Goal: Task Accomplishment & Management: Manage account settings

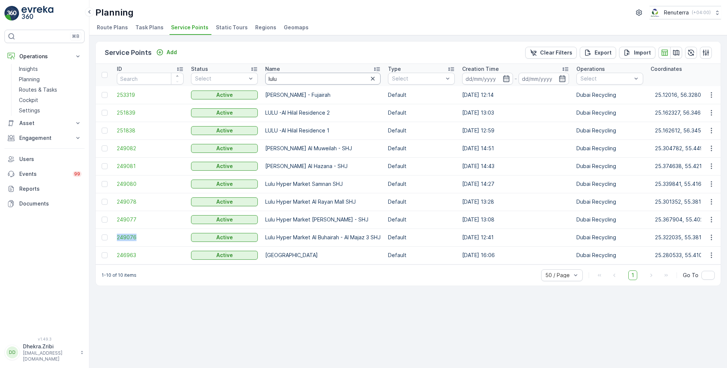
click at [286, 80] on input "lulu" at bounding box center [322, 79] width 115 height 12
type input "american"
click at [519, 278] on div "1-10 of 10 items 50 / Page 1 Go To" at bounding box center [408, 274] width 625 height 21
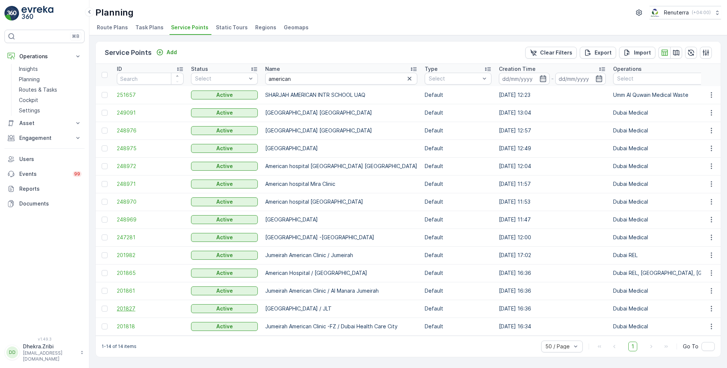
click at [126, 307] on span "201827" at bounding box center [150, 308] width 67 height 7
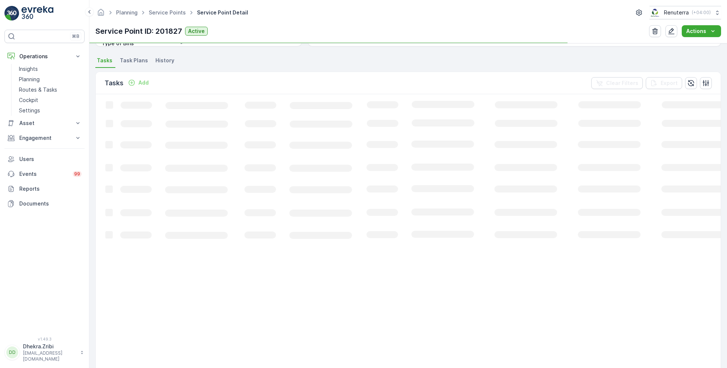
scroll to position [197, 0]
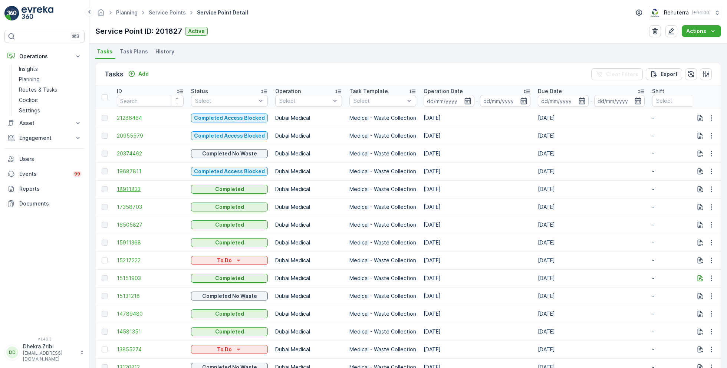
click at [119, 188] on span "18911833" at bounding box center [150, 188] width 67 height 7
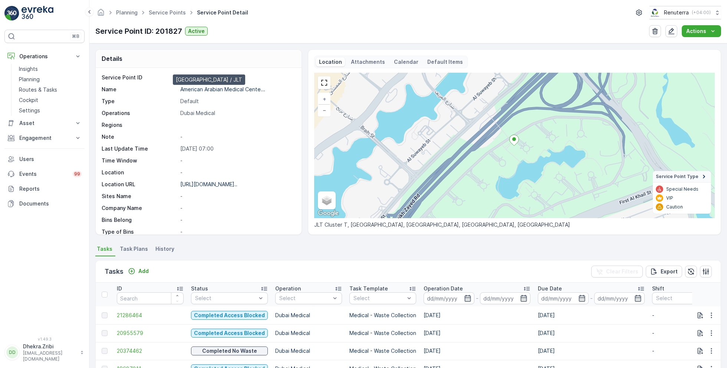
click at [219, 89] on p "American Arabian Medical Cente..." at bounding box center [222, 89] width 85 height 6
click at [144, 269] on p "Add" at bounding box center [143, 270] width 10 height 7
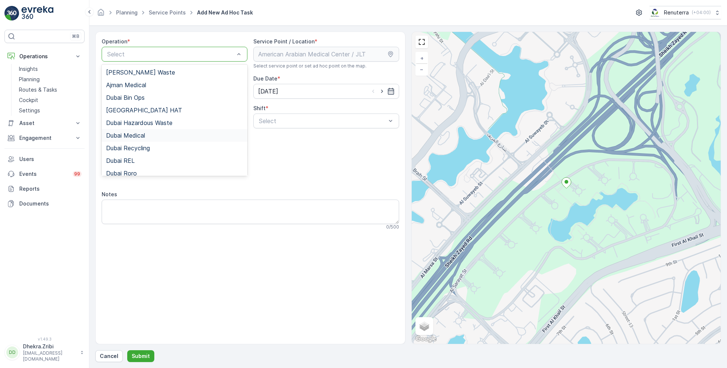
click at [141, 138] on span "Dubai Medical" at bounding box center [125, 135] width 39 height 7
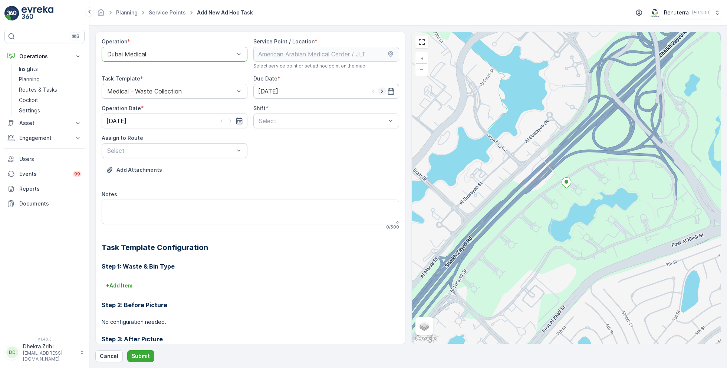
click at [383, 90] on icon "button" at bounding box center [381, 91] width 7 height 7
type input "[DATE]"
click at [230, 123] on icon "button" at bounding box center [230, 120] width 7 height 7
type input "[DATE]"
click at [272, 139] on span "Day Shift" at bounding box center [271, 139] width 26 height 7
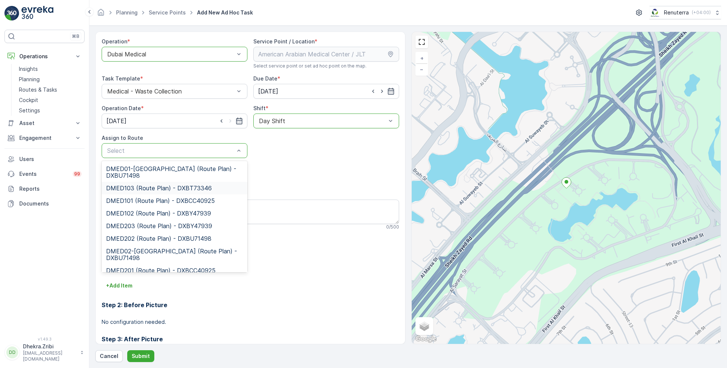
click at [147, 187] on span "DMED103 (Route Plan) - DXBT73346" at bounding box center [159, 188] width 106 height 7
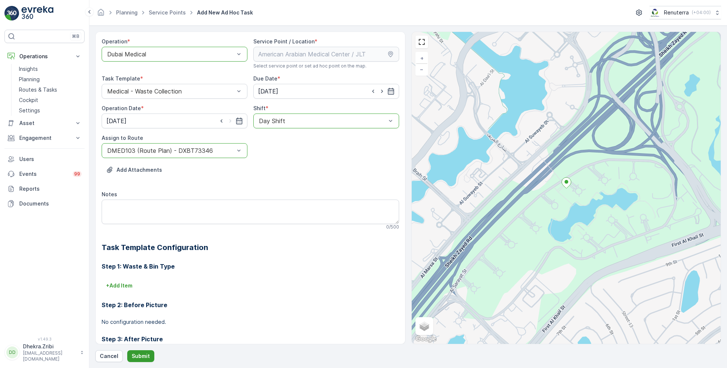
click at [142, 360] on button "Submit" at bounding box center [140, 356] width 27 height 12
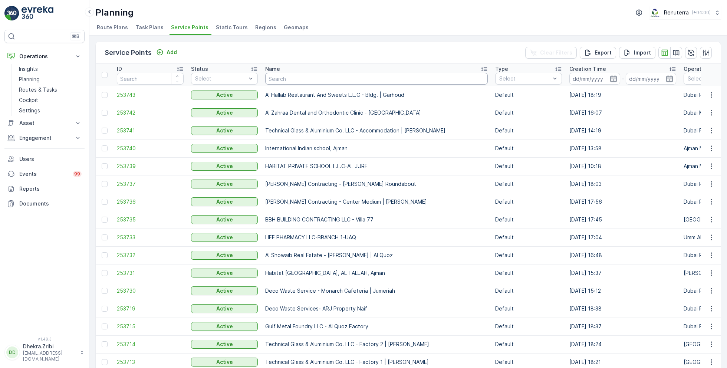
click at [288, 75] on input "text" at bounding box center [376, 79] width 222 height 12
type input "arabian"
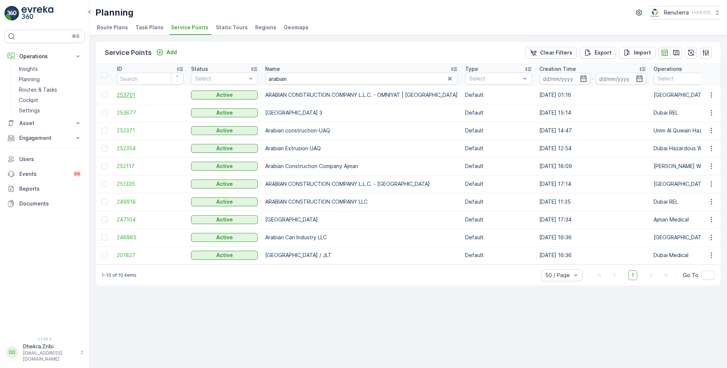
click at [129, 91] on span "253701" at bounding box center [150, 94] width 67 height 7
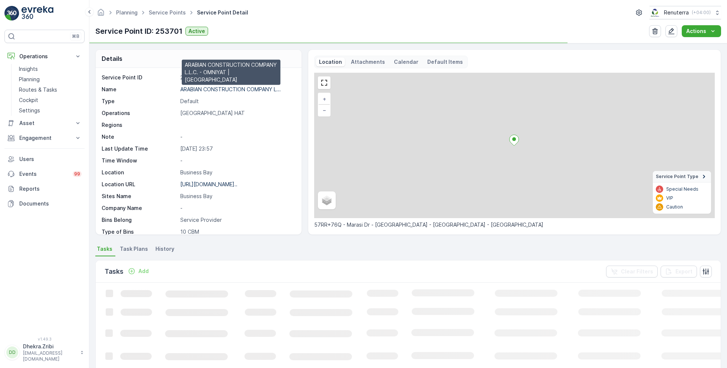
click at [220, 90] on p "ARABIAN CONSTRUCTION COMPANY L..." at bounding box center [230, 89] width 100 height 6
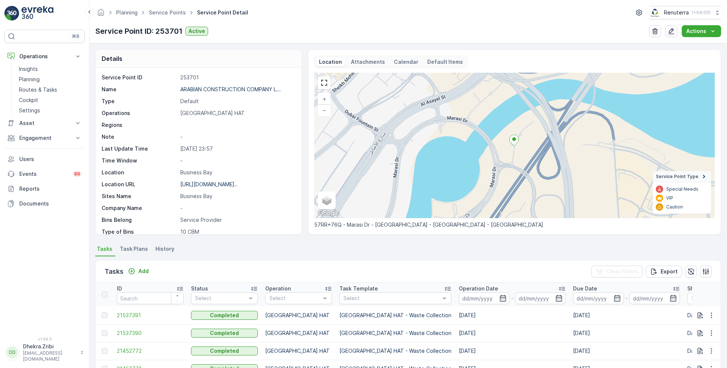
click at [166, 8] on ul "Service Points" at bounding box center [171, 12] width 48 height 11
click at [168, 11] on link "Service Points" at bounding box center [167, 12] width 37 height 6
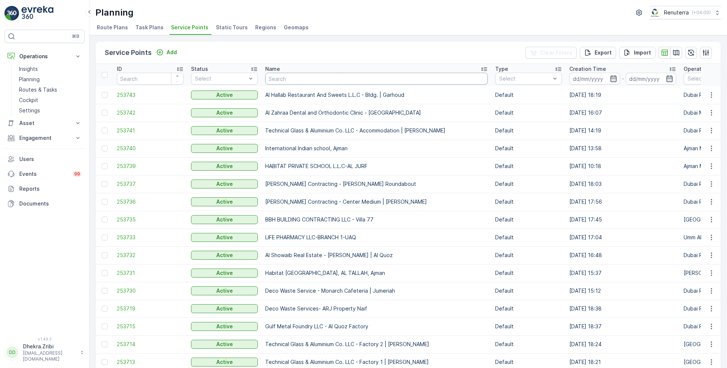
click at [294, 75] on input "text" at bounding box center [376, 79] width 222 height 12
paste input "Italian Planters L.L.C -R1082 – Wasl Village + Retail – Al Qusais"
type input "Italian Planters L.L.C -R1082 – Wasl Village + Retail – Al Qusais"
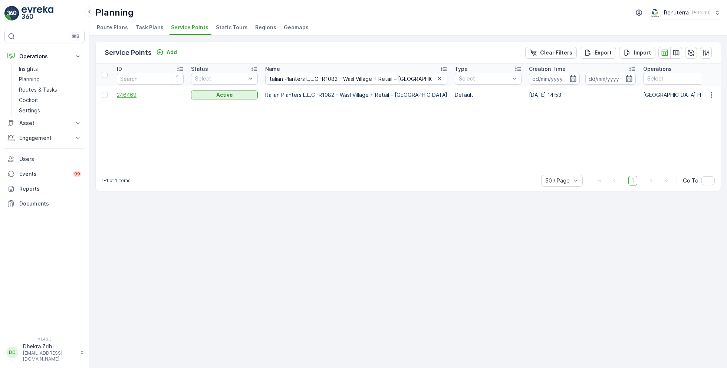
click at [130, 93] on span "246469" at bounding box center [150, 94] width 67 height 7
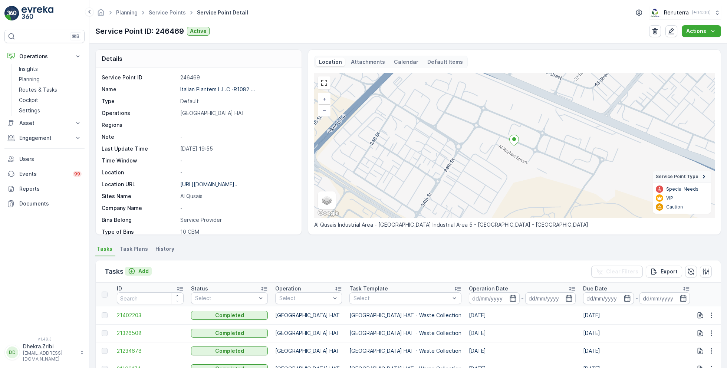
click at [141, 271] on p "Add" at bounding box center [143, 270] width 10 height 7
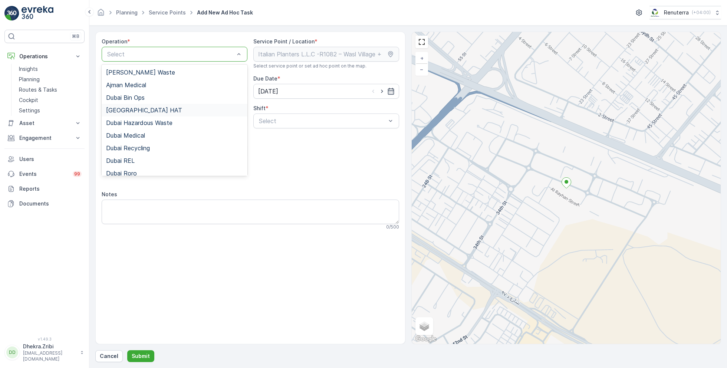
click at [136, 109] on div "[GEOGRAPHIC_DATA] HAT" at bounding box center [174, 110] width 137 height 7
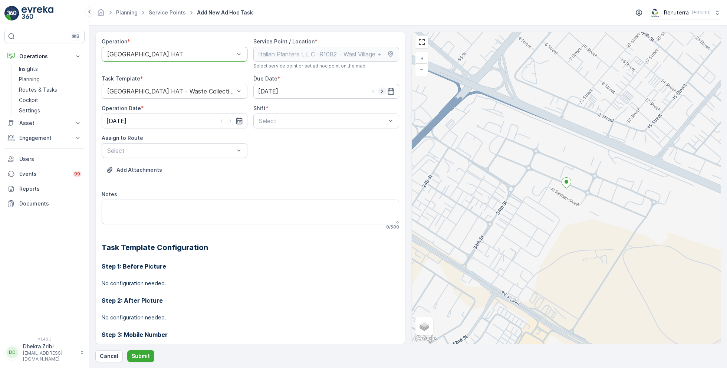
click at [383, 91] on icon "button" at bounding box center [381, 91] width 7 height 7
type input "[DATE]"
click at [230, 122] on icon "button" at bounding box center [230, 120] width 7 height 7
type input "[DATE]"
click at [268, 138] on span "Day Shift" at bounding box center [271, 139] width 26 height 7
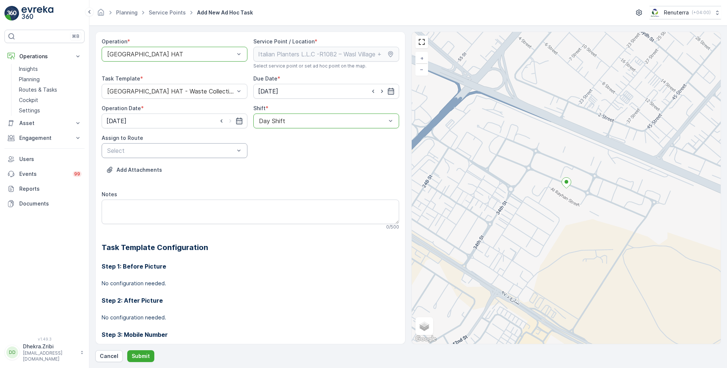
click at [187, 154] on div "Select" at bounding box center [175, 150] width 146 height 15
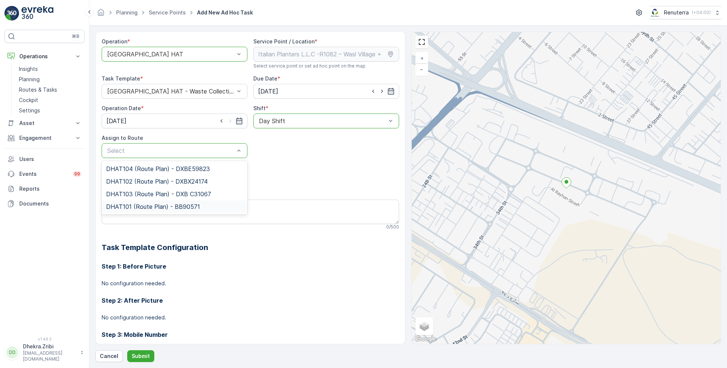
click at [127, 201] on div "DHAT101 (Route Plan) - BB90571" at bounding box center [175, 206] width 146 height 13
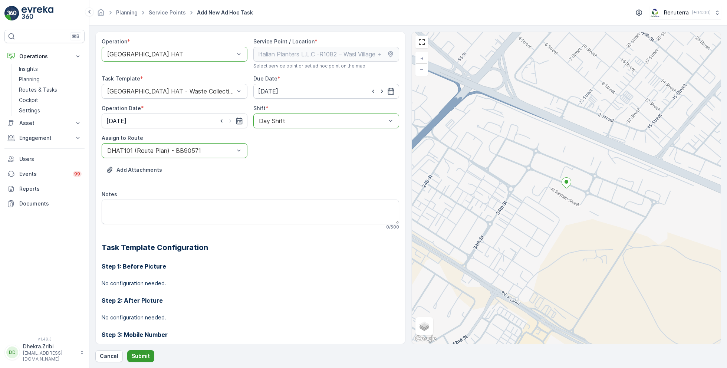
click at [140, 353] on p "Submit" at bounding box center [141, 355] width 18 height 7
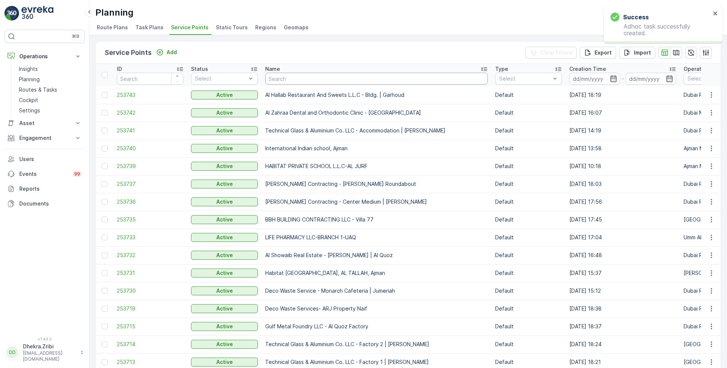
click at [288, 78] on input "text" at bounding box center [376, 79] width 222 height 12
paste input "[PERSON_NAME] Stocks (L.L.C.) - [GEOGRAPHIC_DATA]"
type input "[PERSON_NAME] Stocks (L.L.C.) - [GEOGRAPHIC_DATA]"
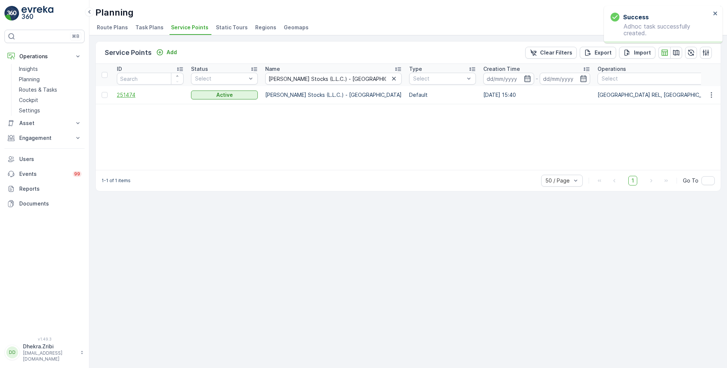
click at [128, 94] on span "251474" at bounding box center [150, 94] width 67 height 7
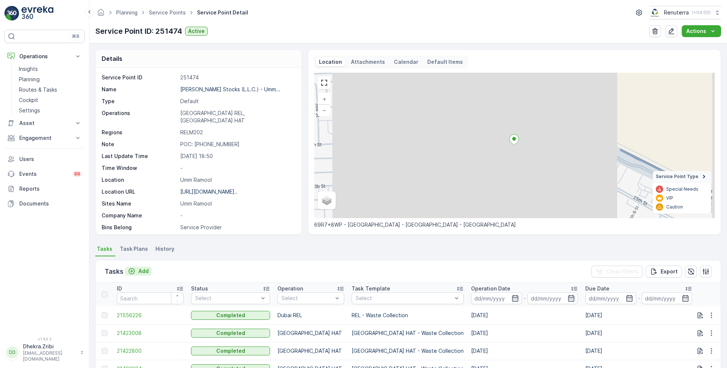
click at [142, 271] on p "Add" at bounding box center [143, 270] width 10 height 7
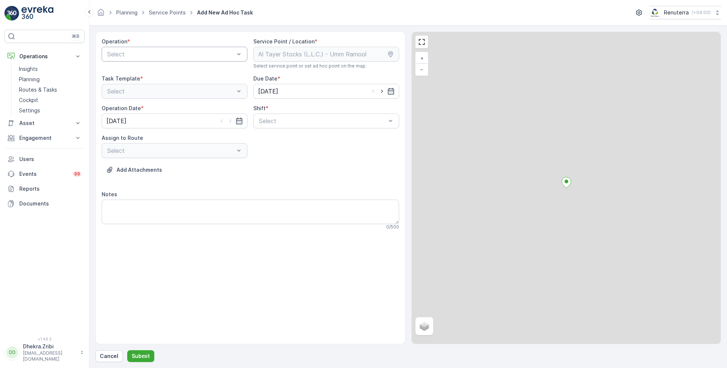
click at [180, 48] on div "Select" at bounding box center [175, 54] width 146 height 15
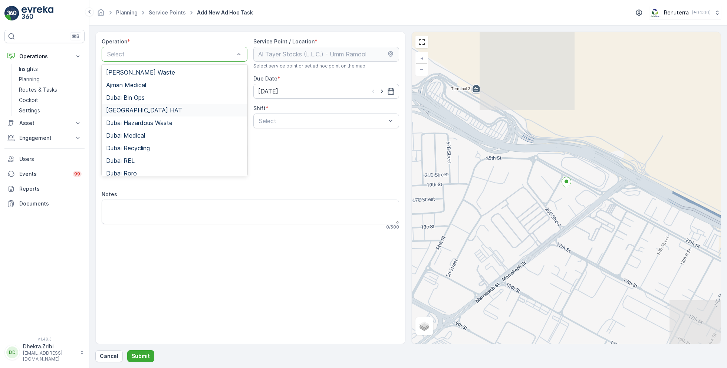
click at [142, 107] on div "[GEOGRAPHIC_DATA] HAT" at bounding box center [174, 110] width 137 height 7
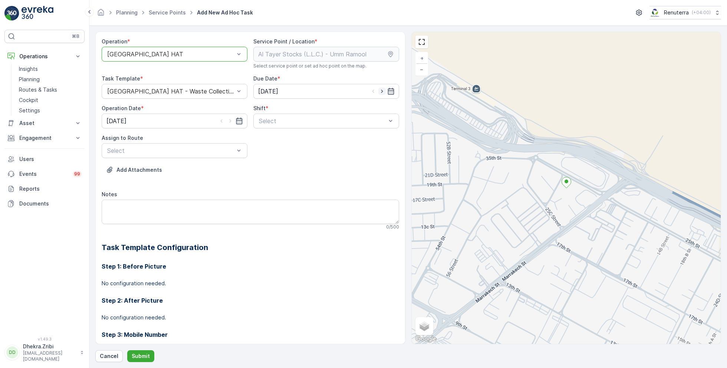
click at [381, 91] on icon "button" at bounding box center [381, 91] width 7 height 7
type input "[DATE]"
click at [231, 121] on icon "button" at bounding box center [230, 120] width 7 height 7
type input "[DATE]"
click at [259, 142] on span "Day Shift" at bounding box center [271, 139] width 26 height 7
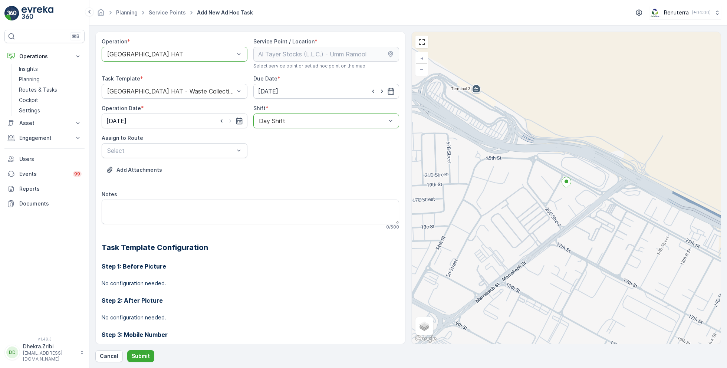
click at [179, 154] on div "Select" at bounding box center [175, 150] width 146 height 15
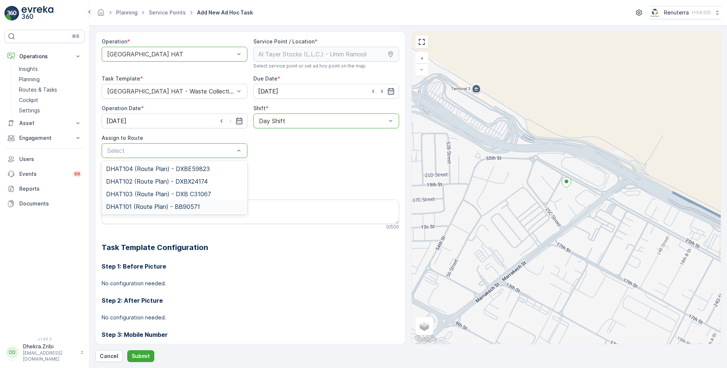
click at [125, 201] on div "DHAT101 (Route Plan) - BB90571" at bounding box center [175, 206] width 146 height 13
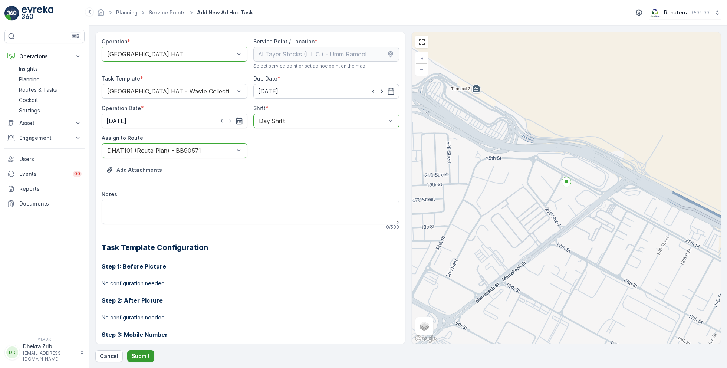
click at [145, 353] on p "Submit" at bounding box center [141, 355] width 18 height 7
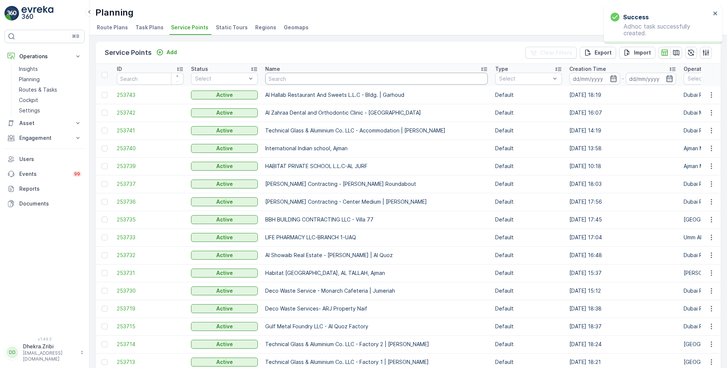
click at [319, 83] on input "text" at bounding box center [376, 79] width 222 height 12
paste input "Deco Waste Service - Hedes Light | [PERSON_NAME]"
type input "Deco Waste Service - Hedes Light | [PERSON_NAME]"
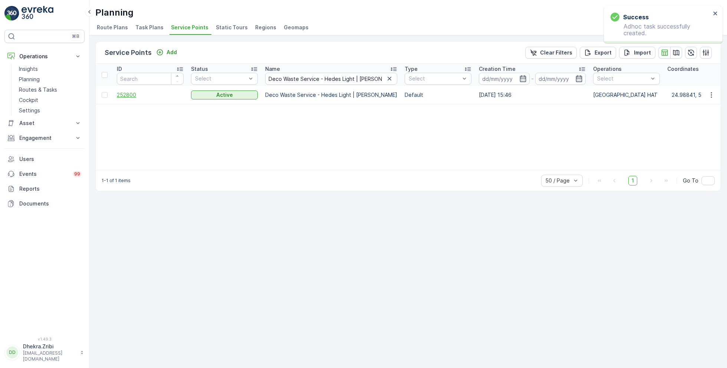
click at [127, 96] on span "252800" at bounding box center [150, 94] width 67 height 7
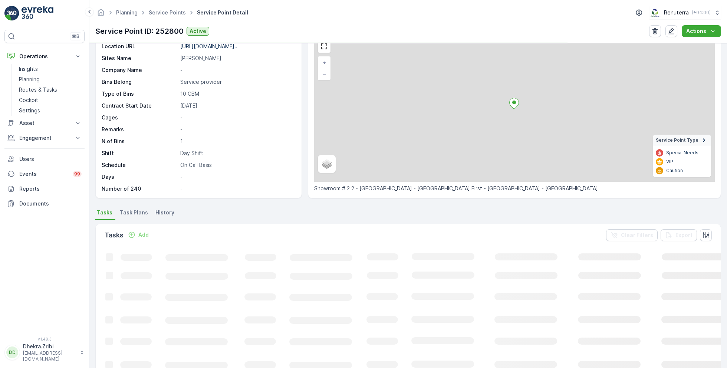
scroll to position [39, 0]
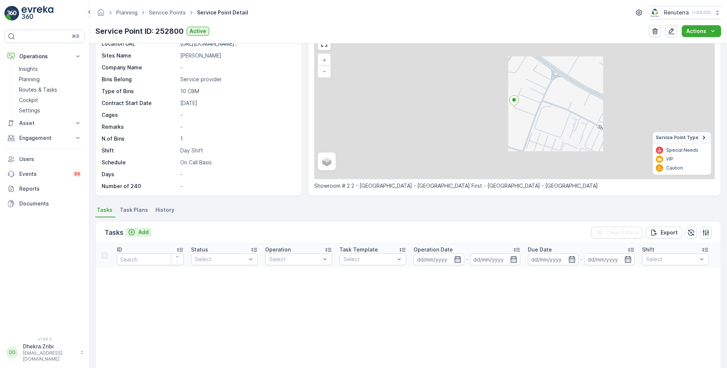
click at [142, 232] on p "Add" at bounding box center [143, 231] width 10 height 7
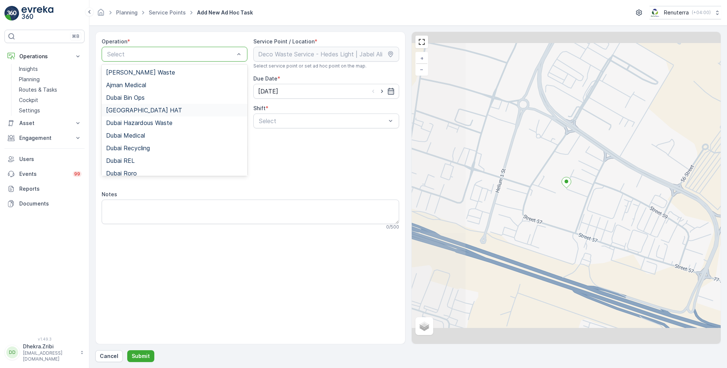
click at [141, 109] on div "[GEOGRAPHIC_DATA] HAT" at bounding box center [174, 110] width 137 height 7
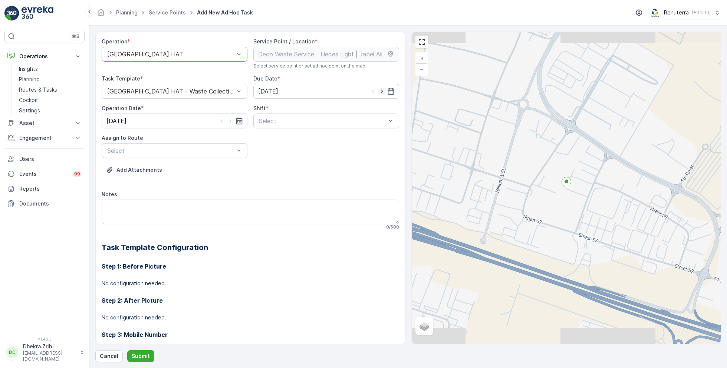
click at [383, 90] on icon "button" at bounding box center [381, 91] width 7 height 7
type input "[DATE]"
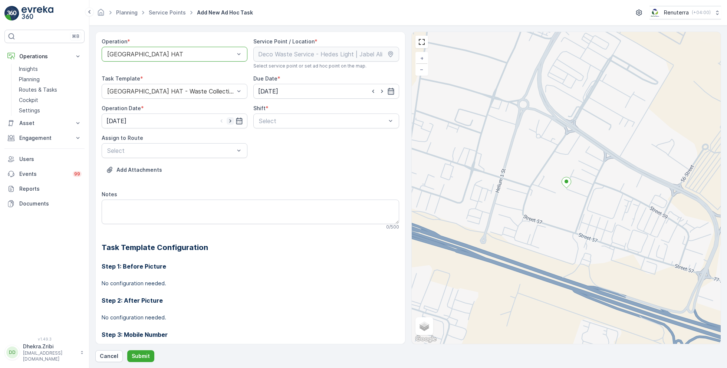
click at [231, 120] on icon "button" at bounding box center [230, 120] width 7 height 7
type input "[DATE]"
click at [271, 136] on span "Day Shift" at bounding box center [271, 139] width 26 height 7
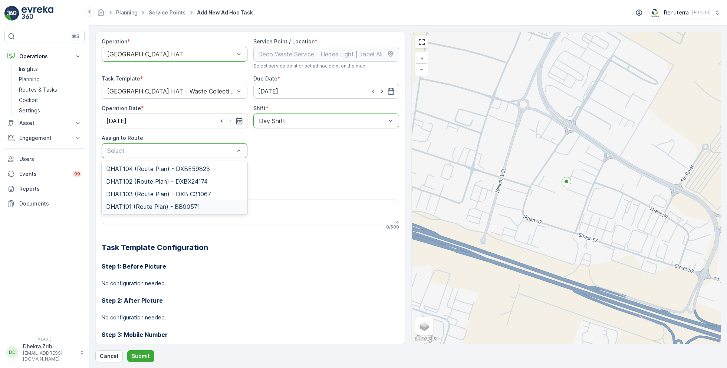
click at [144, 206] on span "DHAT101 (Route Plan) - BB90571" at bounding box center [153, 206] width 94 height 7
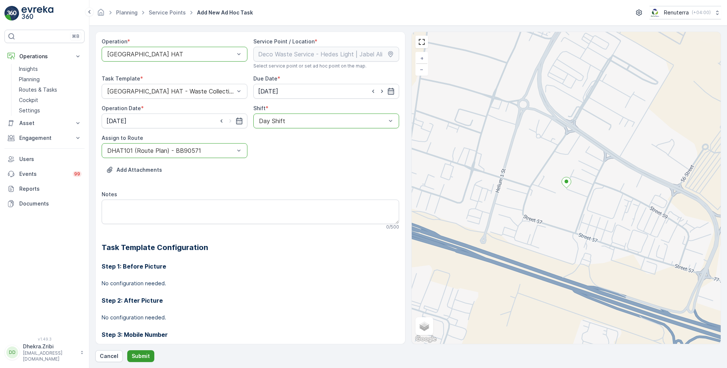
click at [140, 353] on p "Submit" at bounding box center [141, 355] width 18 height 7
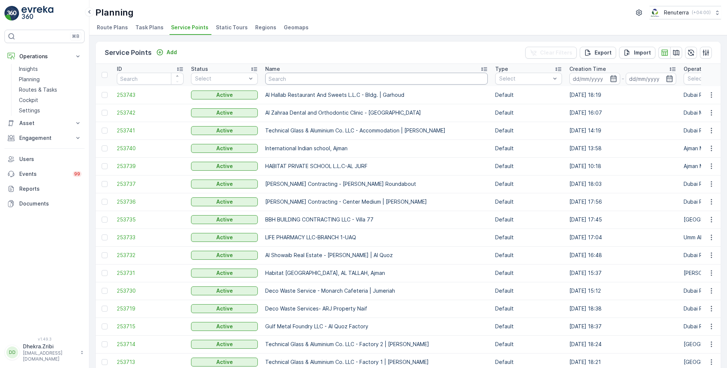
click at [312, 79] on input "text" at bounding box center [376, 79] width 222 height 12
paste input "Besix Construct LLC-1JC"
type input "Besix Construct LLC-1JC"
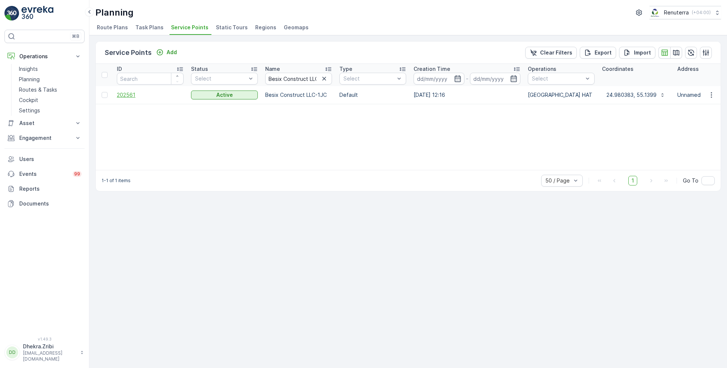
click at [128, 95] on span "202561" at bounding box center [150, 94] width 67 height 7
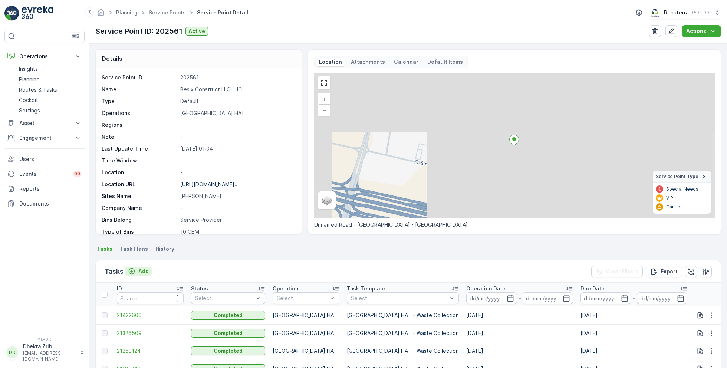
click at [139, 272] on p "Add" at bounding box center [143, 270] width 10 height 7
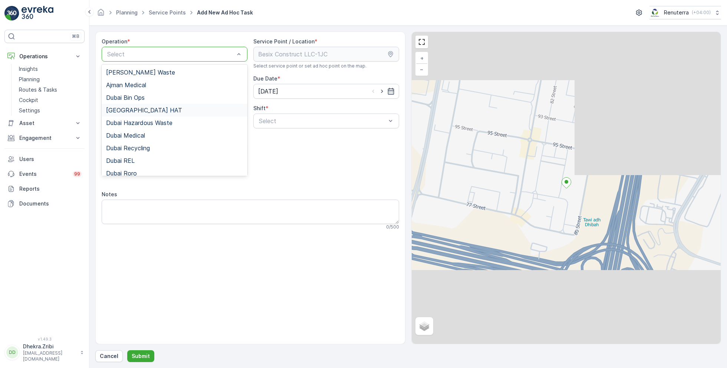
click at [133, 110] on span "[GEOGRAPHIC_DATA] HAT" at bounding box center [144, 110] width 76 height 7
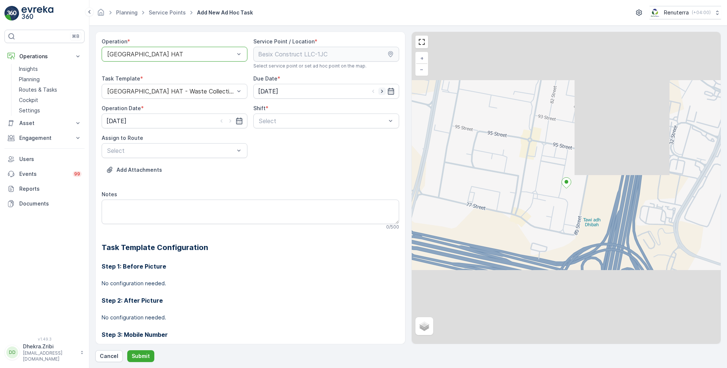
click at [382, 90] on icon "button" at bounding box center [381, 91] width 7 height 7
type input "[DATE]"
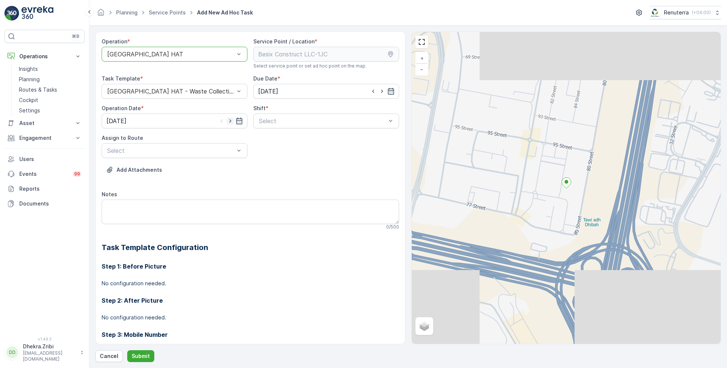
click at [230, 119] on icon "button" at bounding box center [230, 120] width 7 height 7
type input "[DATE]"
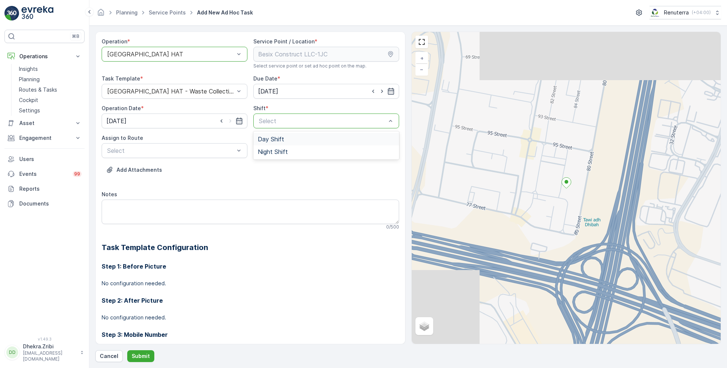
click at [272, 141] on span "Day Shift" at bounding box center [271, 139] width 26 height 7
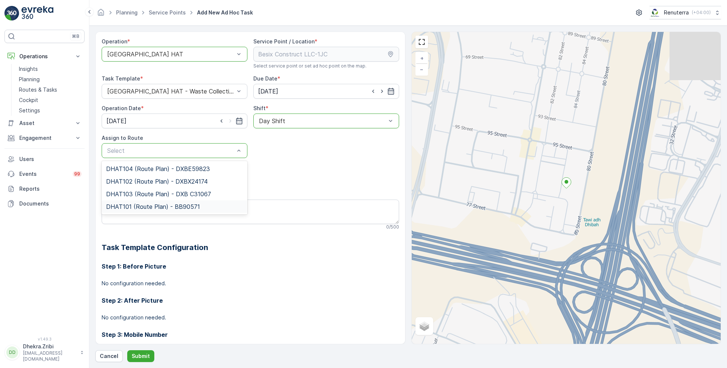
click at [136, 205] on span "DHAT101 (Route Plan) - BB90571" at bounding box center [153, 206] width 94 height 7
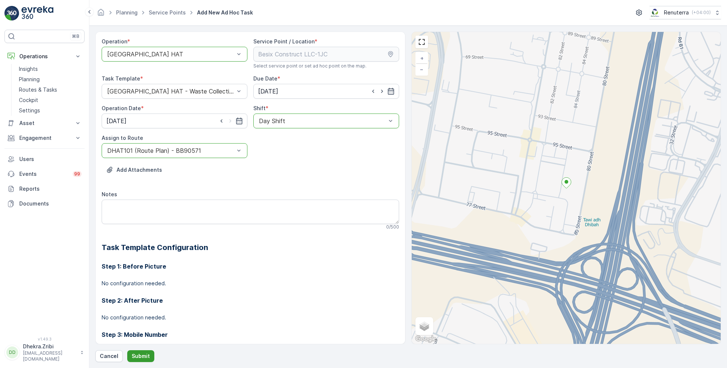
click at [141, 353] on p "Submit" at bounding box center [141, 355] width 18 height 7
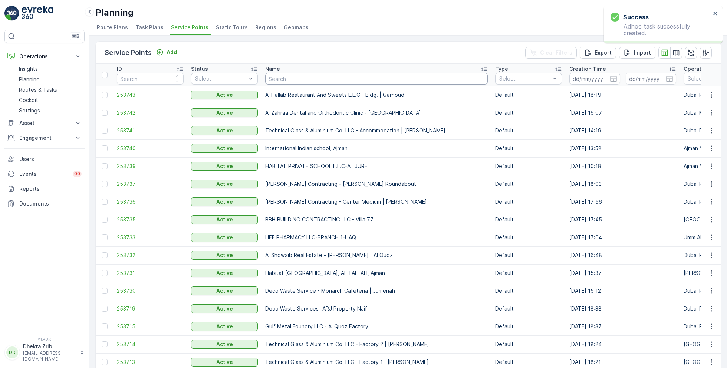
click at [287, 76] on input "text" at bounding box center [376, 79] width 222 height 12
paste input "SOBHA CONSTRUCTIONS LLC - [GEOGRAPHIC_DATA] Module 1 | [GEOGRAPHIC_DATA]"
type input "SOBHA CONSTRUCTIONS LLC - [GEOGRAPHIC_DATA] Module 1 | [GEOGRAPHIC_DATA]"
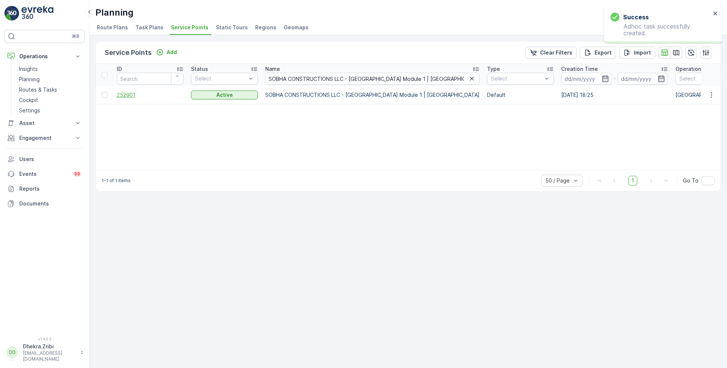
click at [123, 96] on span "252901" at bounding box center [150, 94] width 67 height 7
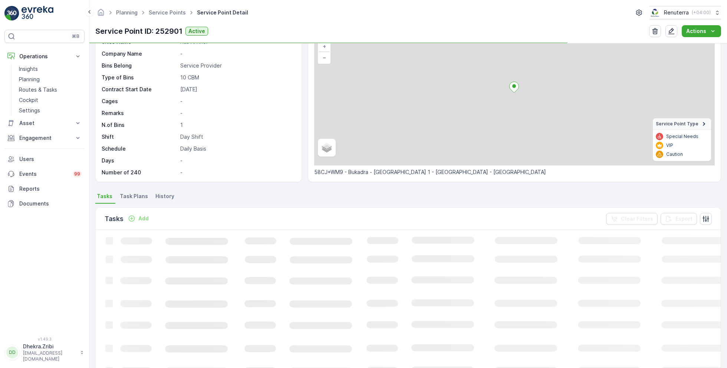
scroll to position [53, 0]
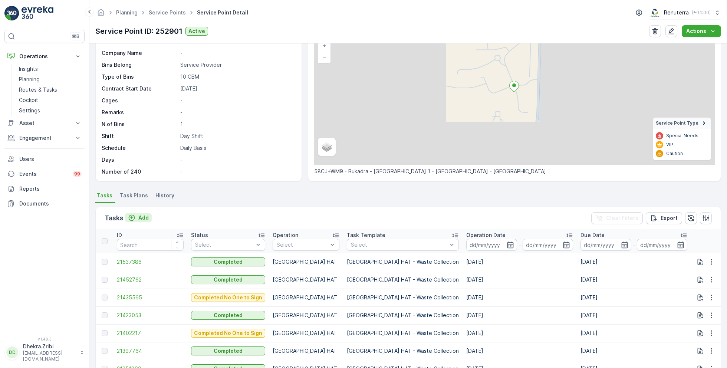
click at [144, 216] on p "Add" at bounding box center [143, 217] width 10 height 7
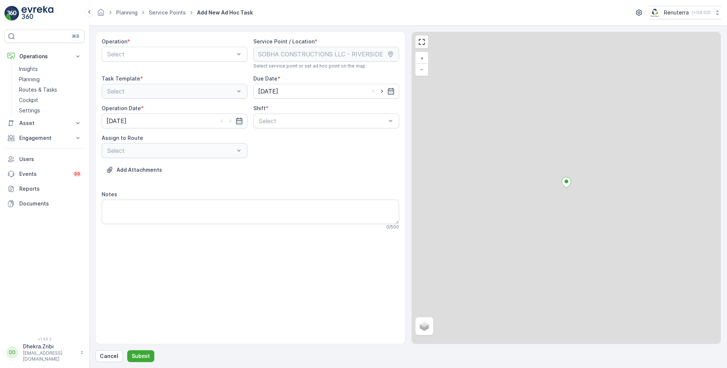
click at [173, 62] on div "Operation * Select" at bounding box center [175, 53] width 146 height 31
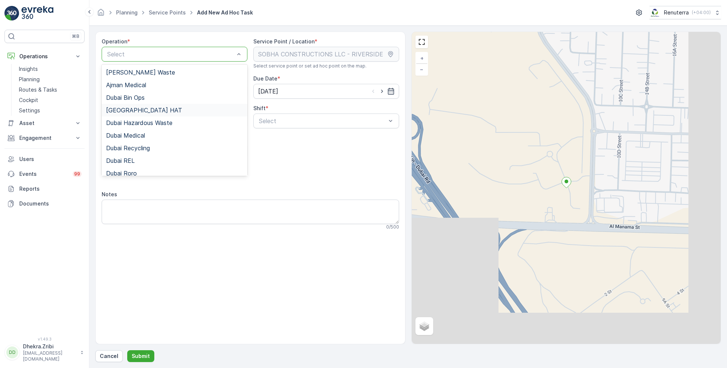
click at [127, 111] on span "[GEOGRAPHIC_DATA] HAT" at bounding box center [144, 110] width 76 height 7
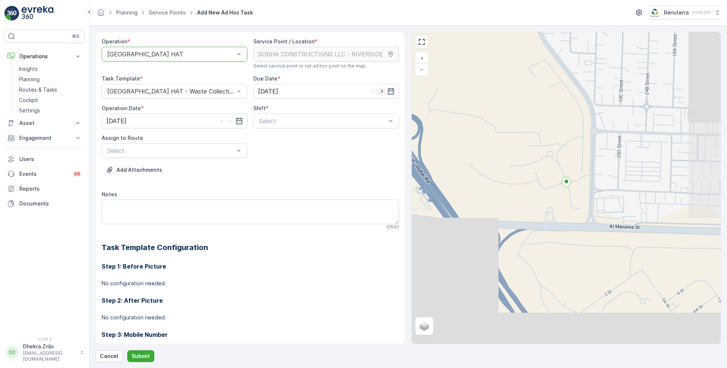
click at [383, 90] on icon "button" at bounding box center [381, 91] width 7 height 7
type input "[DATE]"
click at [230, 119] on icon "button" at bounding box center [230, 120] width 7 height 7
type input "[DATE]"
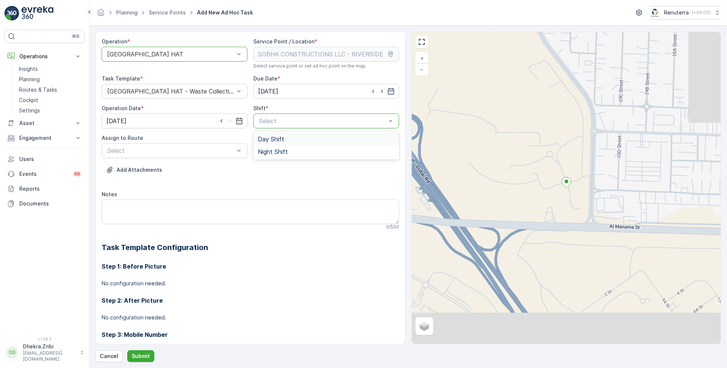
click at [273, 139] on span "Day Shift" at bounding box center [271, 139] width 26 height 7
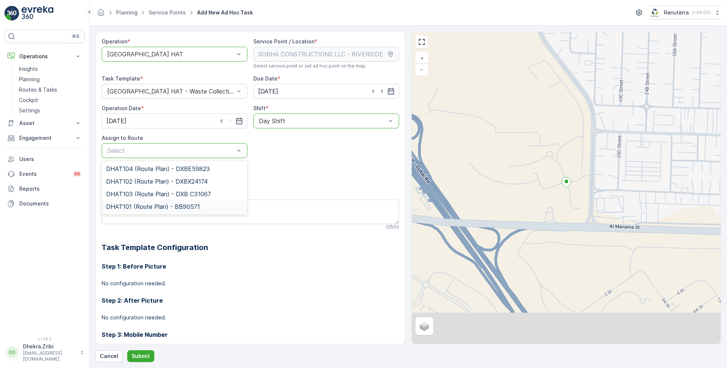
click at [139, 201] on div "DHAT101 (Route Plan) - BB90571" at bounding box center [175, 206] width 146 height 13
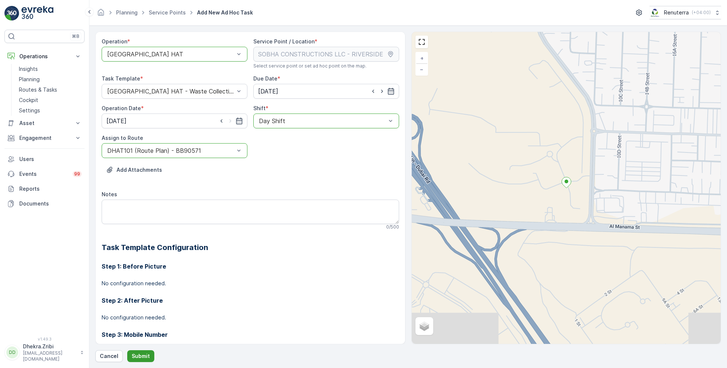
click at [140, 354] on p "Submit" at bounding box center [141, 355] width 18 height 7
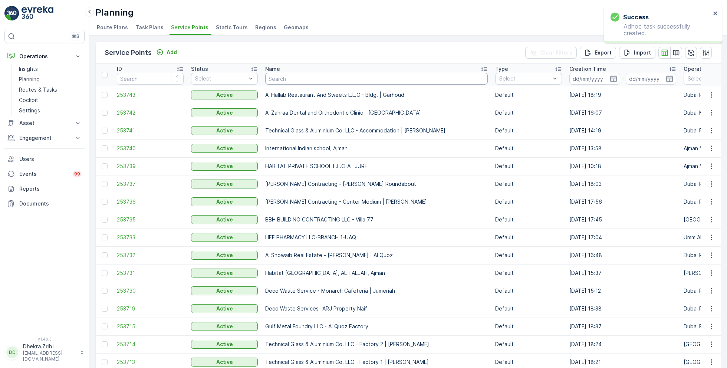
click at [306, 79] on input "text" at bounding box center [376, 79] width 222 height 12
paste input "[PERSON_NAME] Contracting LLC - [GEOGRAPHIC_DATA]"
type input "[PERSON_NAME] Contracting LLC - [GEOGRAPHIC_DATA]"
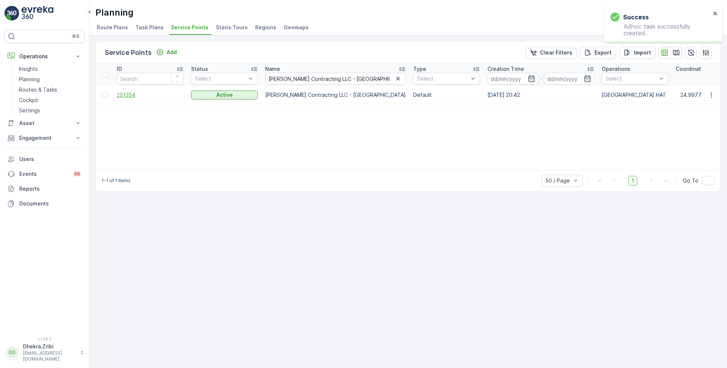
click at [129, 94] on span "251354" at bounding box center [150, 94] width 67 height 7
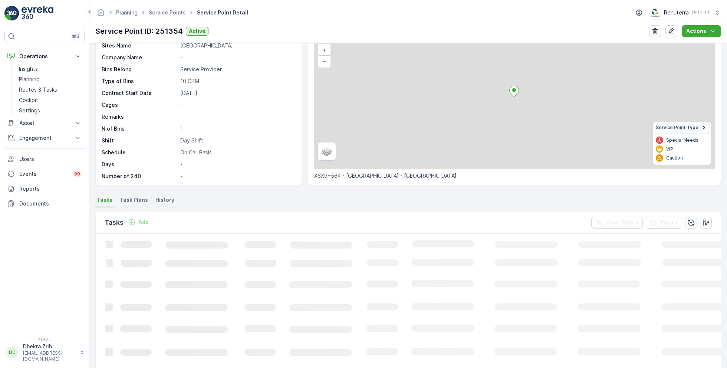
scroll to position [66, 0]
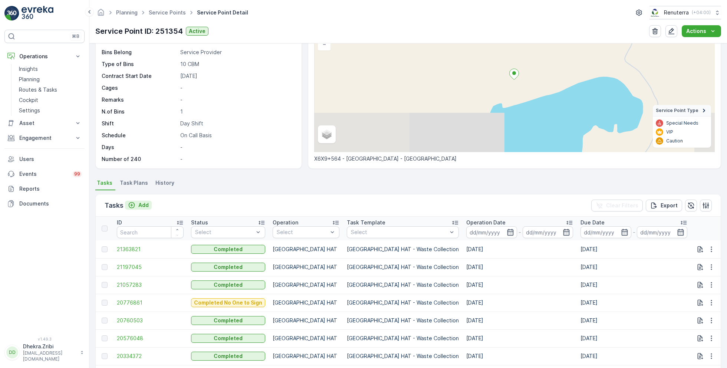
click at [139, 205] on p "Add" at bounding box center [143, 204] width 10 height 7
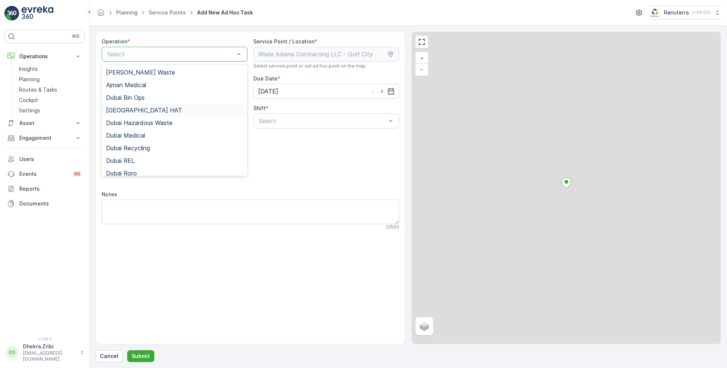
click at [133, 110] on span "[GEOGRAPHIC_DATA] HAT" at bounding box center [144, 110] width 76 height 7
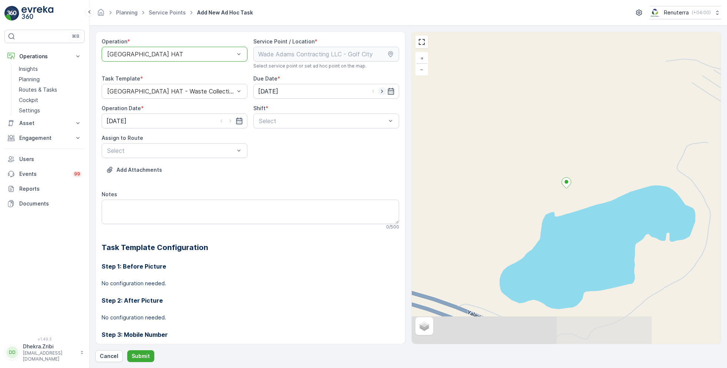
click at [379, 92] on icon "button" at bounding box center [381, 91] width 7 height 7
type input "[DATE]"
click at [229, 119] on icon "button" at bounding box center [230, 120] width 2 height 3
type input "[DATE]"
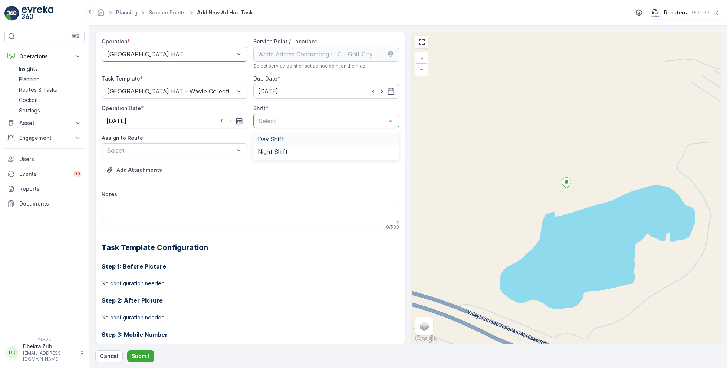
click at [274, 136] on span "Day Shift" at bounding box center [271, 139] width 26 height 7
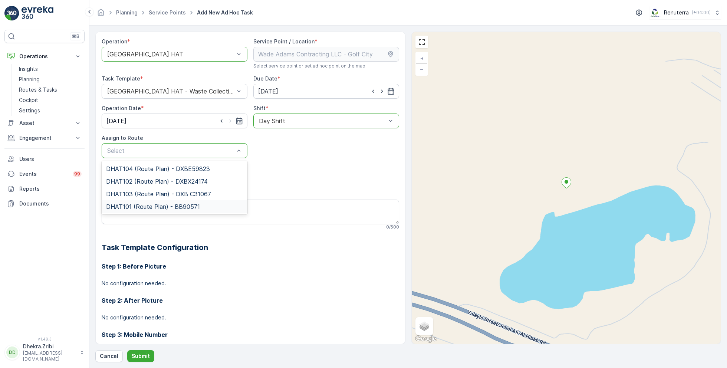
click at [135, 205] on span "DHAT101 (Route Plan) - BB90571" at bounding box center [153, 206] width 94 height 7
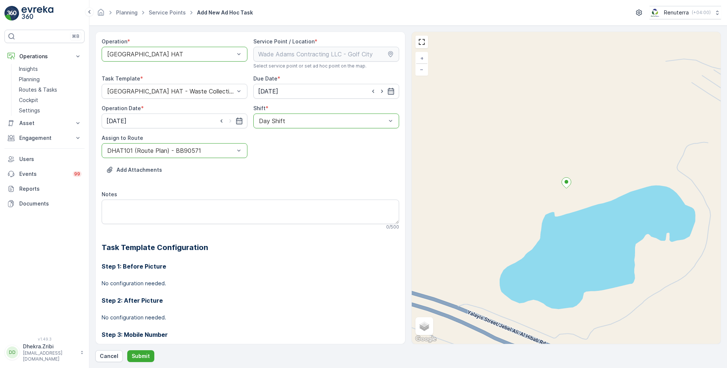
click at [138, 349] on div "Operation * option Dubai HAT, selected. Dubai HAT Service Point / Location * Se…" at bounding box center [408, 197] width 626 height 330
click at [141, 360] on button "Submit" at bounding box center [140, 356] width 27 height 12
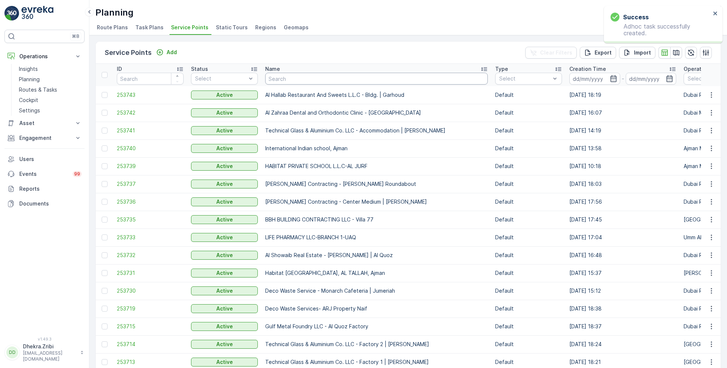
click at [294, 79] on input "text" at bounding box center [376, 79] width 222 height 12
paste input "Yousuf Lootah Contracting LLC - [PERSON_NAME] Project | Nad Al Sheba 3"
type input "Yousuf Lootah Contracting LLC - [PERSON_NAME] Project | Nad Al Sheba 3"
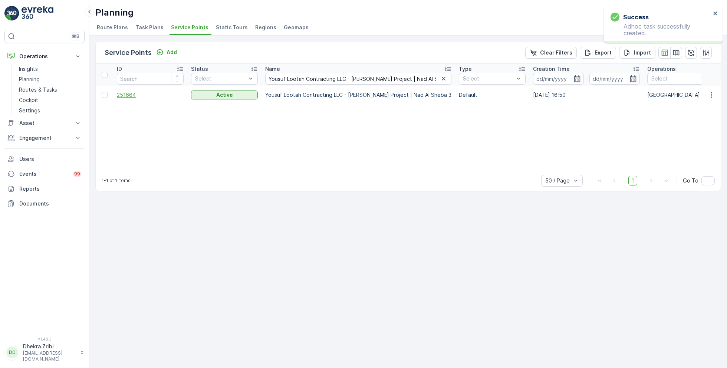
click at [119, 93] on span "251664" at bounding box center [150, 94] width 67 height 7
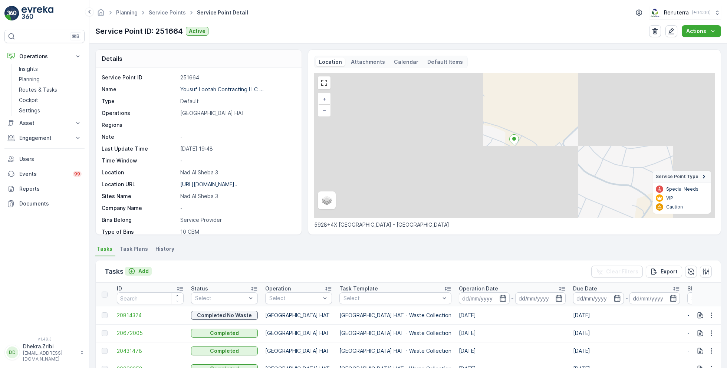
click at [141, 271] on p "Add" at bounding box center [143, 270] width 10 height 7
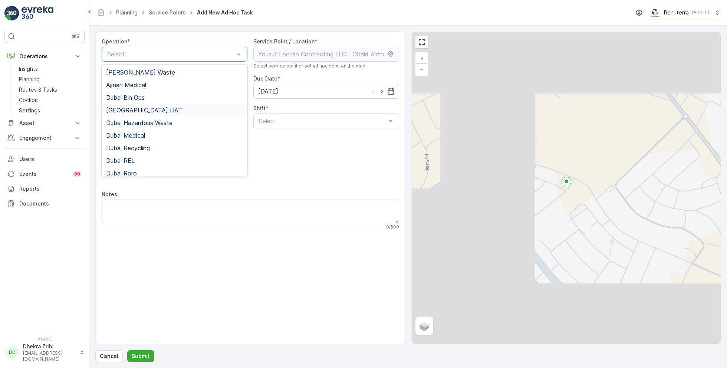
click at [140, 110] on div "[GEOGRAPHIC_DATA] HAT" at bounding box center [174, 110] width 137 height 7
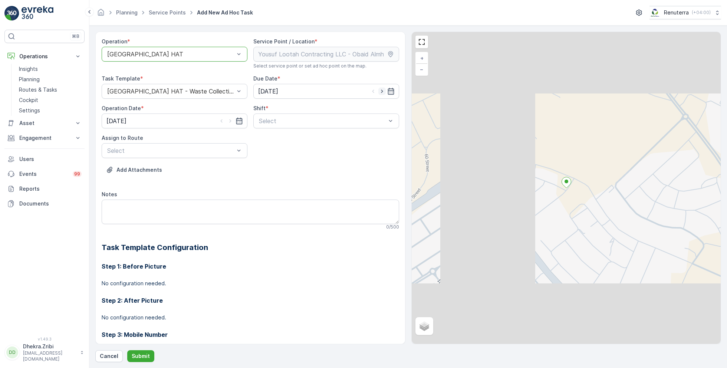
click at [383, 89] on icon "button" at bounding box center [381, 91] width 7 height 7
type input "[DATE]"
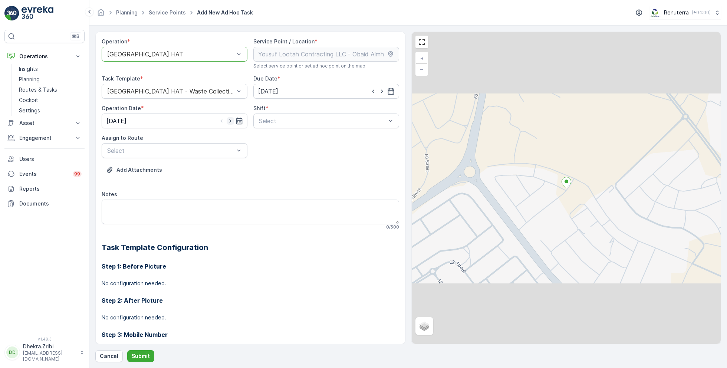
click at [231, 119] on icon "button" at bounding box center [230, 120] width 7 height 7
type input "[DATE]"
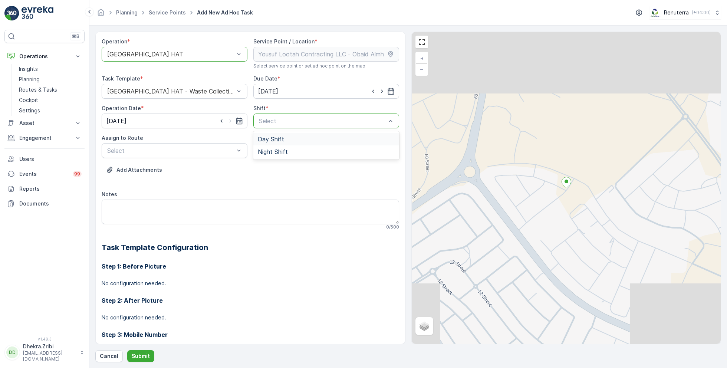
click at [266, 141] on span "Day Shift" at bounding box center [271, 139] width 26 height 7
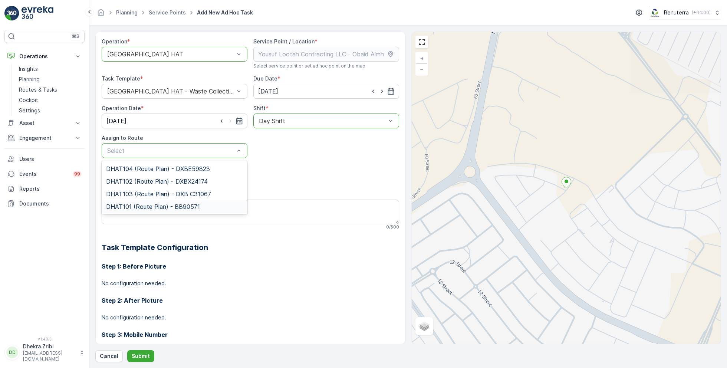
click at [137, 205] on span "DHAT101 (Route Plan) - BB90571" at bounding box center [153, 206] width 94 height 7
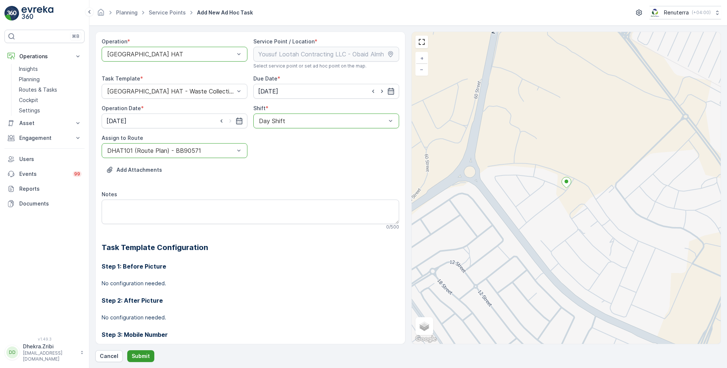
click at [142, 354] on p "Submit" at bounding box center [141, 355] width 18 height 7
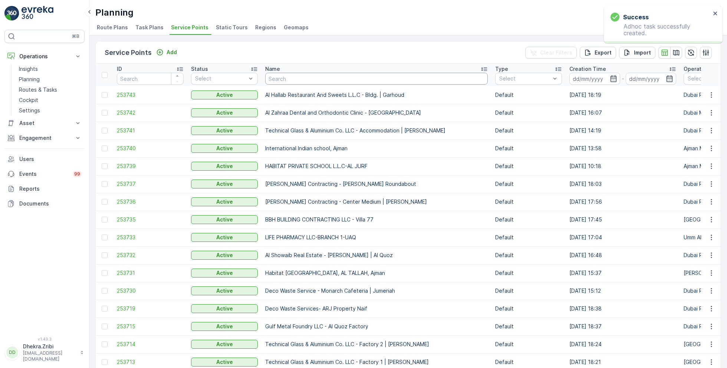
click at [311, 76] on input "text" at bounding box center [376, 79] width 222 height 12
paste input "MAQAD BUILDING CONTRACTING L.L.C - Villa E-39 | Peral Jumeriah"
type input "MAQAD BUILDING CONTRACTING L.L.C - Villa E-39 | Peral Jumeriah"
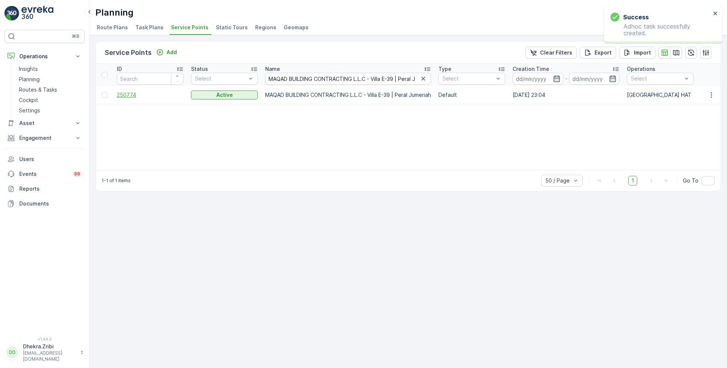
click at [132, 92] on span "250774" at bounding box center [150, 94] width 67 height 7
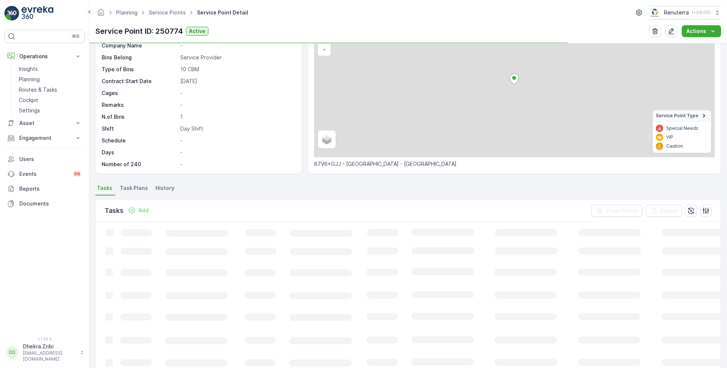
scroll to position [70, 0]
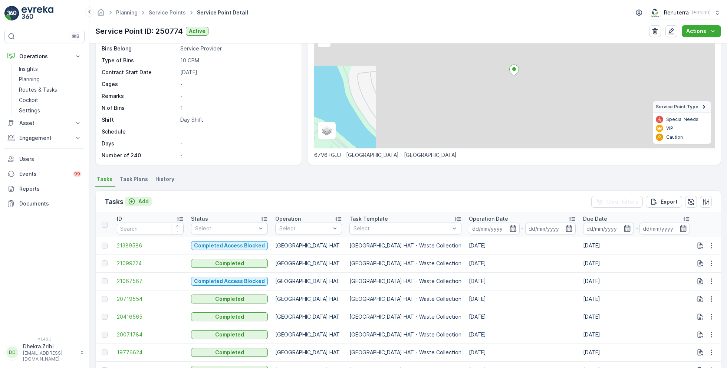
click at [141, 200] on p "Add" at bounding box center [143, 201] width 10 height 7
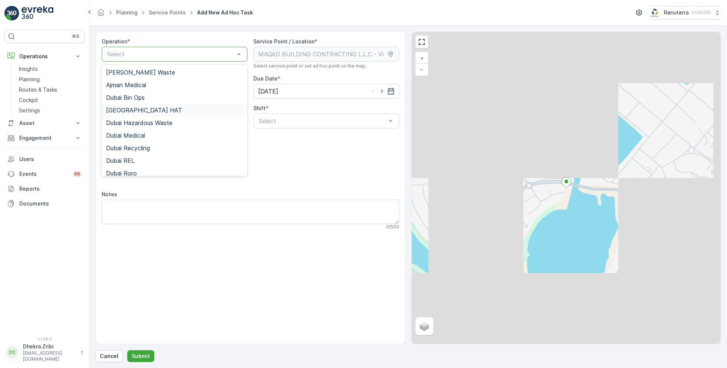
click at [136, 109] on div "[GEOGRAPHIC_DATA] HAT" at bounding box center [174, 110] width 137 height 7
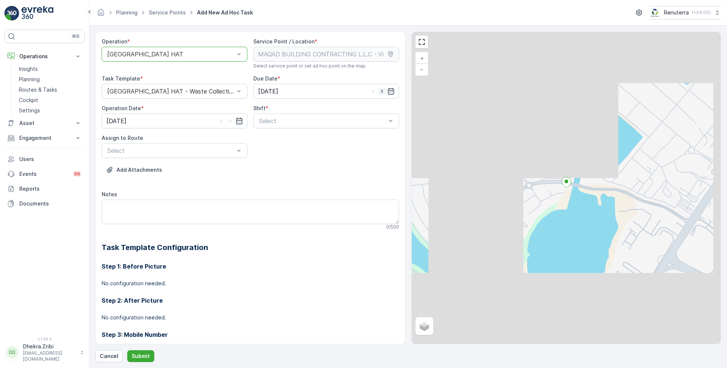
click at [379, 91] on icon "button" at bounding box center [381, 91] width 7 height 7
type input "[DATE]"
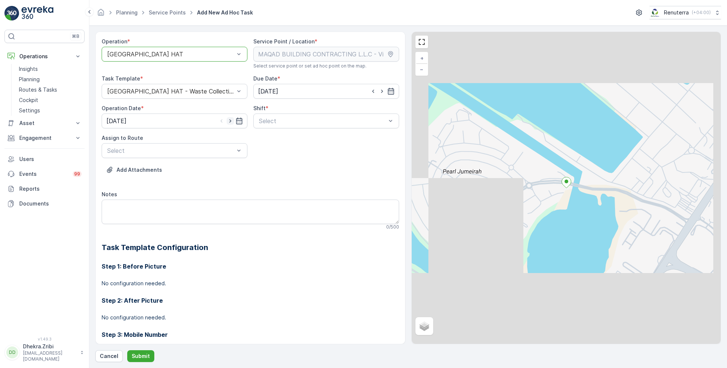
click at [231, 121] on icon "button" at bounding box center [230, 120] width 7 height 7
type input "[DATE]"
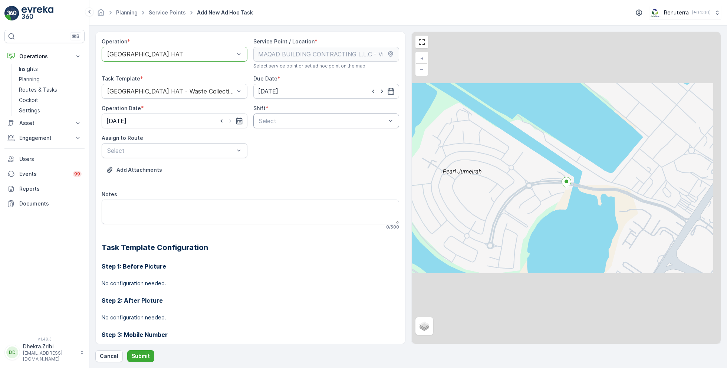
click at [290, 126] on div "Select" at bounding box center [326, 120] width 146 height 15
click at [267, 142] on span "Day Shift" at bounding box center [271, 139] width 26 height 7
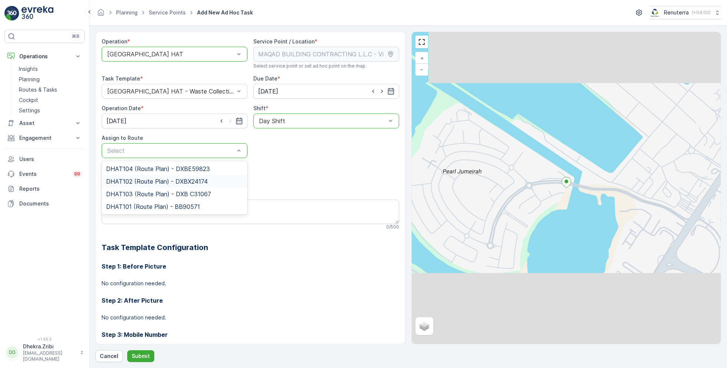
click at [136, 182] on span "DHAT102 (Route Plan) - DXBX24174" at bounding box center [157, 181] width 102 height 7
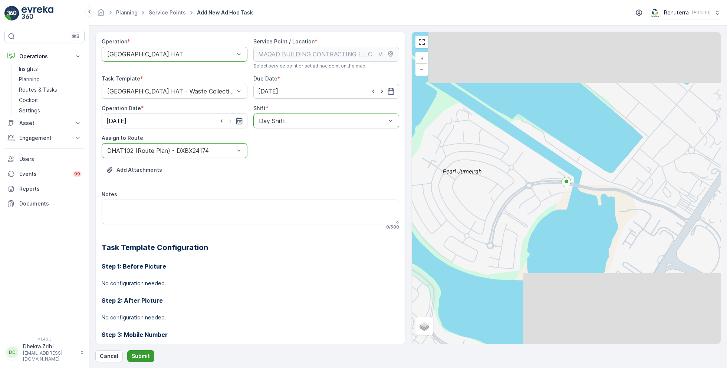
click at [138, 353] on p "Submit" at bounding box center [141, 355] width 18 height 7
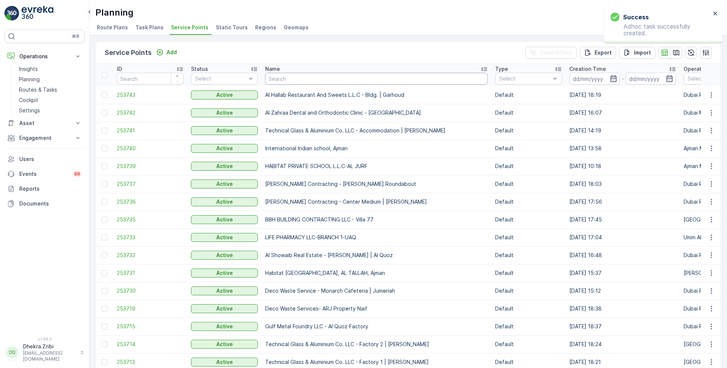
click at [309, 82] on input "text" at bounding box center [376, 79] width 222 height 12
paste input "MAQAD BUILDING CONTRACTING L.L.C - B32 VILLA | LAMER"
type input "MAQAD BUILDING CONTRACTING L.L.C - B32 VILLA | LAMER"
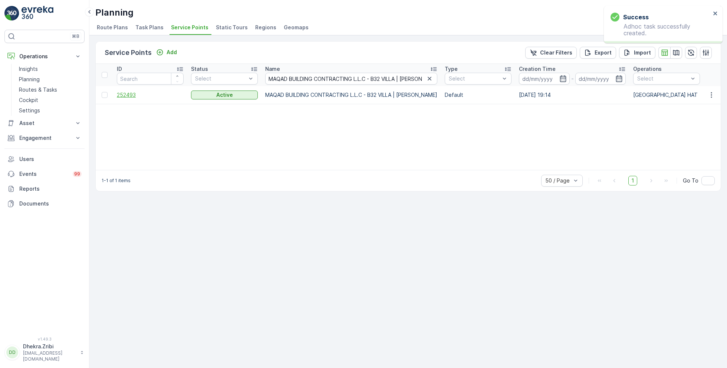
click at [124, 94] on span "252493" at bounding box center [150, 94] width 67 height 7
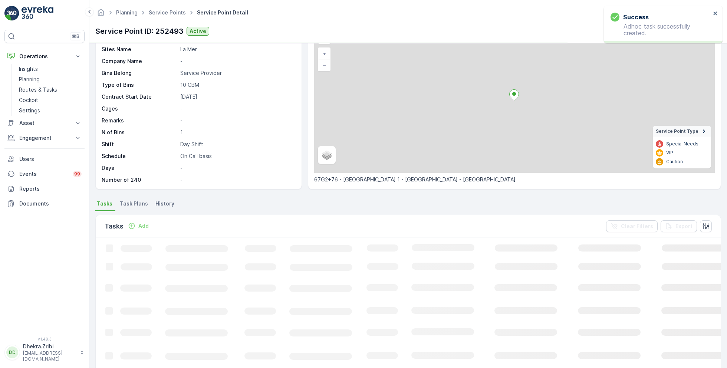
scroll to position [46, 0]
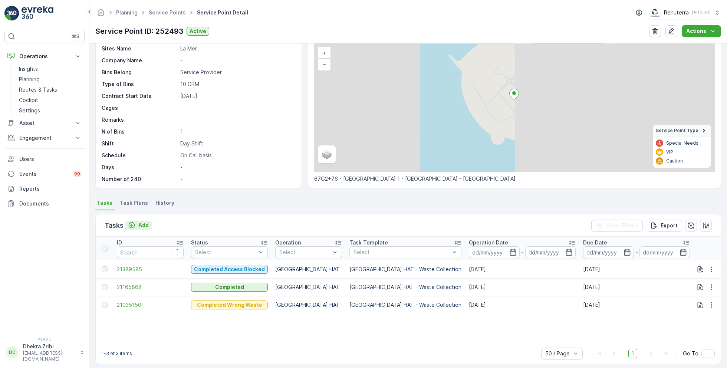
click at [142, 225] on p "Add" at bounding box center [143, 224] width 10 height 7
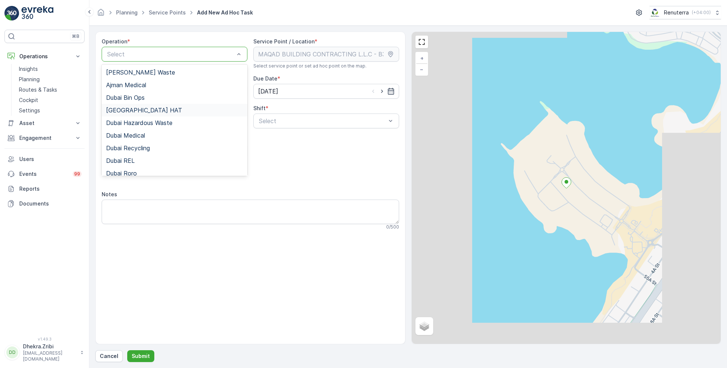
click at [142, 110] on div "[GEOGRAPHIC_DATA] HAT" at bounding box center [174, 110] width 137 height 7
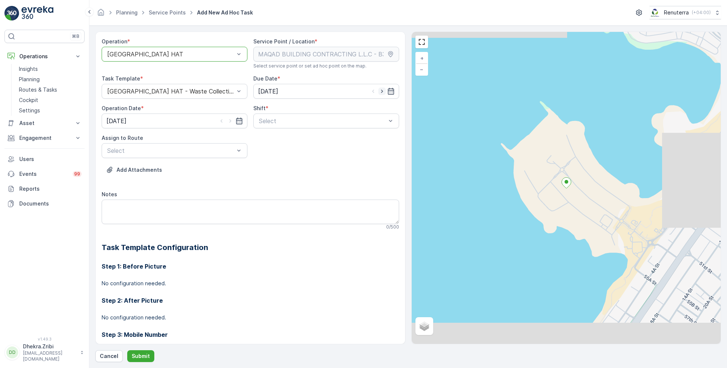
click at [378, 91] on icon "button" at bounding box center [381, 91] width 7 height 7
type input "10.09.2025"
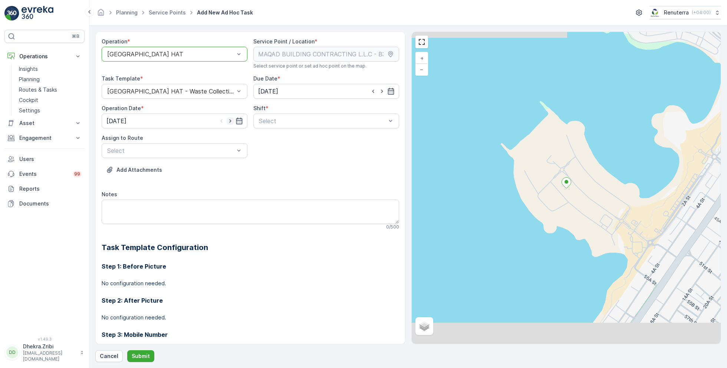
click at [229, 121] on icon "button" at bounding box center [230, 120] width 7 height 7
type input "10.09.2025"
click at [289, 126] on div "Select" at bounding box center [326, 120] width 146 height 15
click at [272, 137] on span "Day Shift" at bounding box center [271, 139] width 26 height 7
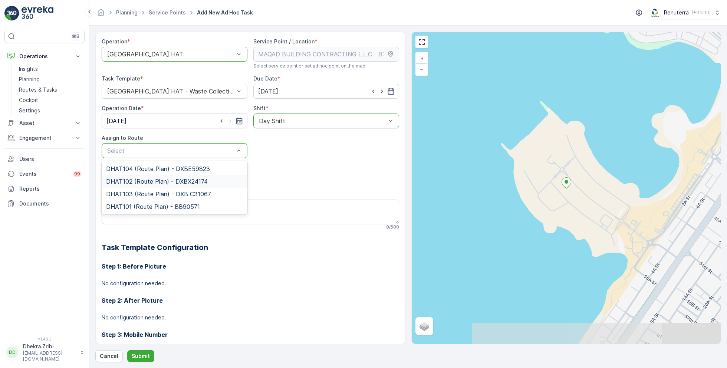
click at [162, 181] on span "DHAT102 (Route Plan) - DXBX24174" at bounding box center [157, 181] width 102 height 7
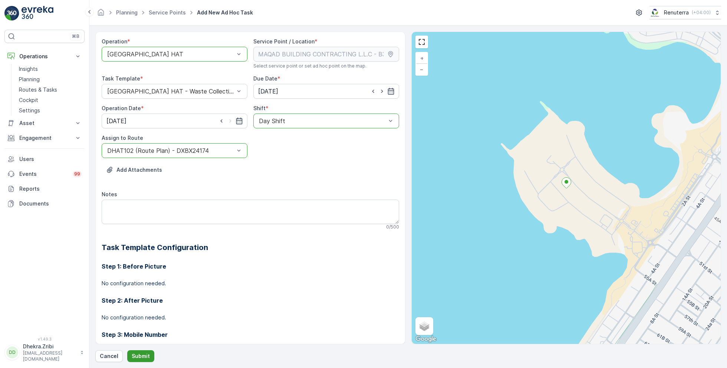
click at [138, 354] on p "Submit" at bounding box center [141, 355] width 18 height 7
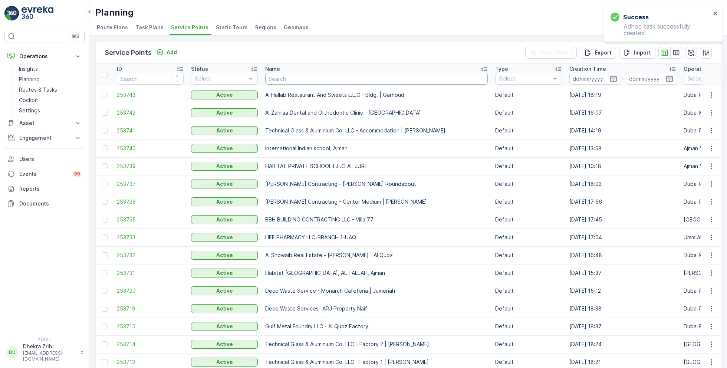
click at [304, 80] on input "text" at bounding box center [376, 79] width 222 height 12
paste input "Modern Building Contracting LLC"
type input "Modern Building Contracting LLC"
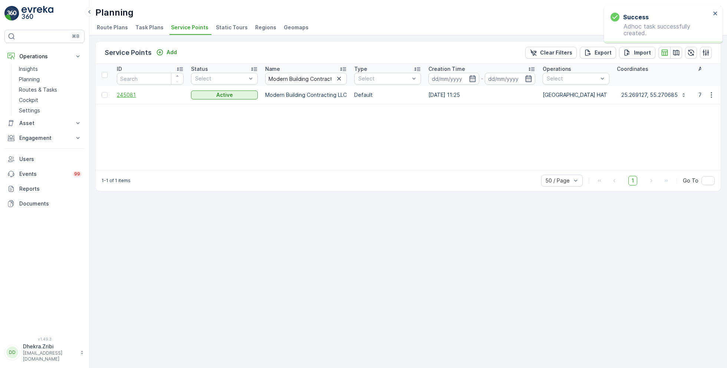
click at [131, 97] on span "245081" at bounding box center [150, 94] width 67 height 7
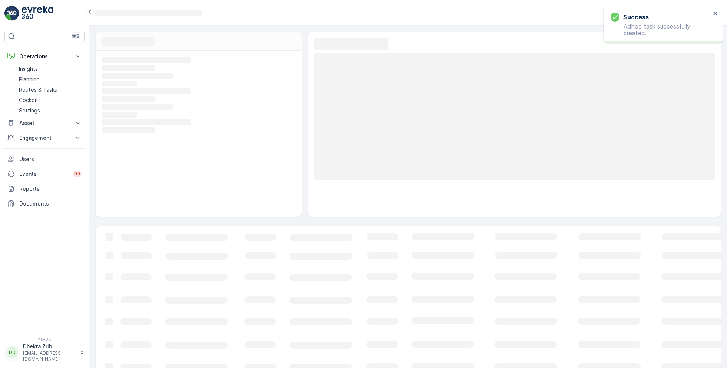
click at [131, 97] on rect at bounding box center [198, 99] width 192 height 7
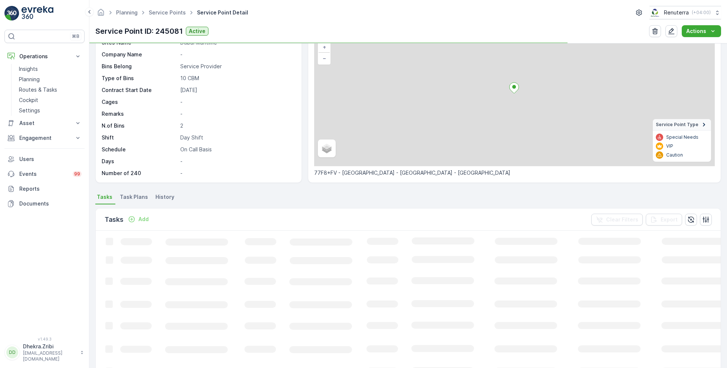
scroll to position [52, 0]
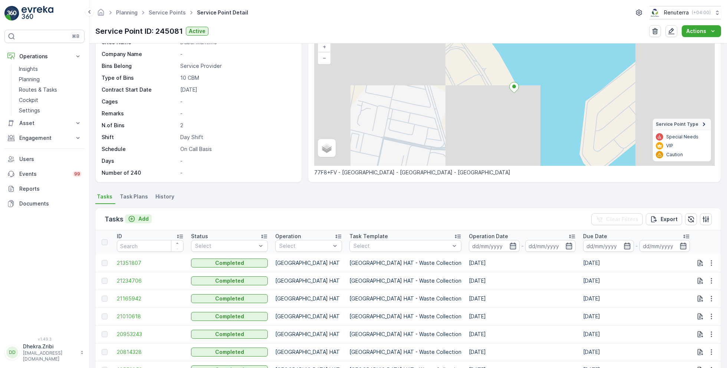
click at [144, 215] on p "Add" at bounding box center [143, 218] width 10 height 7
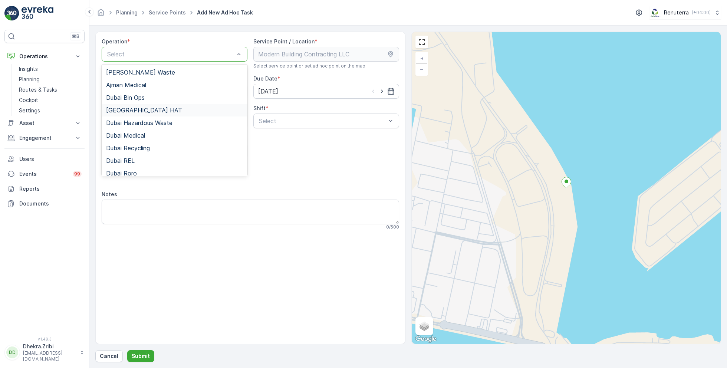
click at [135, 108] on div "Dubai HAT" at bounding box center [174, 110] width 137 height 7
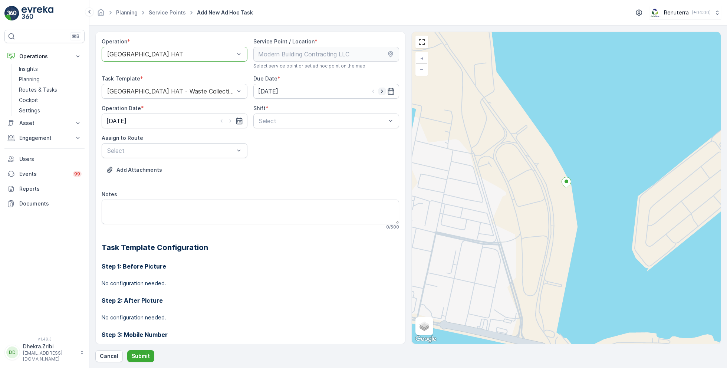
click at [383, 91] on icon "button" at bounding box center [381, 91] width 7 height 7
type input "10.09.2025"
click at [232, 120] on icon "button" at bounding box center [230, 120] width 7 height 7
type input "10.09.2025"
click at [267, 136] on span "Day Shift" at bounding box center [271, 139] width 26 height 7
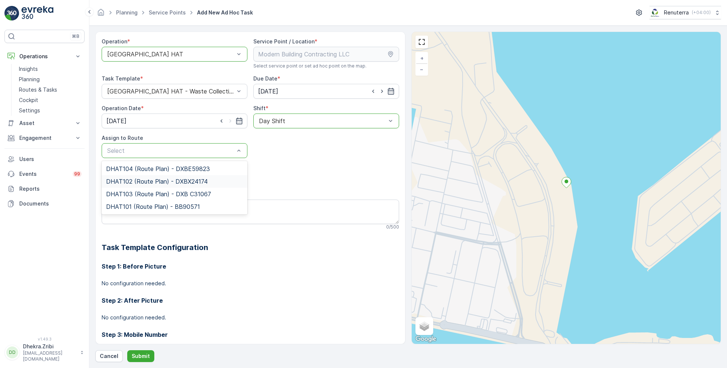
click at [164, 175] on div "DHAT102 (Route Plan) - DXBX24174" at bounding box center [175, 181] width 146 height 13
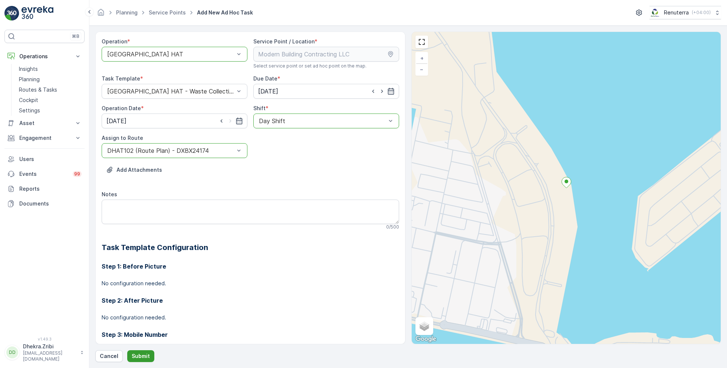
click at [138, 356] on p "Submit" at bounding box center [141, 355] width 18 height 7
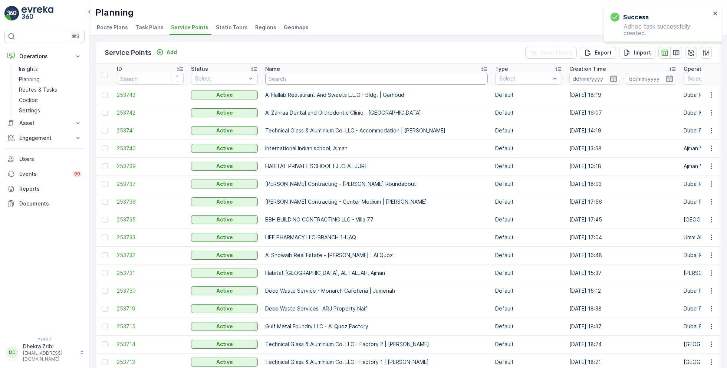
click at [310, 77] on input "text" at bounding box center [376, 79] width 222 height 12
paste input "ARABIAN CONSTRUCTION COMPANY L.L.C. - OMNIYAT | Business Bay"
type input "ARABIAN CONSTRUCTION COMPANY L.L.C. - OMNIYAT | Business Bay"
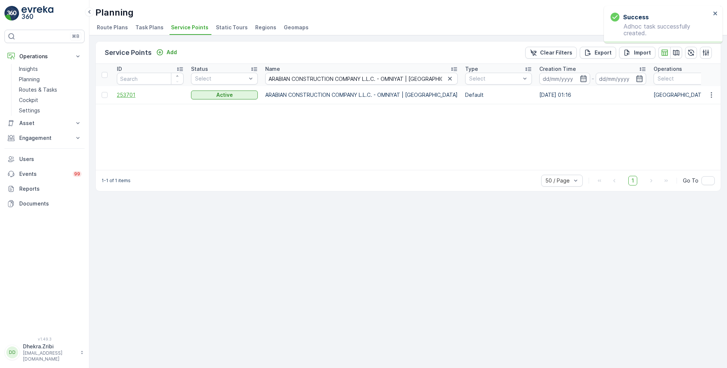
click at [120, 96] on span "253701" at bounding box center [150, 94] width 67 height 7
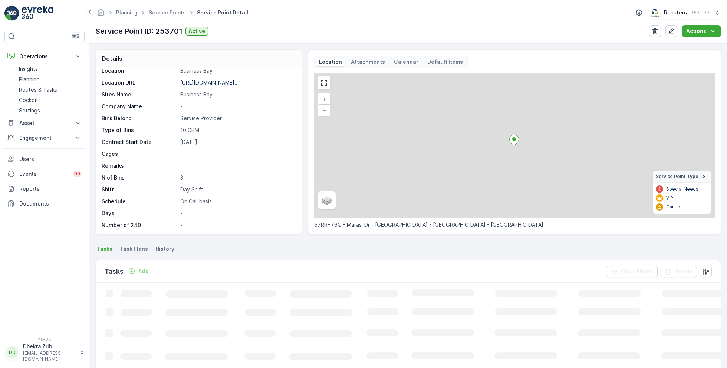
scroll to position [42, 0]
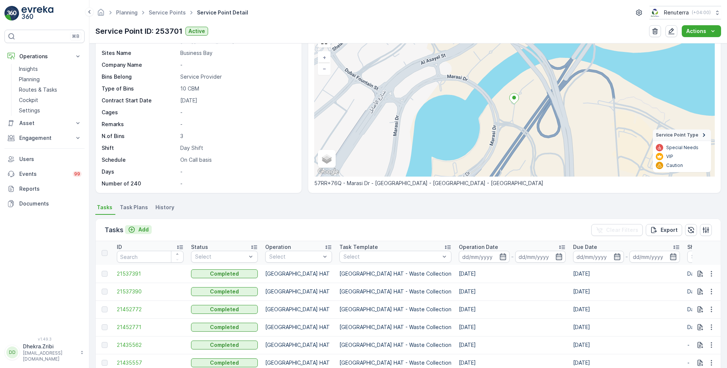
click at [146, 228] on p "Add" at bounding box center [143, 229] width 10 height 7
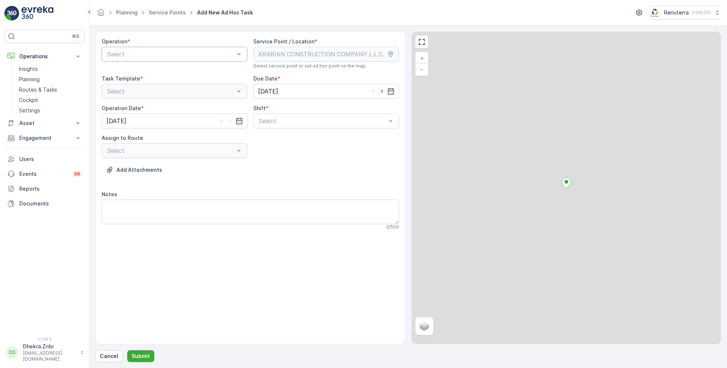
click at [186, 60] on div "Select" at bounding box center [175, 54] width 146 height 15
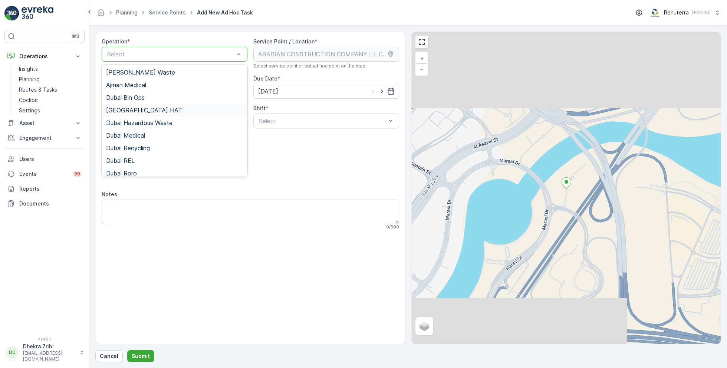
click at [136, 109] on div "[GEOGRAPHIC_DATA] HAT" at bounding box center [174, 110] width 137 height 7
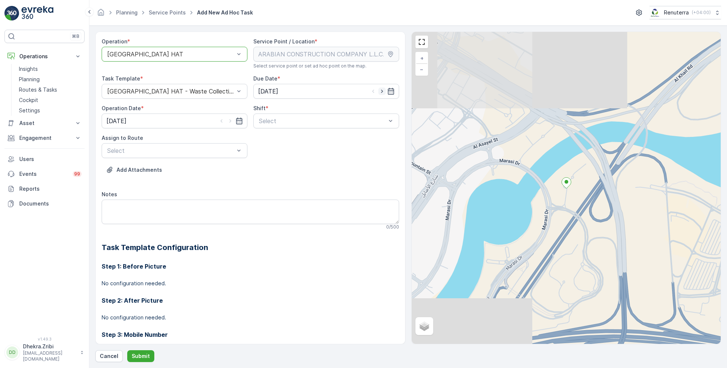
click at [381, 93] on icon "button" at bounding box center [381, 91] width 7 height 7
type input "10.09.2025"
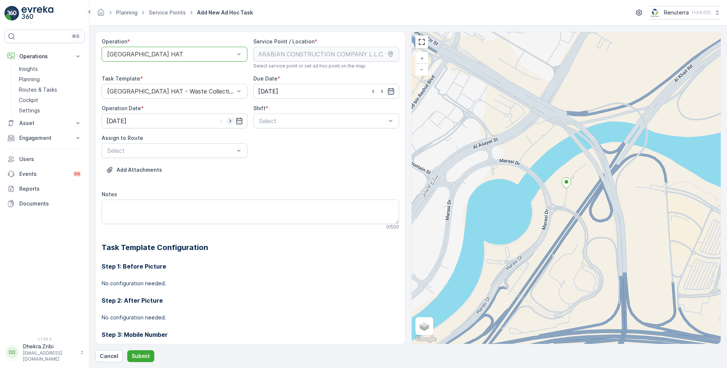
click at [230, 120] on icon "button" at bounding box center [230, 120] width 2 height 3
type input "10.09.2025"
click at [272, 139] on span "Day Shift" at bounding box center [271, 139] width 26 height 7
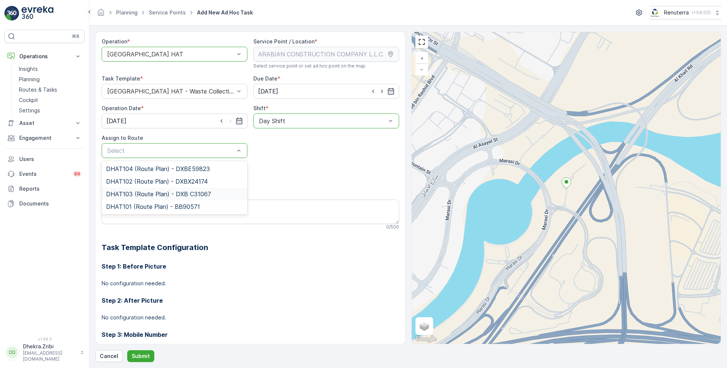
click at [142, 194] on span "DHAT103 (Route Plan) - DXB C31067" at bounding box center [158, 194] width 105 height 7
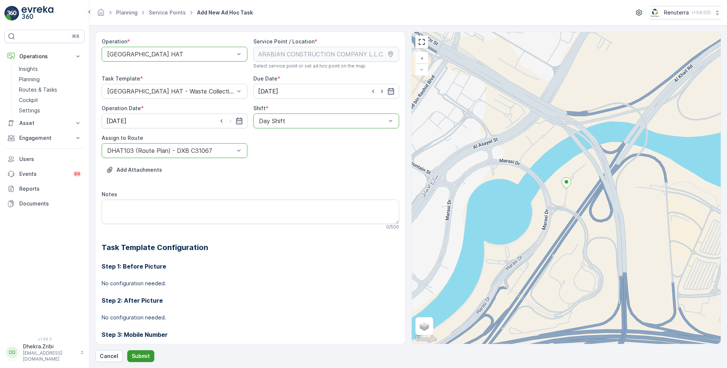
click at [137, 352] on p "Submit" at bounding box center [141, 355] width 18 height 7
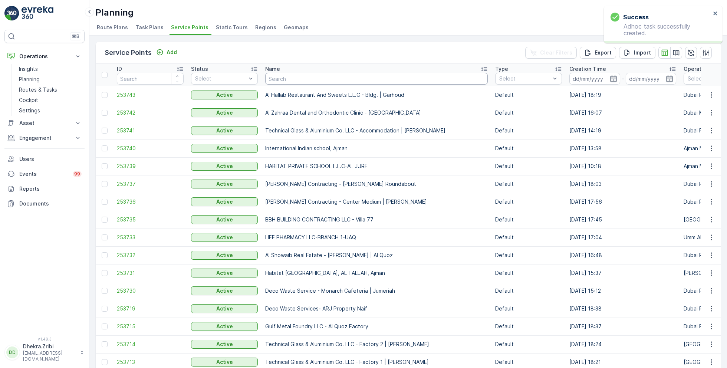
click at [314, 82] on input "text" at bounding box center [376, 79] width 222 height 12
paste input "NABC Building Contracting - DWC"
type input "NABC Building Contracting - DWC"
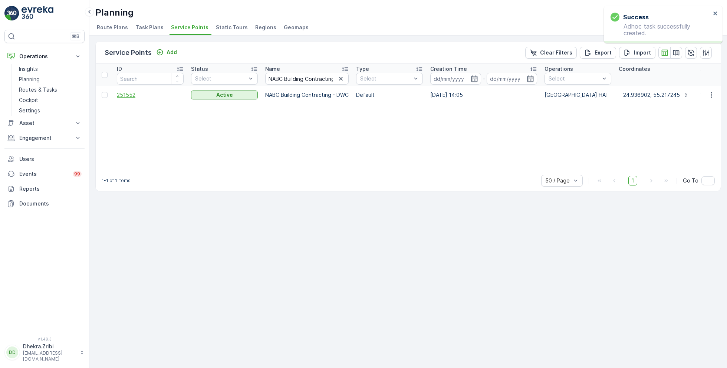
click at [129, 94] on span "251552" at bounding box center [150, 94] width 67 height 7
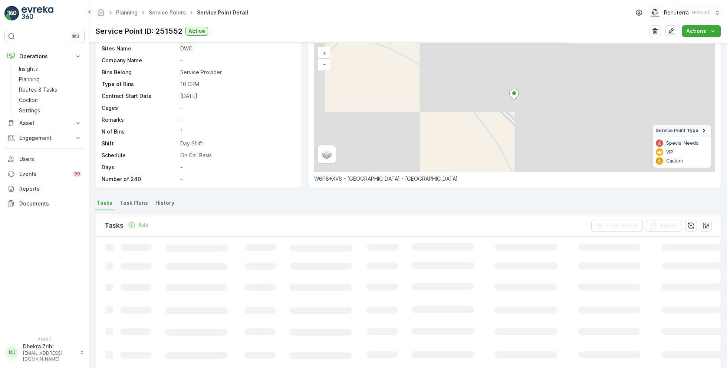
scroll to position [50, 0]
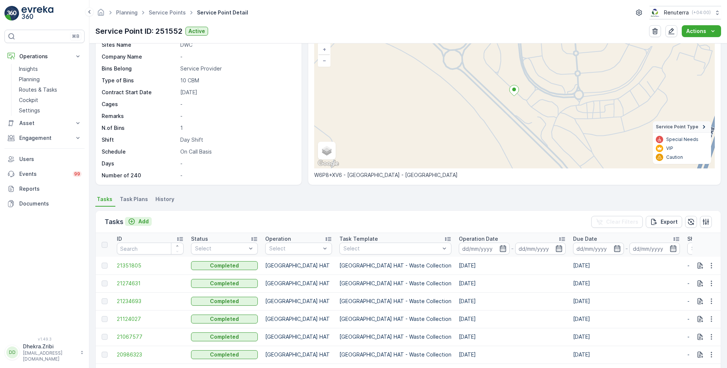
click at [138, 221] on p "Add" at bounding box center [143, 221] width 10 height 7
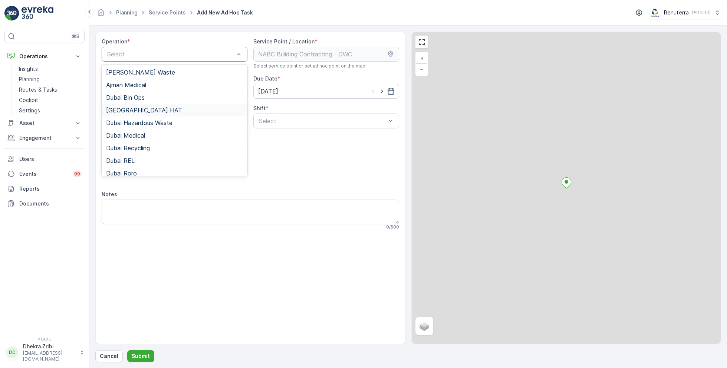
click at [132, 112] on span "[GEOGRAPHIC_DATA] HAT" at bounding box center [144, 110] width 76 height 7
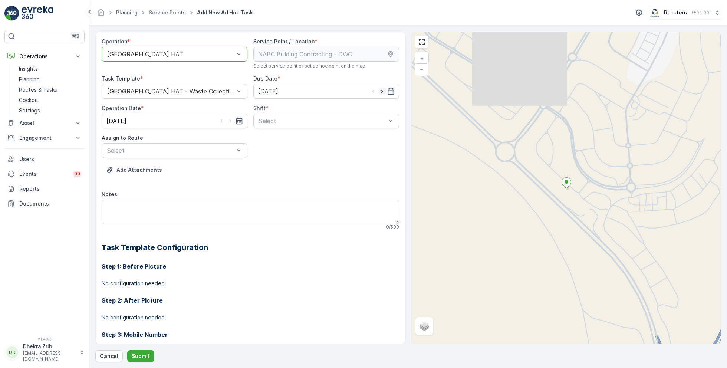
click at [379, 91] on icon "button" at bounding box center [381, 91] width 7 height 7
type input "10.09.2025"
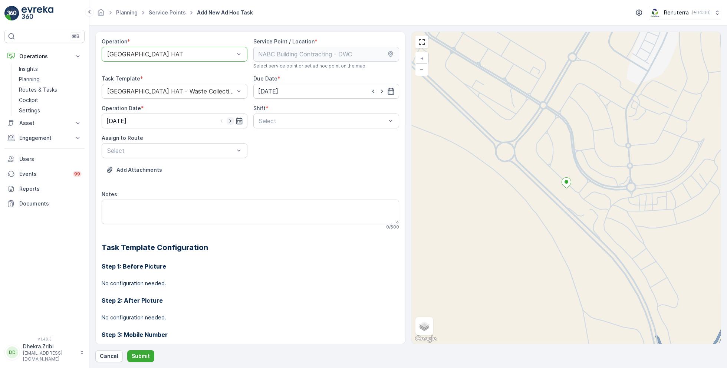
click at [230, 121] on icon "button" at bounding box center [230, 120] width 7 height 7
type input "10.09.2025"
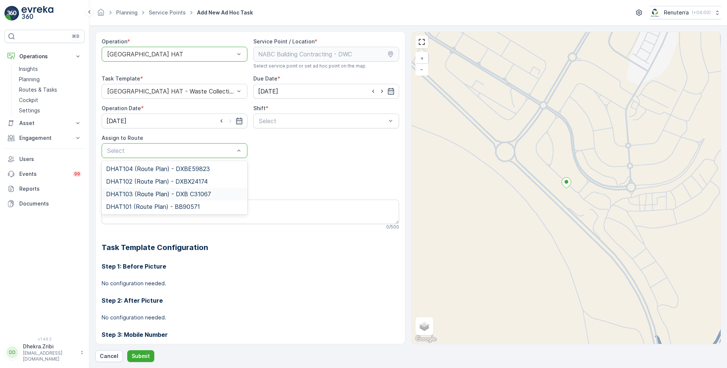
click at [149, 193] on span "DHAT103 (Route Plan) - DXB C31067" at bounding box center [158, 194] width 105 height 7
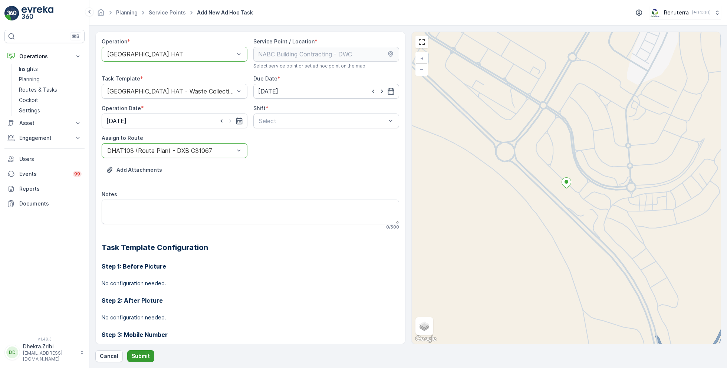
click at [144, 354] on p "Submit" at bounding box center [141, 355] width 18 height 7
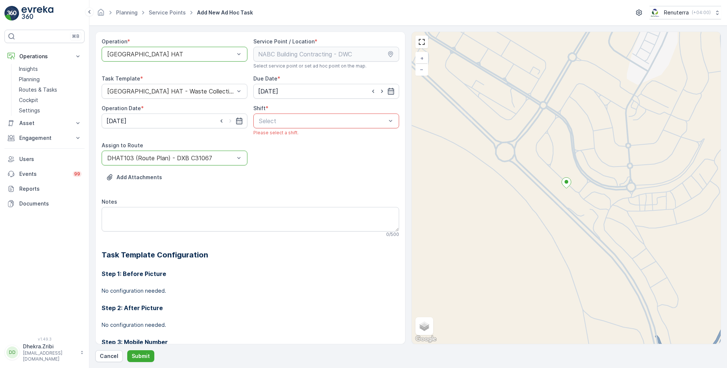
click at [321, 122] on div at bounding box center [322, 121] width 129 height 7
click at [275, 139] on span "Day Shift" at bounding box center [271, 139] width 26 height 7
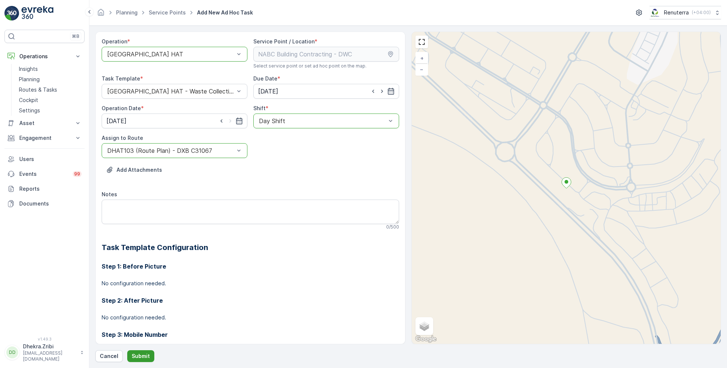
click at [141, 354] on p "Submit" at bounding box center [141, 355] width 18 height 7
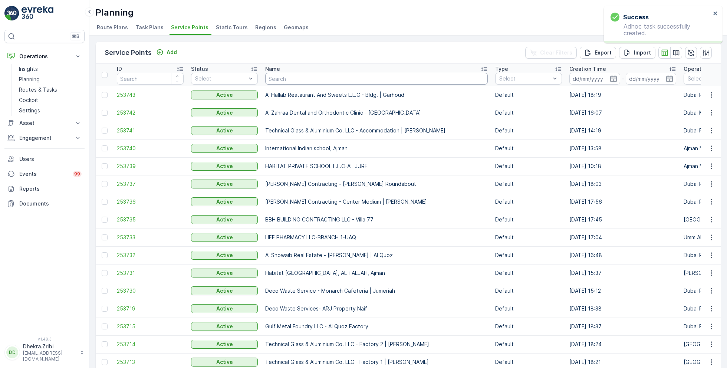
click at [312, 79] on input "text" at bounding box center [376, 79] width 222 height 12
paste input "Dubox precast products industrial LLC"
type input "Dubox precast products industrial LLC"
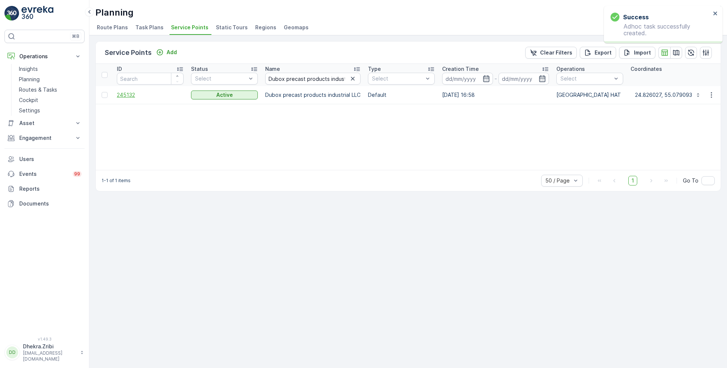
click at [127, 95] on span "245132" at bounding box center [150, 94] width 67 height 7
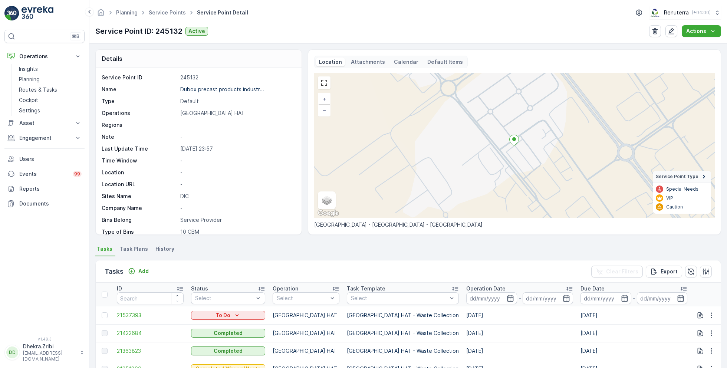
click at [141, 266] on div "Tasks Add" at bounding box center [128, 271] width 47 height 10
click at [144, 273] on p "Add" at bounding box center [143, 270] width 10 height 7
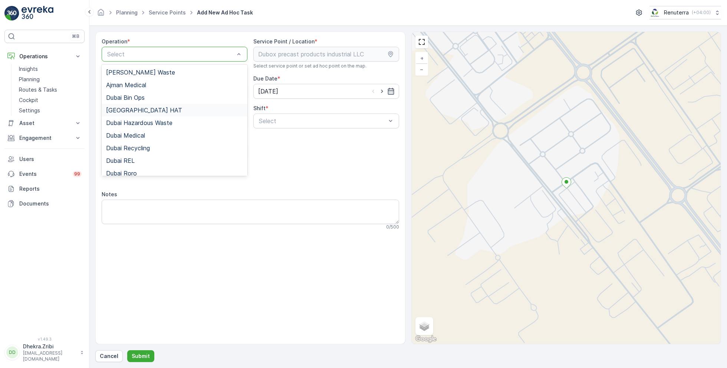
click at [136, 112] on div "[GEOGRAPHIC_DATA] HAT" at bounding box center [174, 110] width 137 height 7
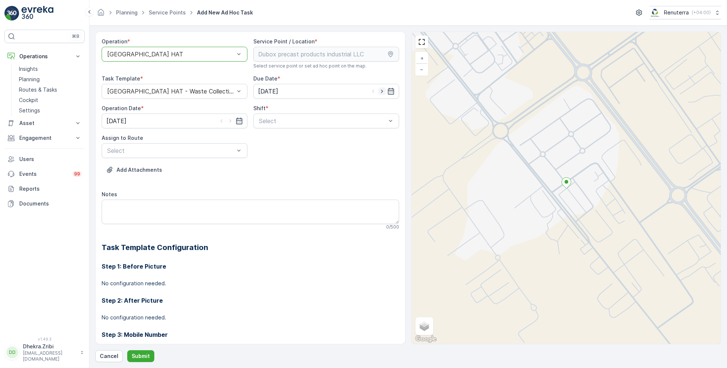
click at [381, 91] on icon "button" at bounding box center [382, 91] width 2 height 3
type input "10.09.2025"
click at [230, 121] on icon "button" at bounding box center [230, 120] width 2 height 3
type input "10.09.2025"
click at [270, 139] on span "Day Shift" at bounding box center [271, 139] width 26 height 7
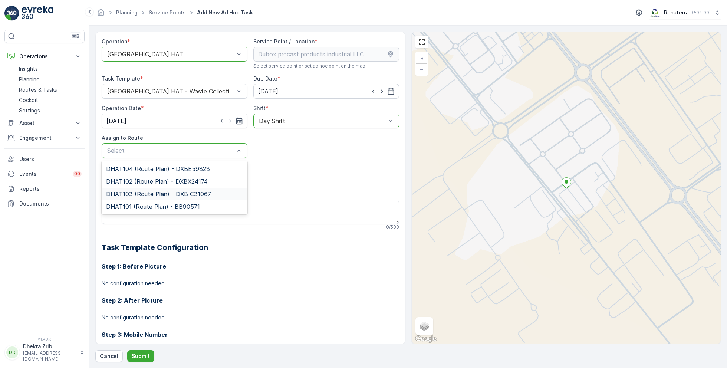
click at [149, 191] on span "DHAT103 (Route Plan) - DXB C31067" at bounding box center [158, 194] width 105 height 7
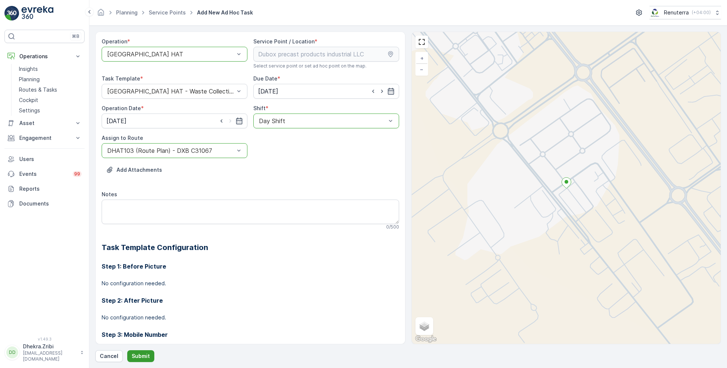
click at [137, 353] on p "Submit" at bounding box center [141, 355] width 18 height 7
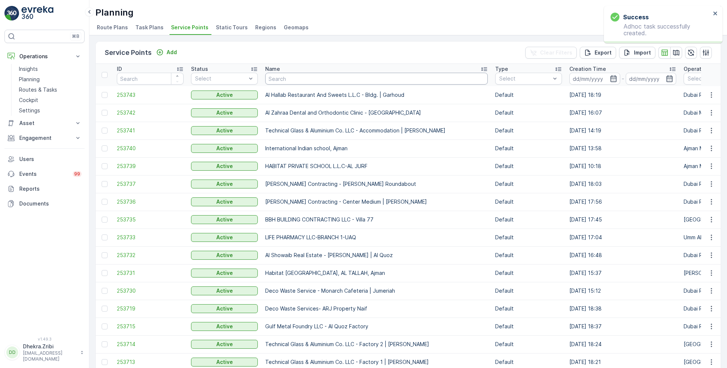
click at [306, 80] on input "text" at bounding box center [376, 79] width 222 height 12
paste input "Deco Waste Service-Al Quoz IFF"
type input "Deco Waste Service-Al Quoz IFF"
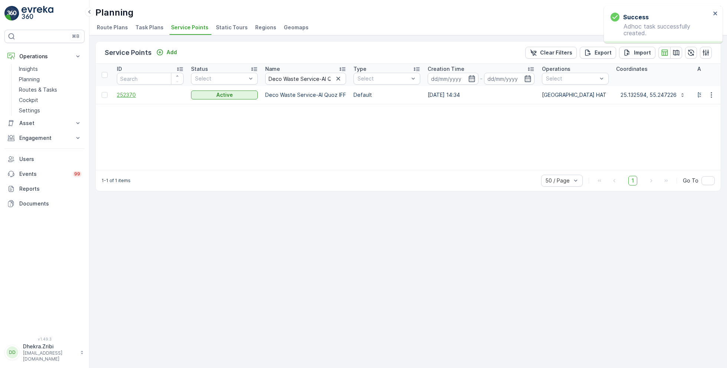
click at [134, 95] on span "252370" at bounding box center [150, 94] width 67 height 7
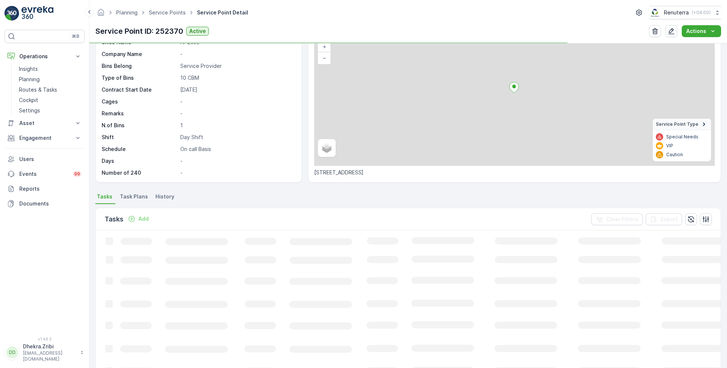
scroll to position [59, 0]
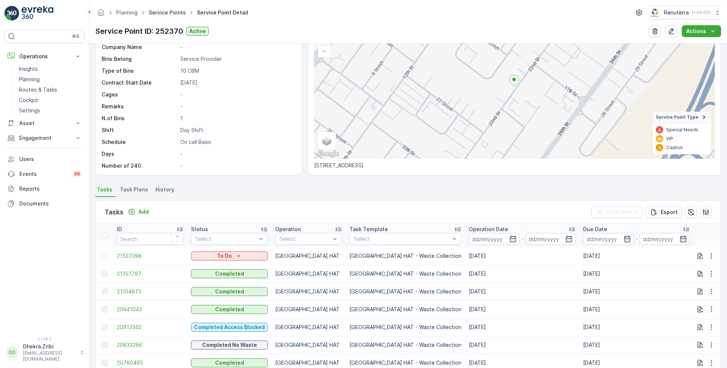
click at [160, 11] on link "Service Points" at bounding box center [167, 12] width 37 height 6
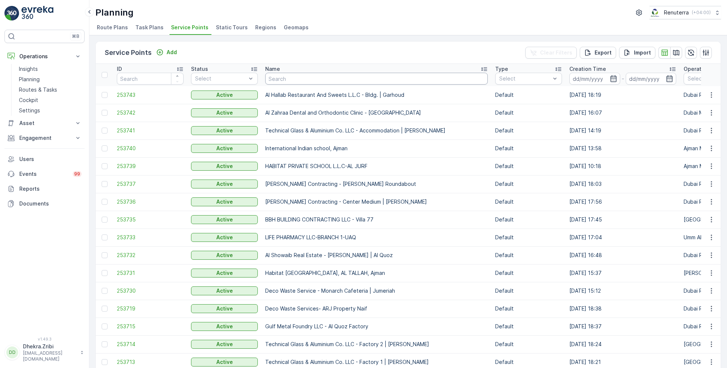
click at [284, 80] on input "text" at bounding box center [376, 79] width 222 height 12
paste input "Besix Construct LLC- BAA"
type input "Besix Construct LLC- BAA"
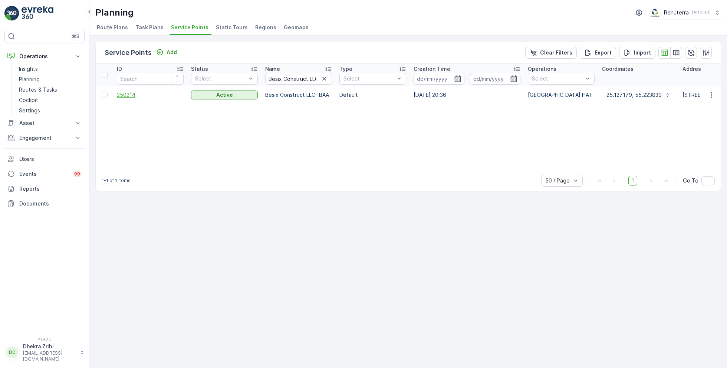
click at [123, 93] on span "250214" at bounding box center [150, 94] width 67 height 7
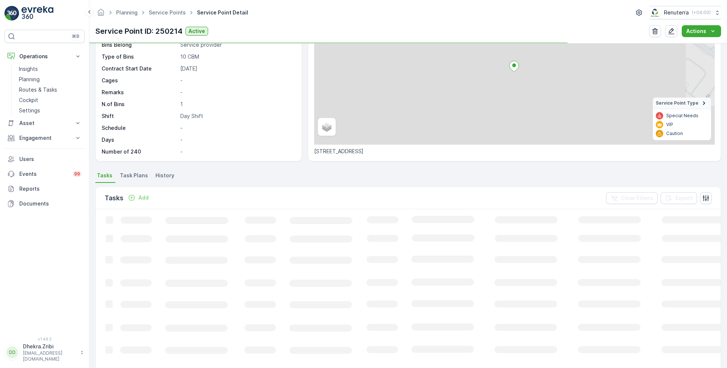
scroll to position [73, 0]
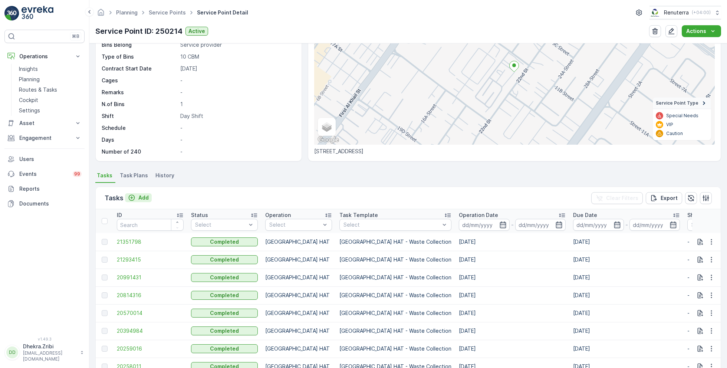
click at [142, 196] on p "Add" at bounding box center [143, 197] width 10 height 7
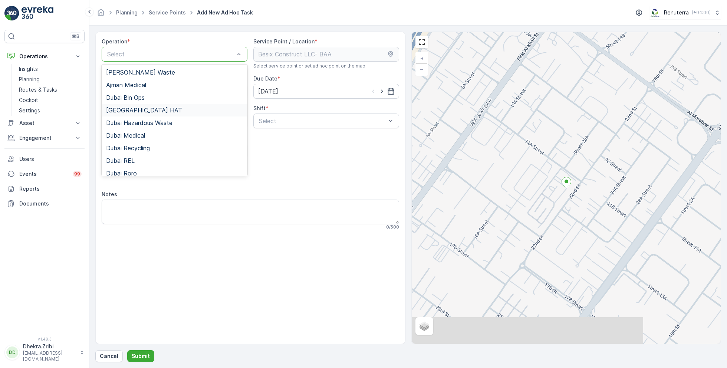
click at [130, 109] on span "[GEOGRAPHIC_DATA] HAT" at bounding box center [144, 110] width 76 height 7
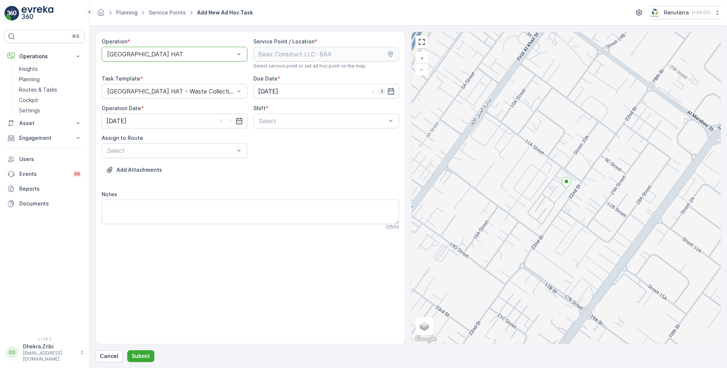
click at [383, 89] on icon "button" at bounding box center [381, 91] width 7 height 7
type input "10.09.2025"
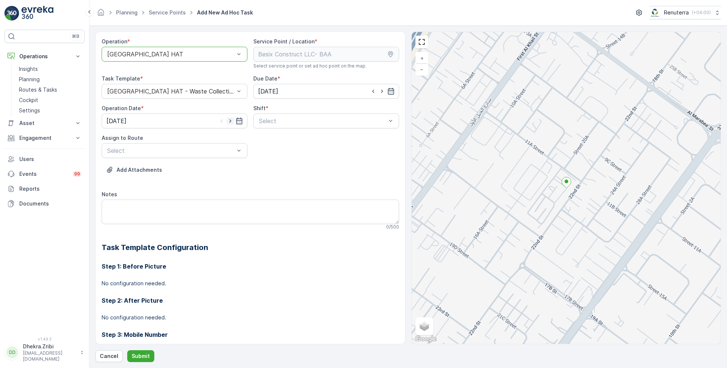
click at [229, 119] on icon "button" at bounding box center [230, 120] width 2 height 3
type input "10.09.2025"
click at [266, 138] on span "Day Shift" at bounding box center [271, 139] width 26 height 7
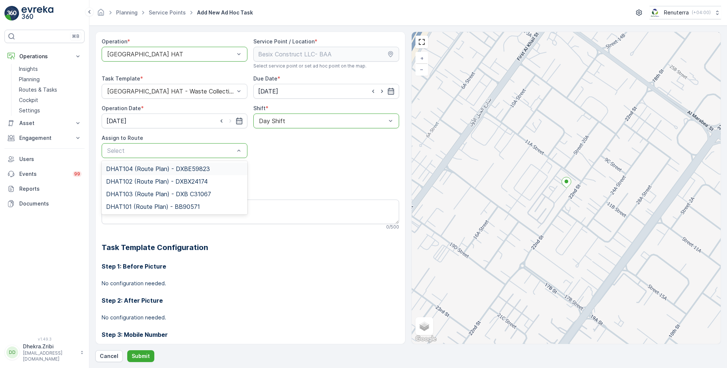
click at [135, 167] on span "DHAT104 (Route Plan) - DXBE59823" at bounding box center [158, 168] width 104 height 7
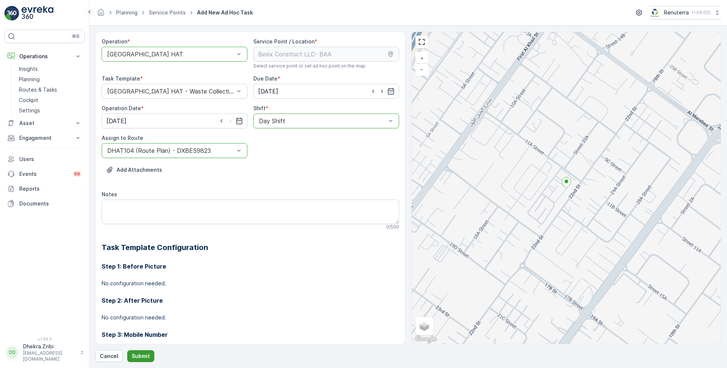
click at [141, 356] on p "Submit" at bounding box center [141, 355] width 18 height 7
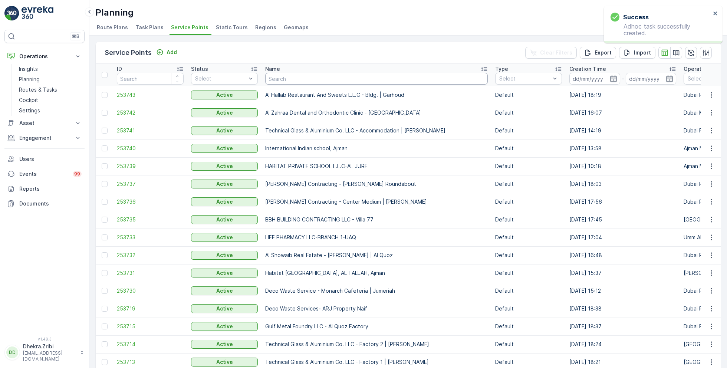
click at [296, 83] on input "text" at bounding box center [376, 79] width 222 height 12
paste input "Emrill / Jumeirah Al Safa"
type input "Emrill / Jumeirah Al Safa"
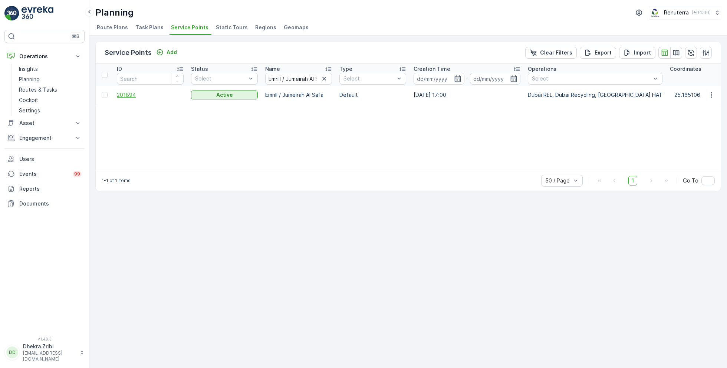
click at [126, 95] on span "201894" at bounding box center [150, 94] width 67 height 7
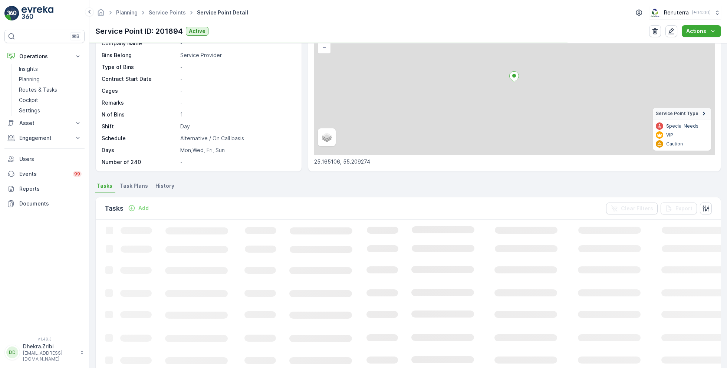
scroll to position [51, 0]
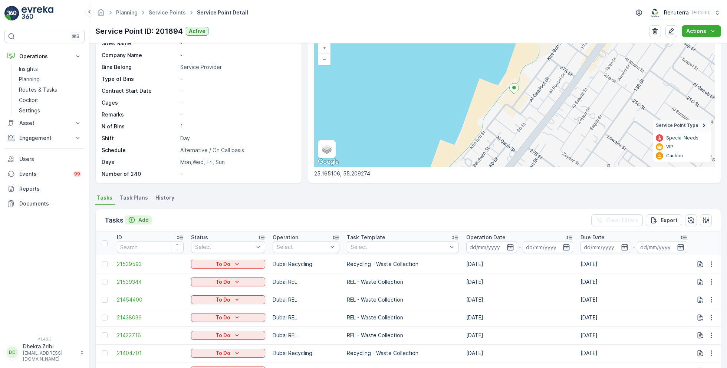
click at [140, 216] on p "Add" at bounding box center [143, 219] width 10 height 7
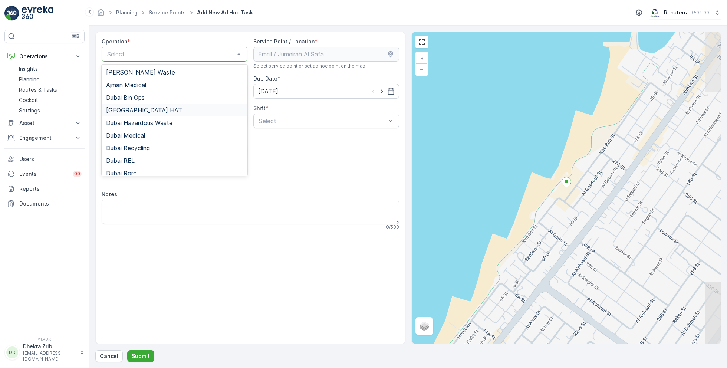
click at [133, 110] on span "[GEOGRAPHIC_DATA] HAT" at bounding box center [144, 110] width 76 height 7
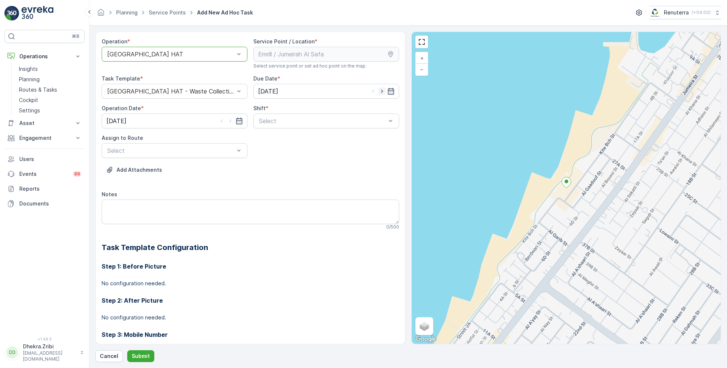
click at [381, 90] on icon "button" at bounding box center [381, 91] width 7 height 7
type input "10.09.2025"
click at [228, 122] on icon "button" at bounding box center [230, 120] width 7 height 7
type input "10.09.2025"
click at [268, 136] on span "Day Shift" at bounding box center [271, 139] width 26 height 7
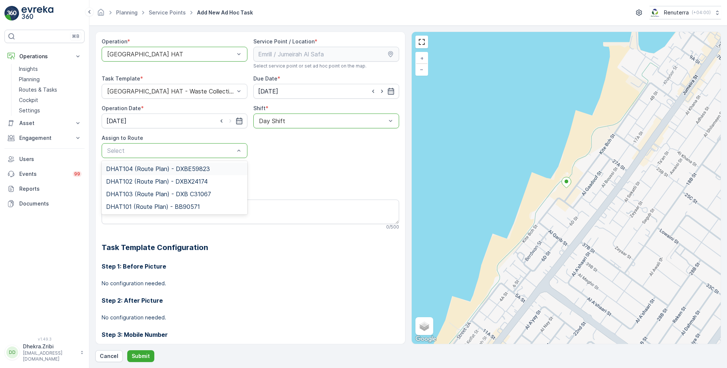
click at [129, 167] on span "DHAT104 (Route Plan) - DXBE59823" at bounding box center [158, 168] width 104 height 7
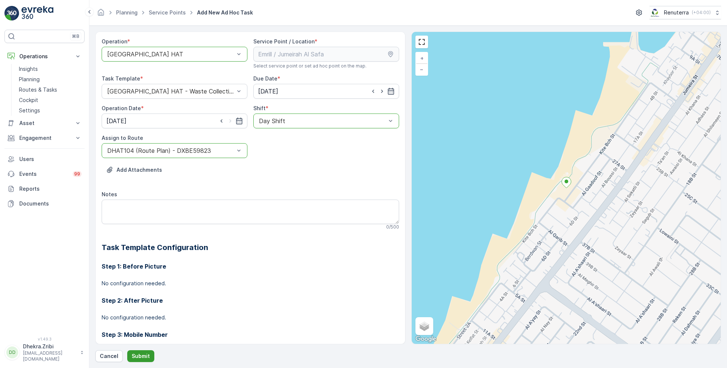
click at [142, 354] on p "Submit" at bounding box center [141, 355] width 18 height 7
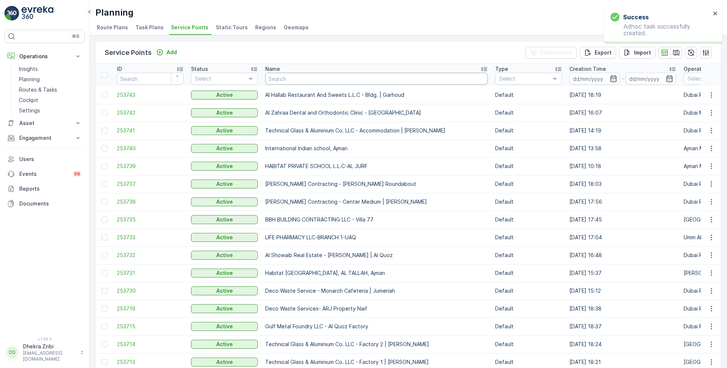
click at [297, 80] on input "text" at bounding box center [376, 79] width 222 height 12
type input "arabian"
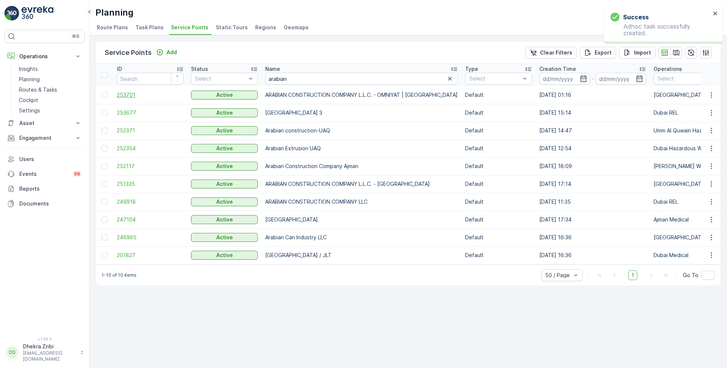
click at [131, 94] on span "253701" at bounding box center [150, 94] width 67 height 7
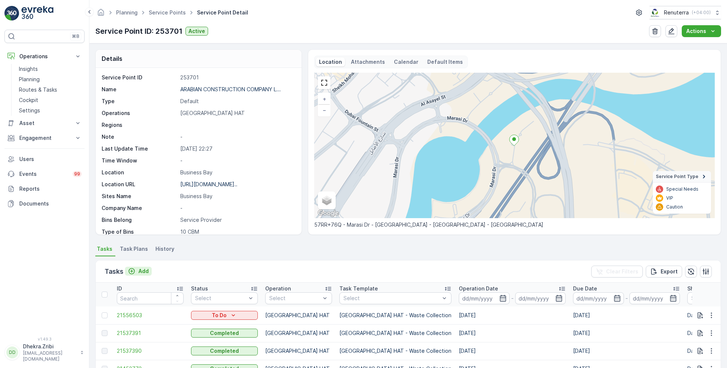
click at [136, 270] on div "Add" at bounding box center [138, 270] width 21 height 7
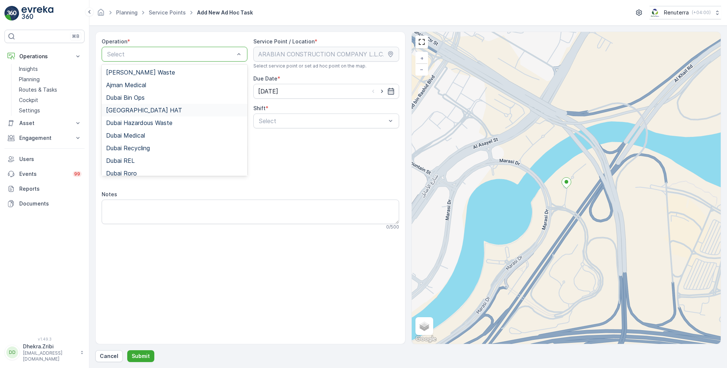
click at [140, 109] on div "[GEOGRAPHIC_DATA] HAT" at bounding box center [174, 110] width 137 height 7
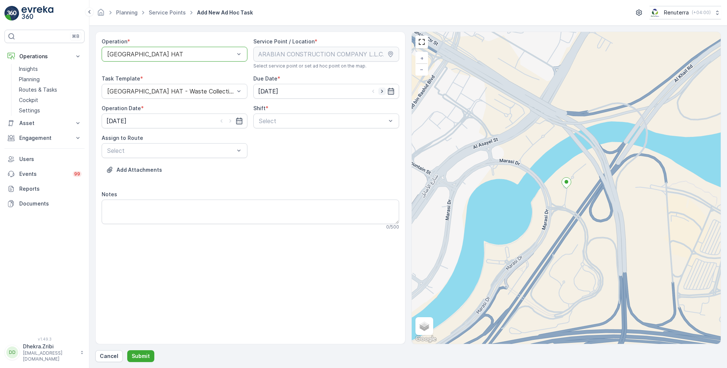
click at [384, 90] on div at bounding box center [381, 91] width 25 height 7
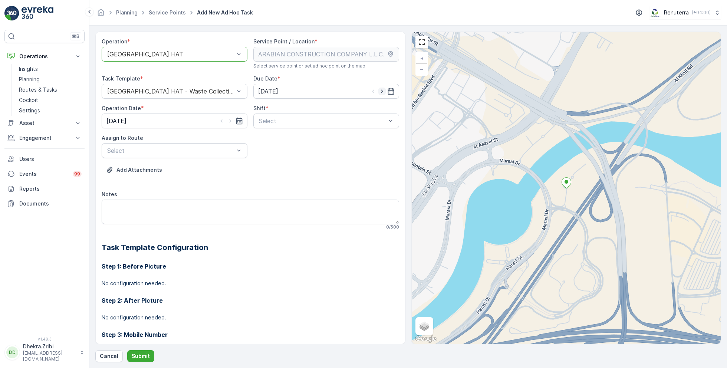
click at [381, 92] on icon "button" at bounding box center [381, 91] width 7 height 7
type input "10.09.2025"
click at [232, 120] on icon "button" at bounding box center [230, 120] width 7 height 7
type input "10.09.2025"
click at [268, 136] on span "Day Shift" at bounding box center [271, 139] width 26 height 7
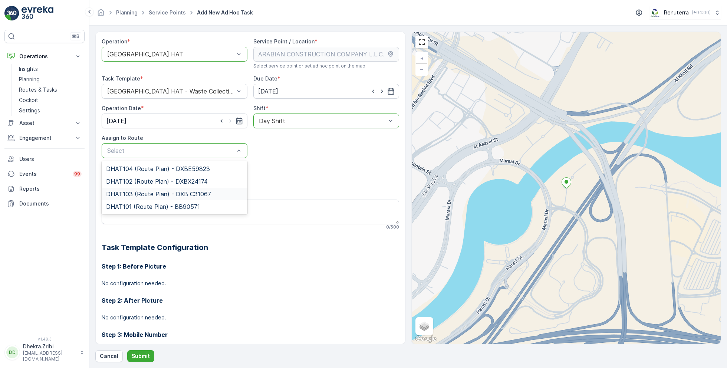
click at [141, 191] on span "DHAT103 (Route Plan) - DXB C31067" at bounding box center [158, 194] width 105 height 7
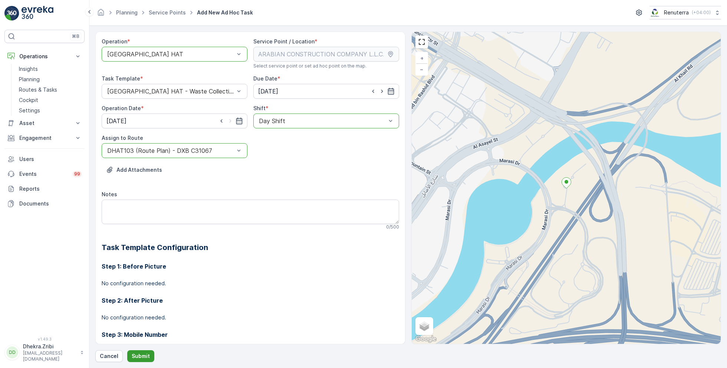
click at [141, 356] on p "Submit" at bounding box center [141, 355] width 18 height 7
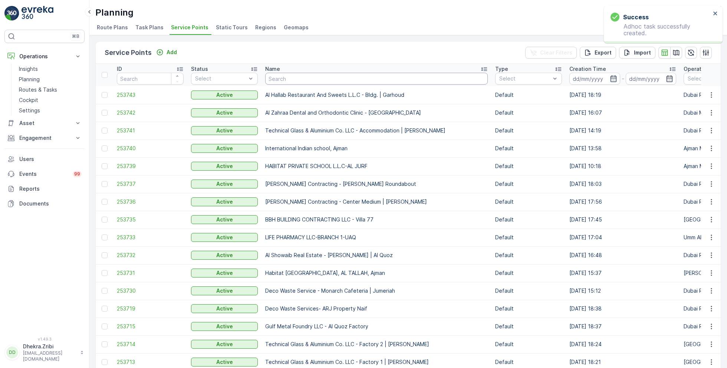
click at [286, 78] on input "text" at bounding box center [376, 79] width 222 height 12
paste input "Wade Adams Project (EM836) - Nad Al Sheba"
type input "Wade Adams Project (EM836) - Nad Al Sheba"
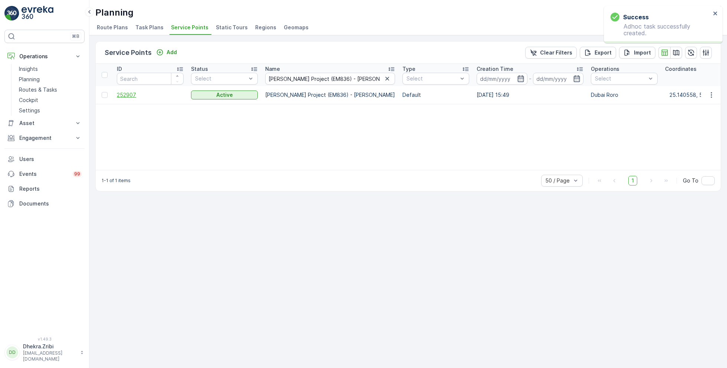
click at [129, 95] on span "252907" at bounding box center [150, 94] width 67 height 7
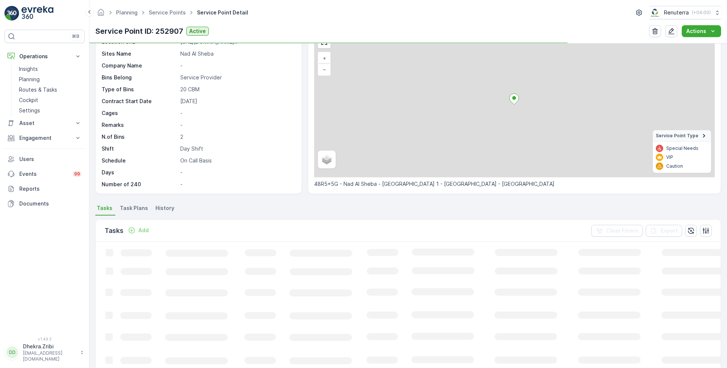
scroll to position [42, 0]
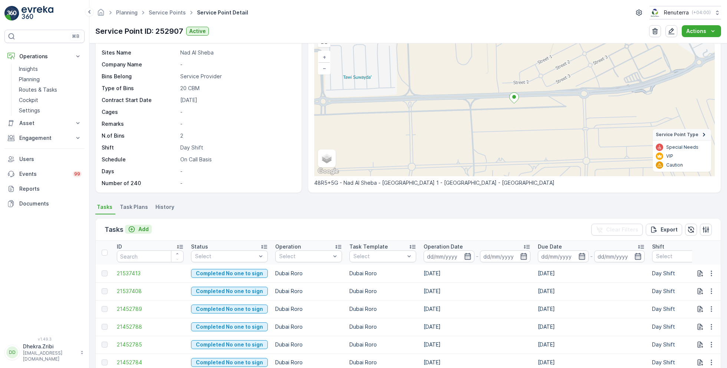
click at [141, 228] on p "Add" at bounding box center [143, 228] width 10 height 7
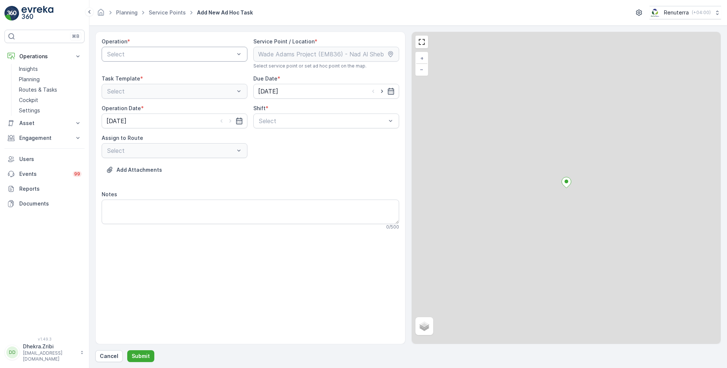
click at [166, 47] on div "Select" at bounding box center [175, 54] width 146 height 15
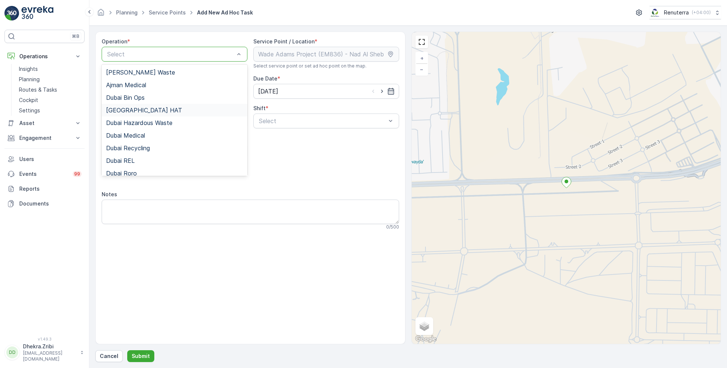
click at [138, 111] on div "[GEOGRAPHIC_DATA] HAT" at bounding box center [174, 110] width 137 height 7
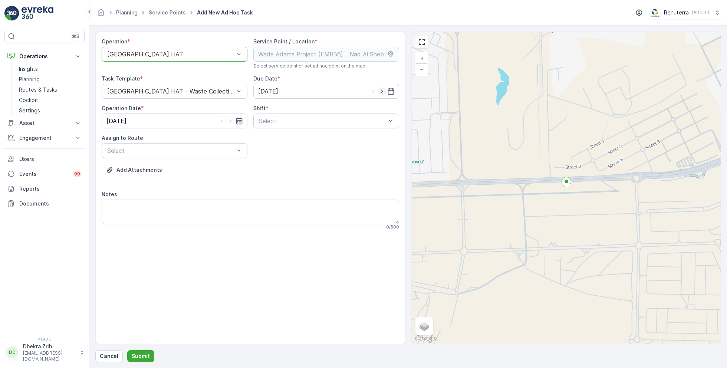
click at [383, 91] on icon "button" at bounding box center [381, 91] width 7 height 7
type input "10.09.2025"
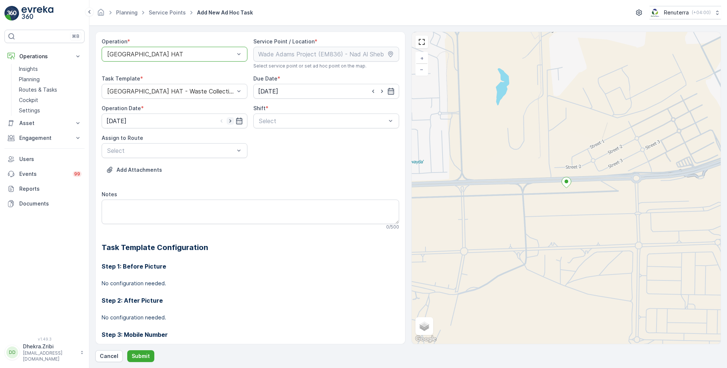
click at [229, 118] on icon "button" at bounding box center [230, 120] width 7 height 7
type input "10.09.2025"
click at [304, 125] on div "Select" at bounding box center [326, 120] width 146 height 15
click at [268, 139] on span "Day Shift" at bounding box center [271, 139] width 26 height 7
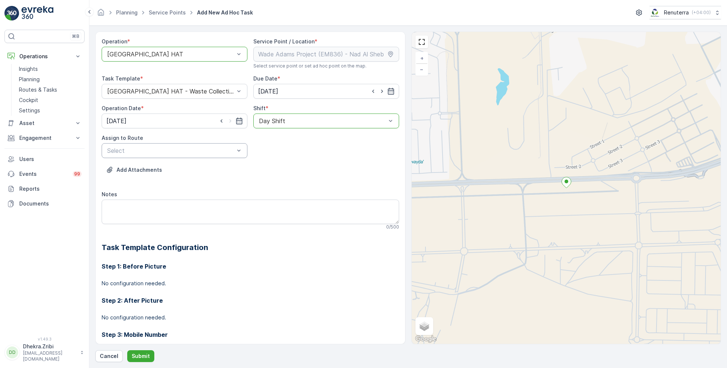
click at [209, 145] on div "Select" at bounding box center [175, 150] width 146 height 15
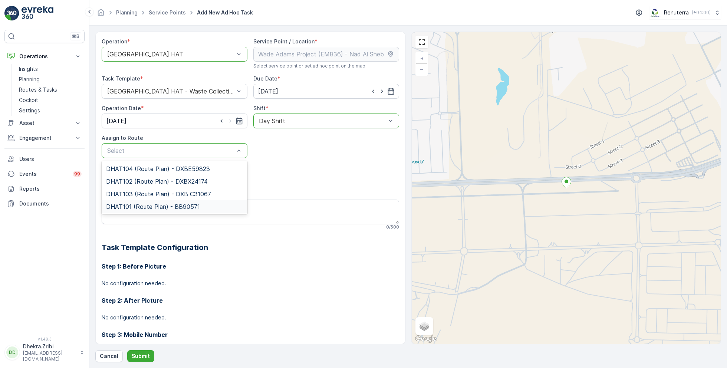
click at [137, 205] on span "DHAT101 (Route Plan) - BB90571" at bounding box center [153, 206] width 94 height 7
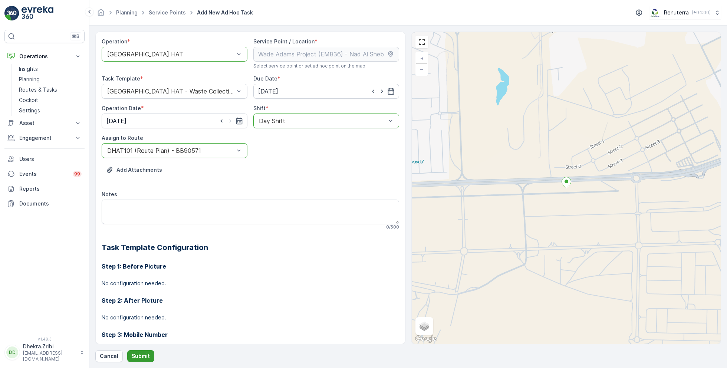
click at [145, 353] on p "Submit" at bounding box center [141, 355] width 18 height 7
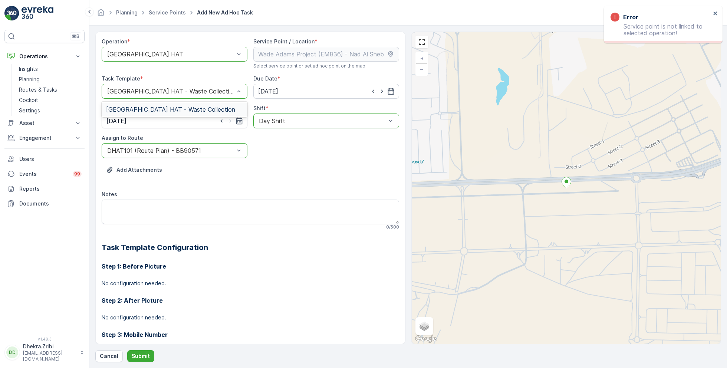
click at [173, 52] on div at bounding box center [170, 54] width 129 height 7
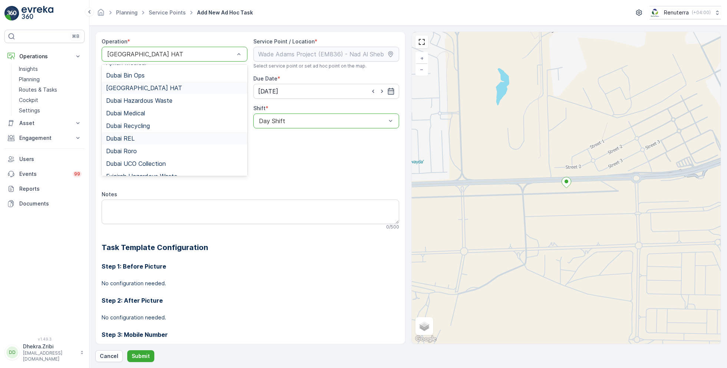
scroll to position [23, 0]
click at [138, 147] on div "Dubai Roro" at bounding box center [174, 150] width 137 height 7
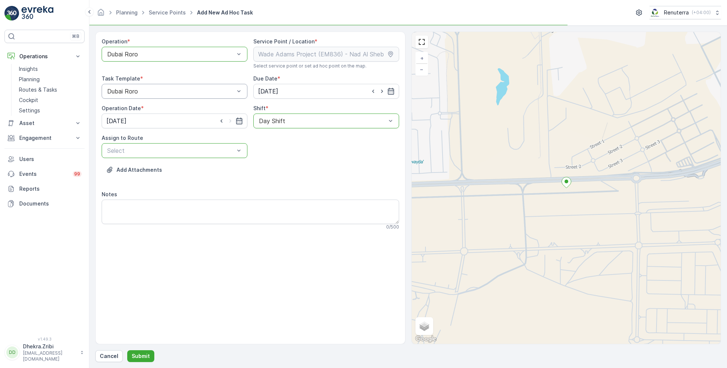
click at [177, 151] on div at bounding box center [170, 150] width 129 height 7
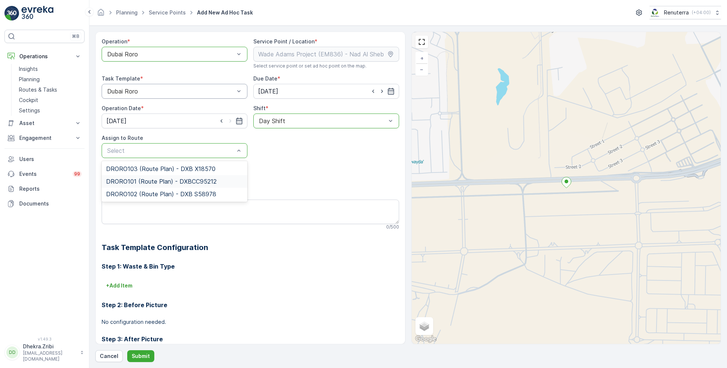
click at [142, 178] on span "DRORO101 (Route Plan) - DXBCC95212" at bounding box center [161, 181] width 111 height 7
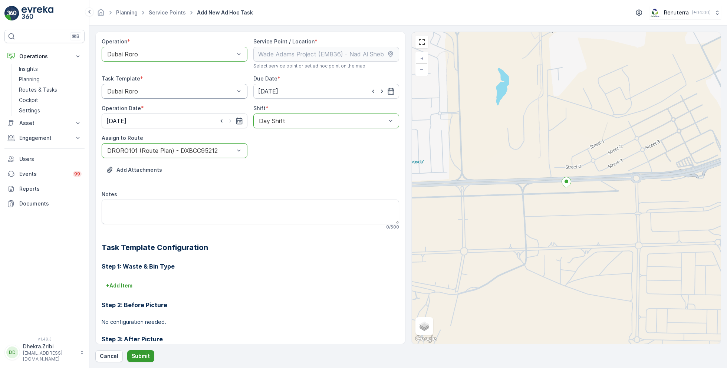
click at [142, 355] on p "Submit" at bounding box center [141, 355] width 18 height 7
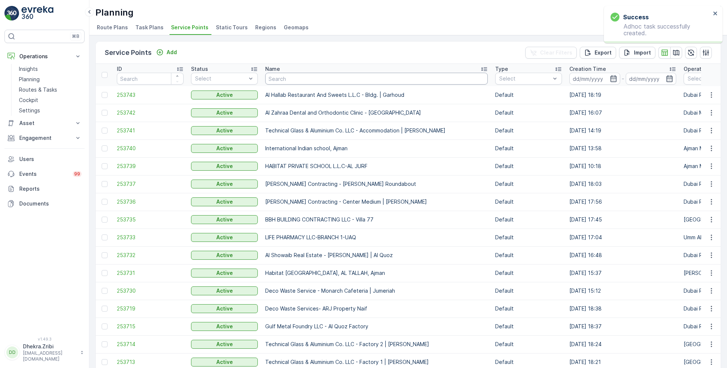
click at [307, 77] on input "text" at bounding box center [376, 79] width 222 height 12
paste input "Italian Planters L.L.C -R1050 – Wasl Green Park – Ras Al Khor"
type input "Italian Planters L.L.C -R1050 – Wasl Green Park – Ras Al Khor"
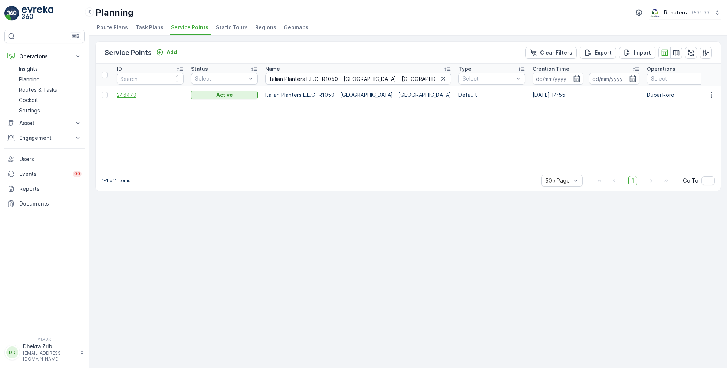
click at [133, 95] on span "246470" at bounding box center [150, 94] width 67 height 7
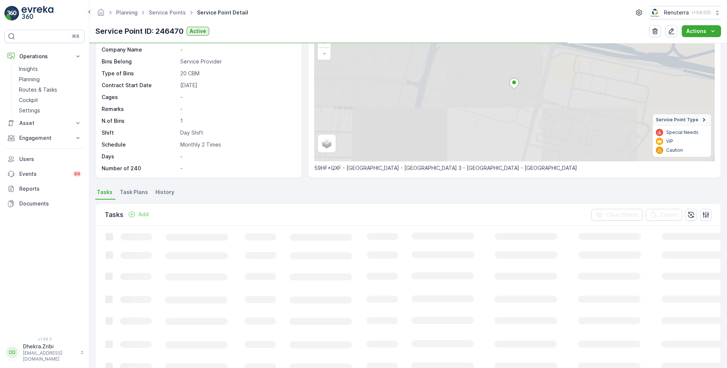
scroll to position [61, 0]
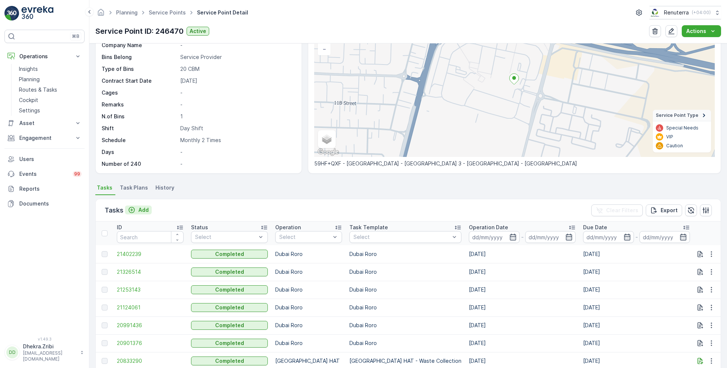
click at [139, 209] on p "Add" at bounding box center [143, 209] width 10 height 7
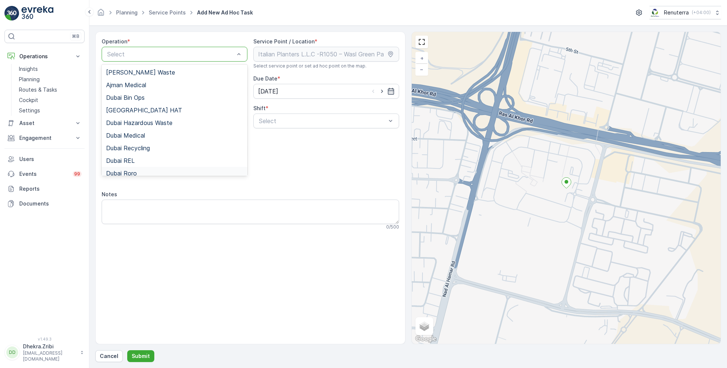
click at [133, 172] on span "Dubai Roro" at bounding box center [121, 173] width 31 height 7
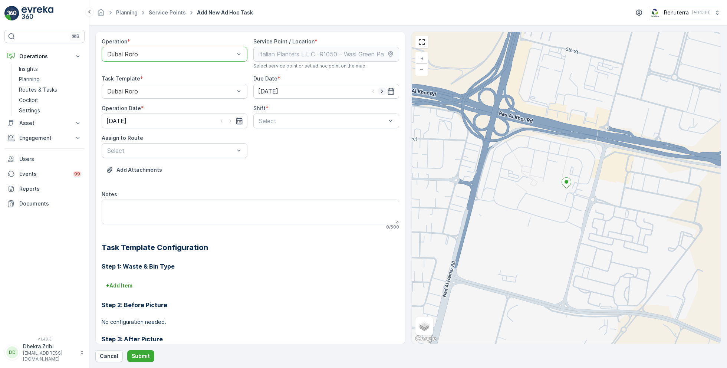
click at [381, 91] on icon "button" at bounding box center [381, 91] width 7 height 7
type input "10.09.2025"
click at [230, 120] on icon "button" at bounding box center [230, 120] width 7 height 7
type input "10.09.2025"
click at [267, 136] on span "Day Shift" at bounding box center [271, 139] width 26 height 7
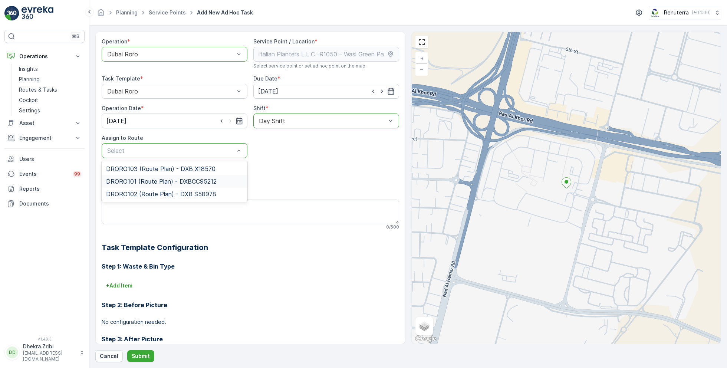
click at [141, 178] on span "DRORO101 (Route Plan) - DXBCC95212" at bounding box center [161, 181] width 111 height 7
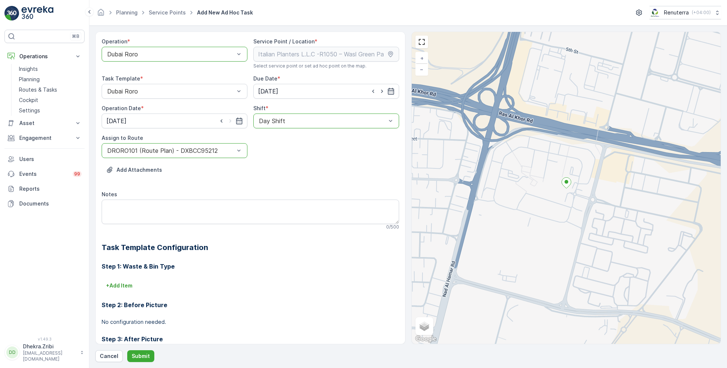
click at [135, 348] on div "Operation * option Dubai Roro, selected. Dubai Roro Service Point / Location * …" at bounding box center [408, 197] width 626 height 330
click at [141, 354] on p "Submit" at bounding box center [141, 355] width 18 height 7
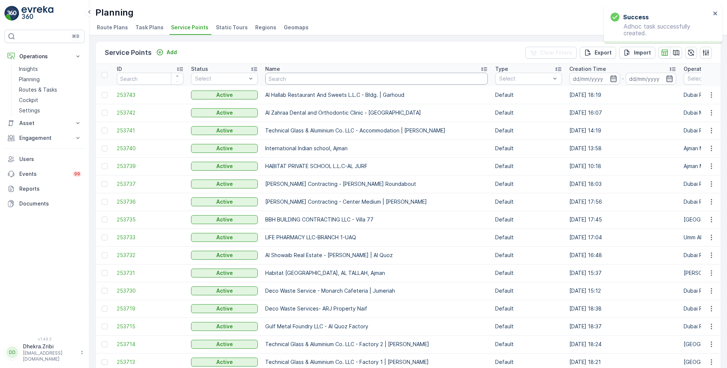
click at [305, 79] on input "text" at bounding box center [376, 79] width 222 height 12
paste input "Deco Waste Service - Shredex | Al Quoz"
type input "Deco Waste Service - Shredex | Al Quoz"
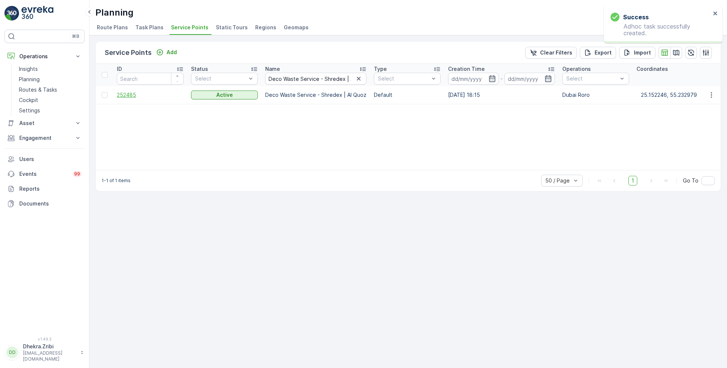
click at [130, 94] on span "252485" at bounding box center [150, 94] width 67 height 7
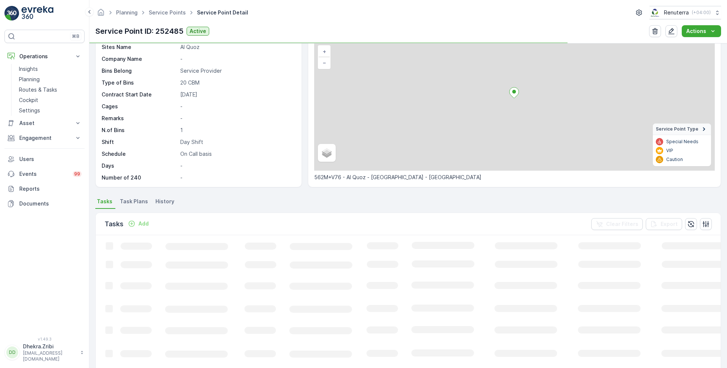
scroll to position [50, 0]
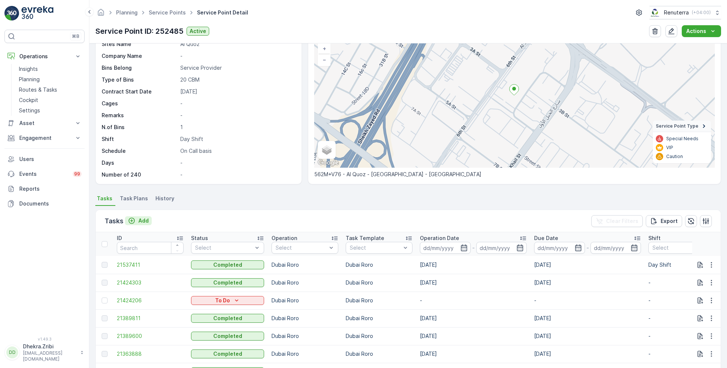
click at [139, 220] on p "Add" at bounding box center [143, 220] width 10 height 7
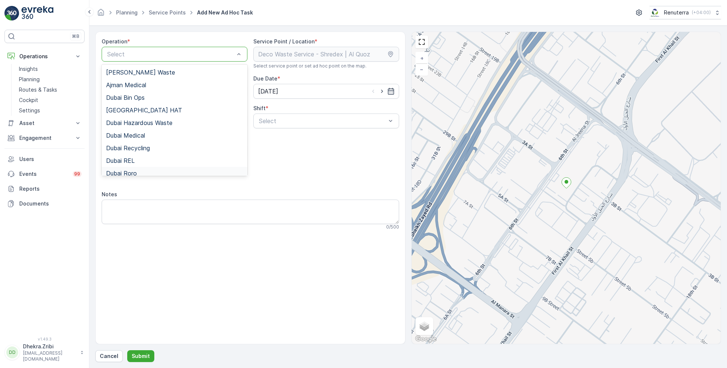
click at [135, 172] on span "Dubai Roro" at bounding box center [121, 173] width 31 height 7
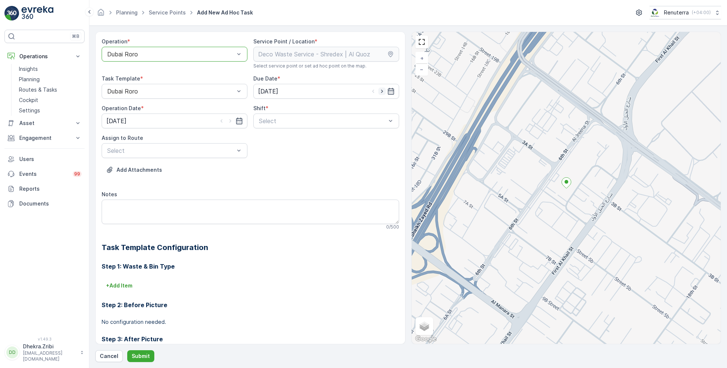
click at [380, 92] on icon "button" at bounding box center [381, 91] width 7 height 7
type input "10.09.2025"
click at [229, 121] on icon "button" at bounding box center [230, 120] width 2 height 3
type input "10.09.2025"
click at [273, 138] on span "Day Shift" at bounding box center [271, 139] width 26 height 7
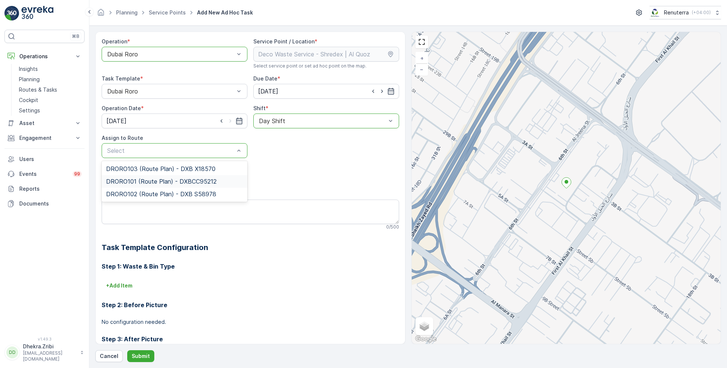
click at [140, 178] on span "DRORO101 (Route Plan) - DXBCC95212" at bounding box center [161, 181] width 111 height 7
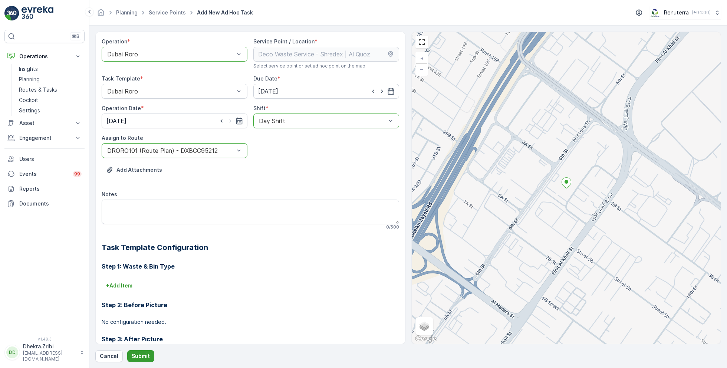
click at [138, 354] on p "Submit" at bounding box center [141, 355] width 18 height 7
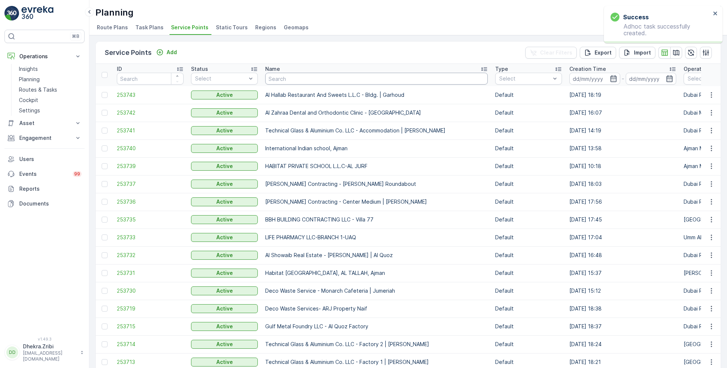
click at [313, 77] on input "text" at bounding box center [376, 79] width 222 height 12
paste input "KTC INTERNATIONAL LANDSCAPING - Emirates Towers - SZR"
type input "KTC INTERNATIONAL LANDSCAPING - Emirates Towers - SZR"
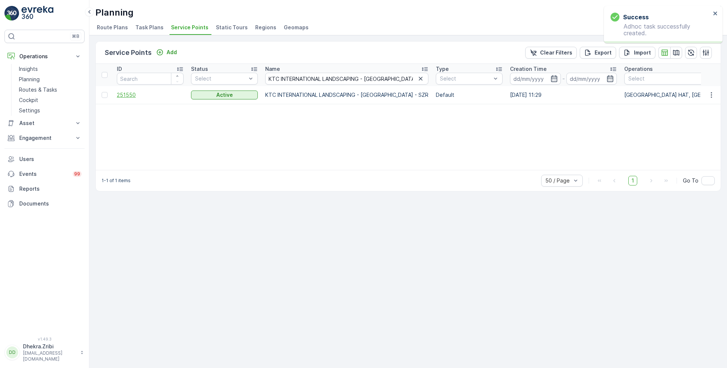
click at [134, 95] on span "251550" at bounding box center [150, 94] width 67 height 7
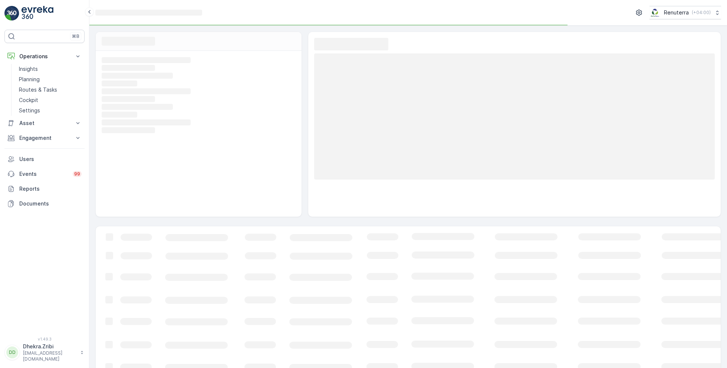
scroll to position [12, 0]
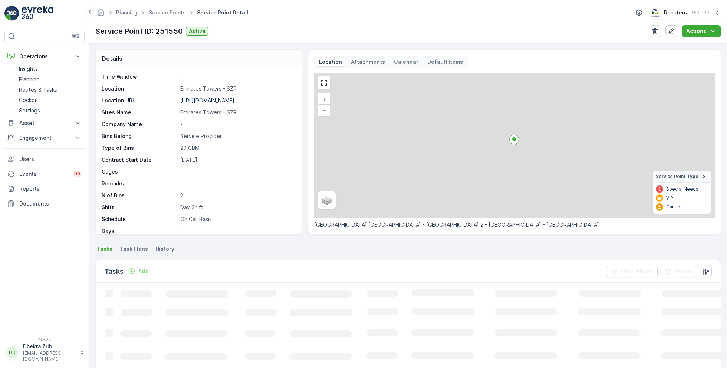
scroll to position [102, 0]
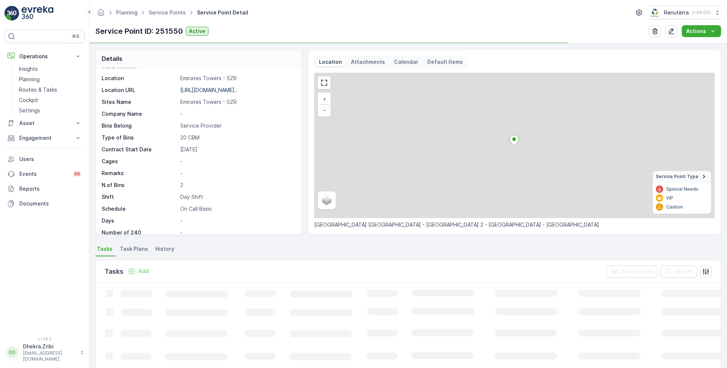
click at [141, 264] on div "Tasks Add Clear Filters Export" at bounding box center [408, 271] width 625 height 22
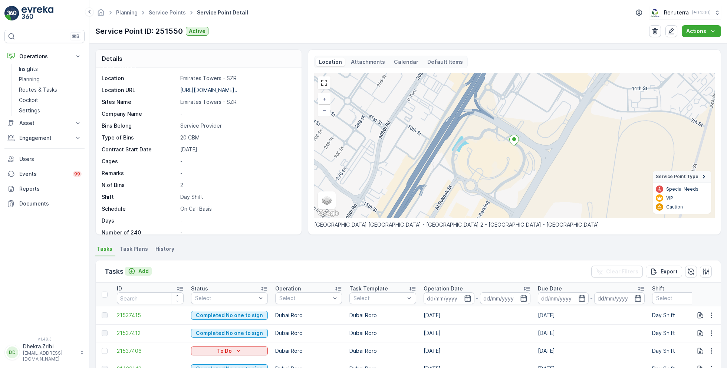
click at [139, 269] on p "Add" at bounding box center [143, 270] width 10 height 7
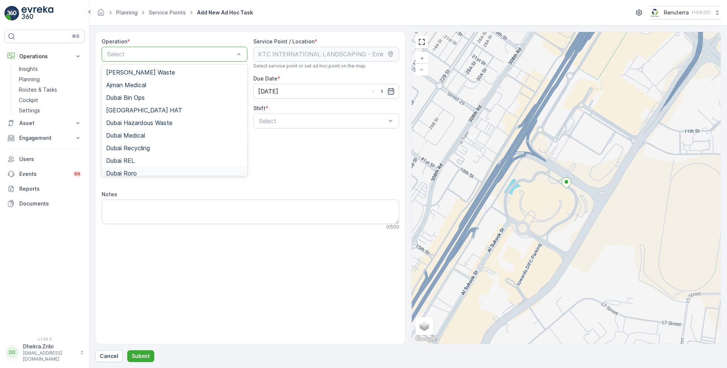
click at [136, 170] on span "Dubai Roro" at bounding box center [121, 173] width 31 height 7
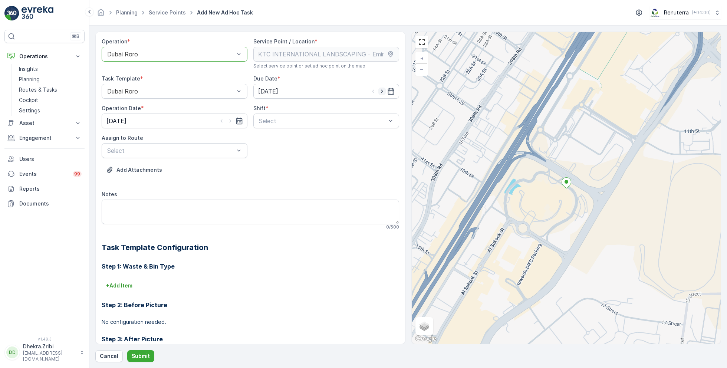
click at [379, 92] on icon "button" at bounding box center [381, 91] width 7 height 7
type input "10.09.2025"
click at [232, 120] on icon "button" at bounding box center [230, 120] width 7 height 7
type input "10.09.2025"
click at [265, 141] on span "Day Shift" at bounding box center [271, 139] width 26 height 7
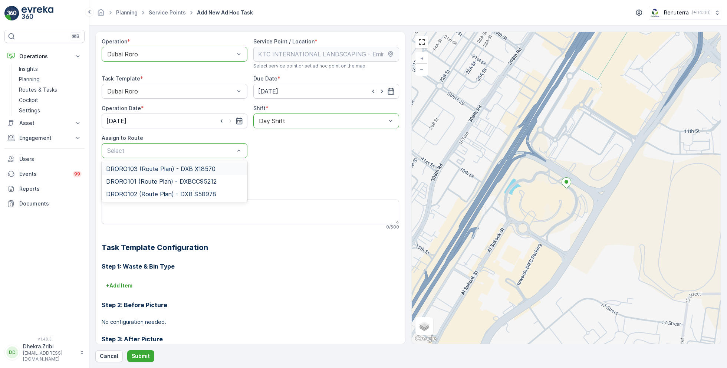
click at [139, 167] on span "DRORO103 (Route Plan) - DXB X18570" at bounding box center [160, 168] width 109 height 7
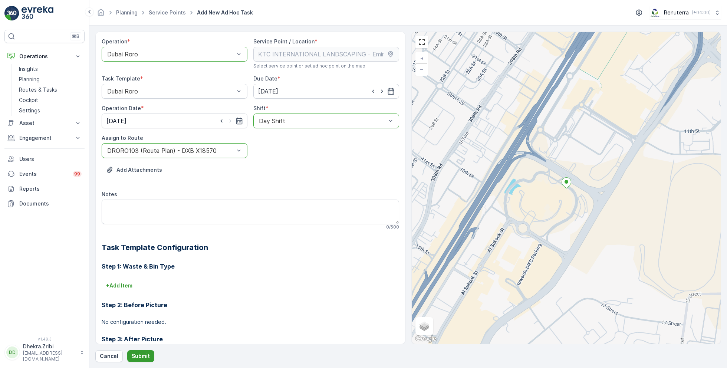
click at [135, 359] on p "Submit" at bounding box center [141, 355] width 18 height 7
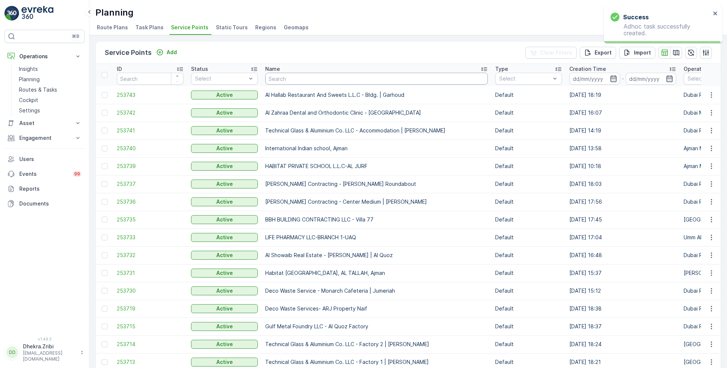
click at [314, 80] on input "text" at bounding box center [376, 79] width 222 height 12
paste input "Wade Adams Project (EM836) - Nad Al Sheba"
type input "Wade Adams Project (EM836) - Nad Al Sheba"
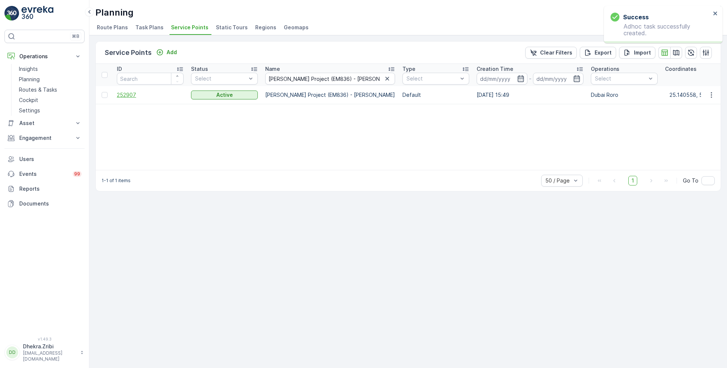
click at [127, 93] on span "252907" at bounding box center [150, 94] width 67 height 7
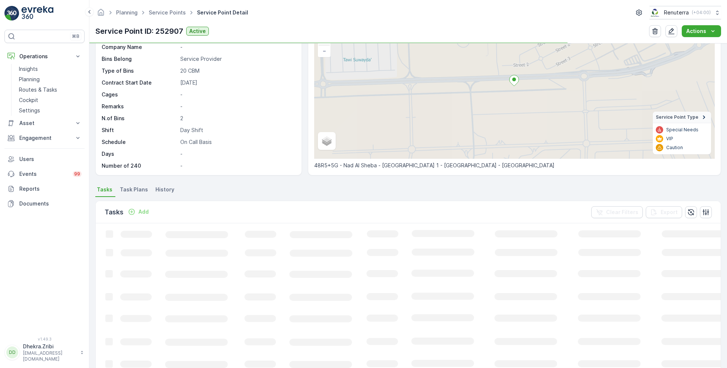
scroll to position [67, 0]
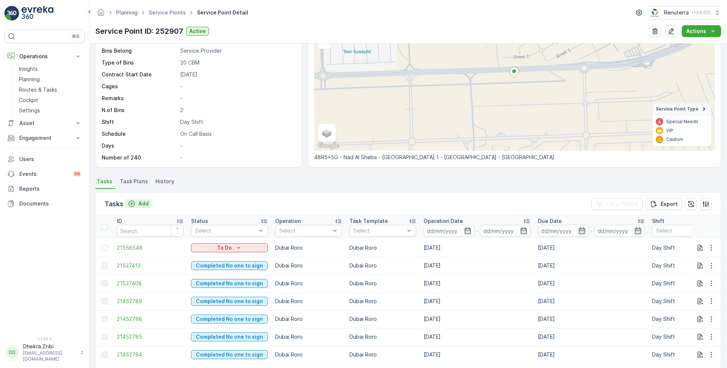
click at [142, 204] on p "Add" at bounding box center [143, 203] width 10 height 7
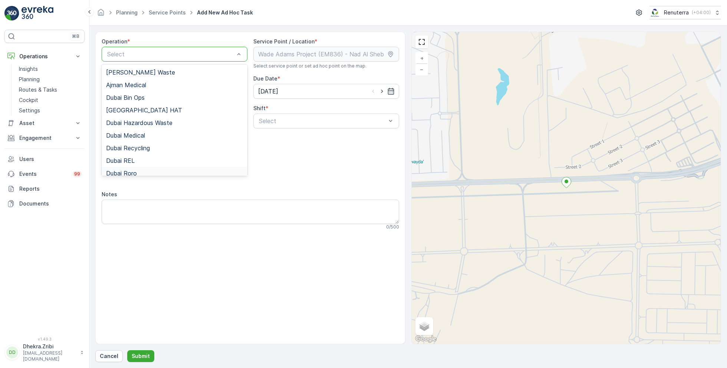
click at [134, 171] on span "Dubai Roro" at bounding box center [121, 173] width 31 height 7
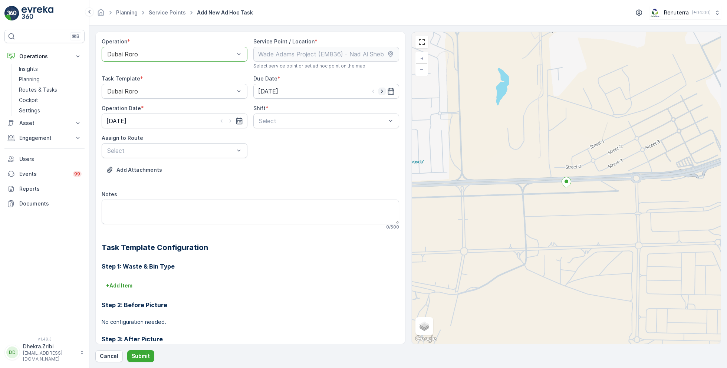
click at [380, 92] on icon "button" at bounding box center [381, 91] width 7 height 7
type input "10.09.2025"
click at [231, 119] on icon "button" at bounding box center [230, 120] width 7 height 7
type input "10.09.2025"
click at [265, 142] on div "Day Shift" at bounding box center [326, 139] width 146 height 13
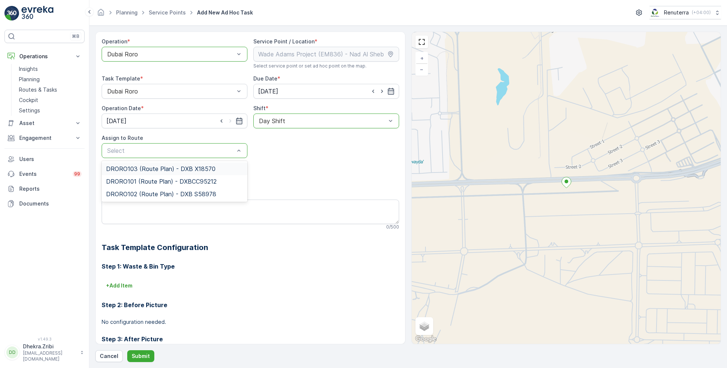
click at [144, 168] on span "DRORO103 (Route Plan) - DXB X18570" at bounding box center [160, 168] width 109 height 7
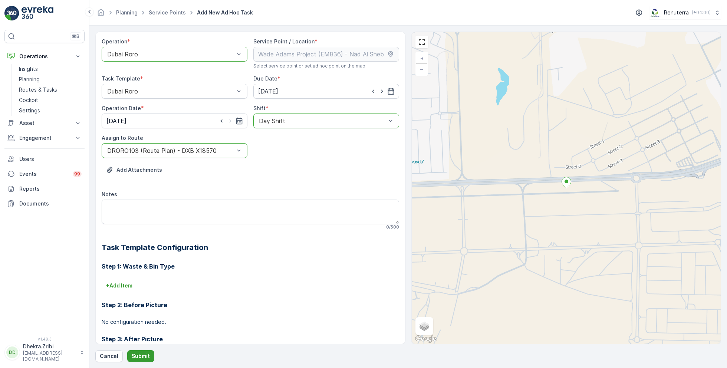
click at [142, 354] on p "Submit" at bounding box center [141, 355] width 18 height 7
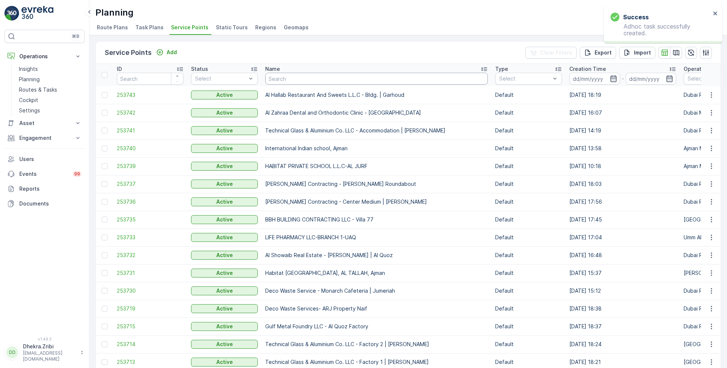
click at [315, 80] on input "text" at bounding box center [376, 79] width 222 height 12
paste input "Berkely Al marooj Furjan"
type input "Berkely Al marooj Furjan"
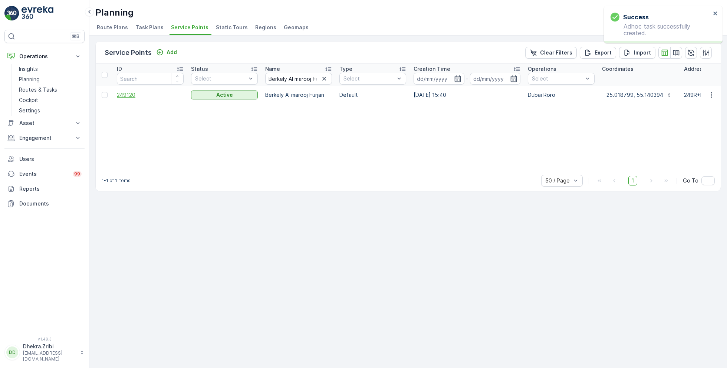
click at [126, 95] on span "249120" at bounding box center [150, 94] width 67 height 7
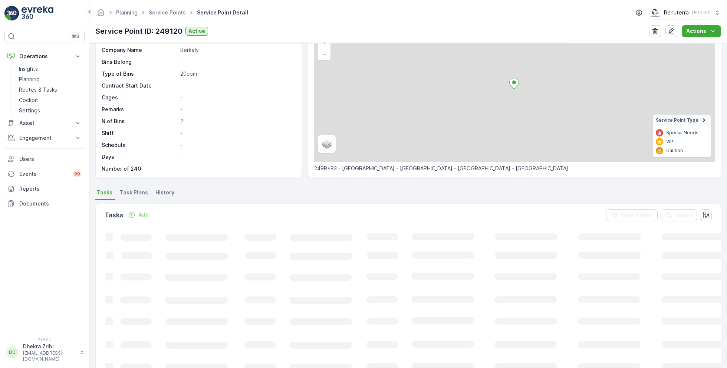
scroll to position [56, 0]
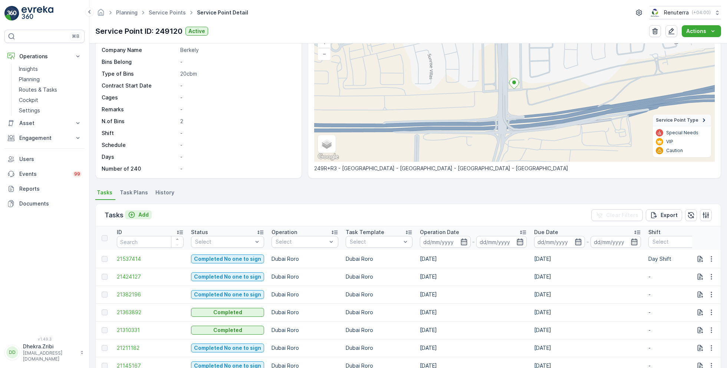
click at [142, 214] on p "Add" at bounding box center [143, 214] width 10 height 7
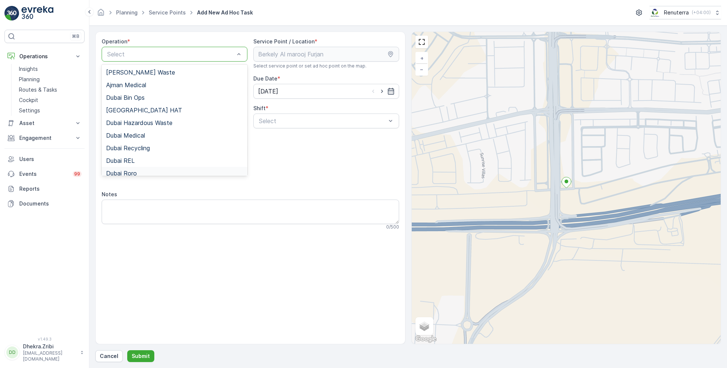
click at [145, 170] on div "Dubai Roro" at bounding box center [174, 173] width 137 height 7
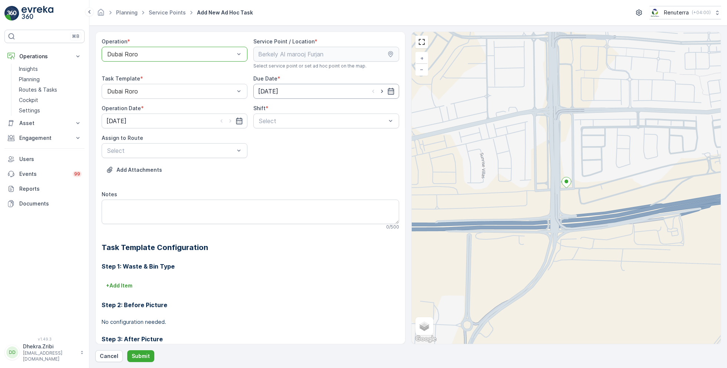
click at [383, 95] on input "[DATE]" at bounding box center [326, 91] width 146 height 15
click at [381, 90] on icon "button" at bounding box center [381, 91] width 7 height 7
type input "10.09.2025"
click at [228, 118] on icon "button" at bounding box center [230, 120] width 7 height 7
type input "10.09.2025"
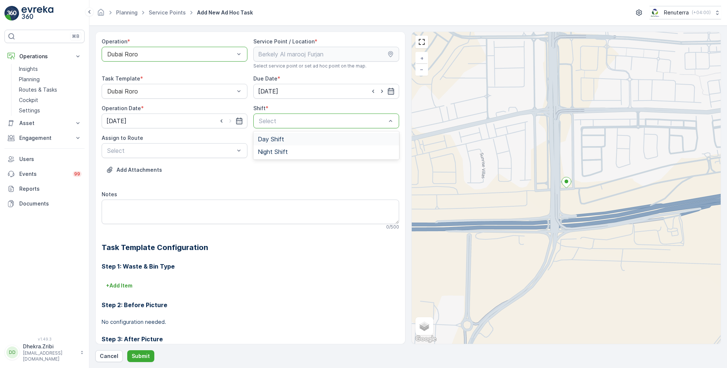
click at [267, 139] on span "Day Shift" at bounding box center [271, 139] width 26 height 7
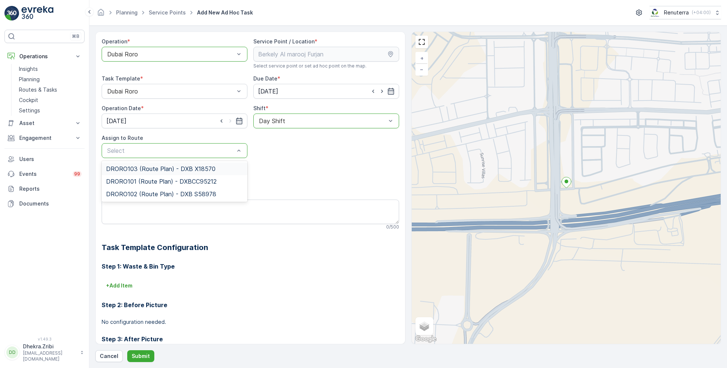
click at [148, 166] on span "DRORO103 (Route Plan) - DXB X18570" at bounding box center [160, 168] width 109 height 7
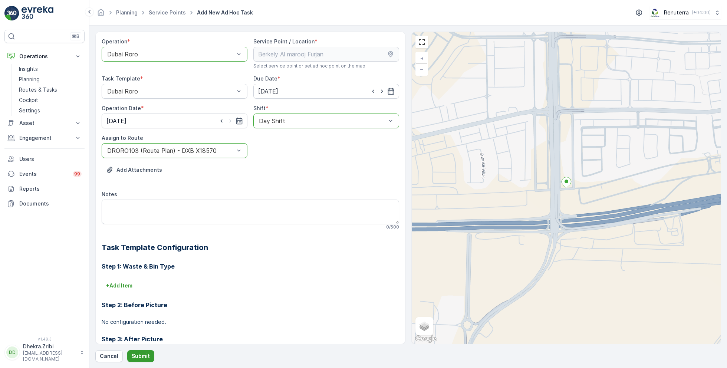
click at [145, 354] on p "Submit" at bounding box center [141, 355] width 18 height 7
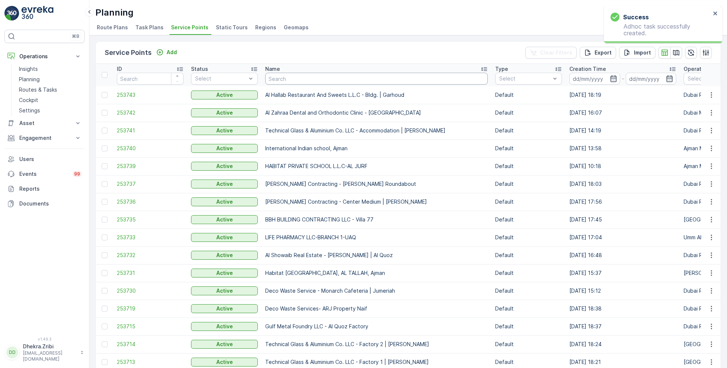
click at [310, 79] on input "text" at bounding box center [376, 79] width 222 height 12
paste input "EMRILL SERVICES LLC - Dubai International Academic City"
type input "EMRILL SERVICES LLC - Dubai International Academic City"
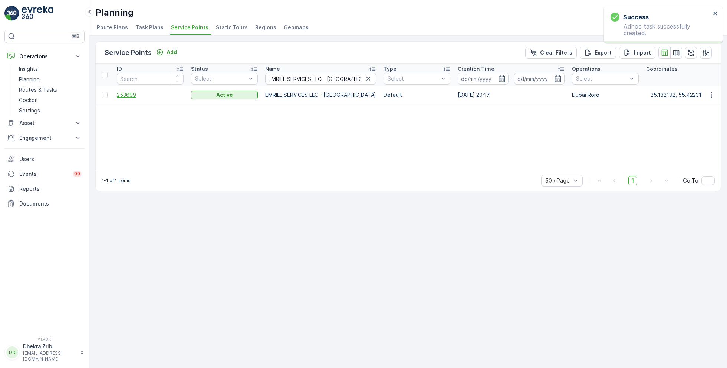
click at [136, 95] on span "253699" at bounding box center [150, 94] width 67 height 7
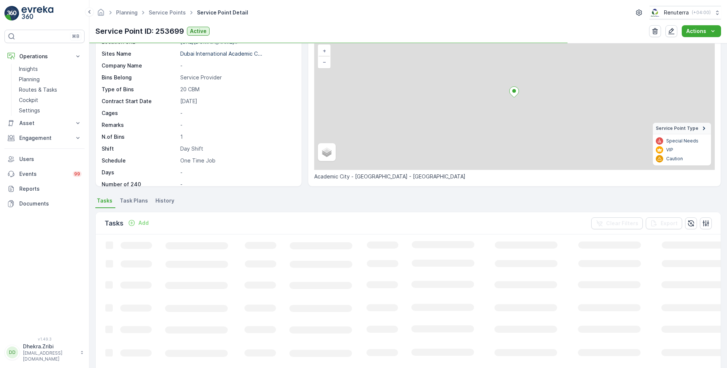
scroll to position [57, 0]
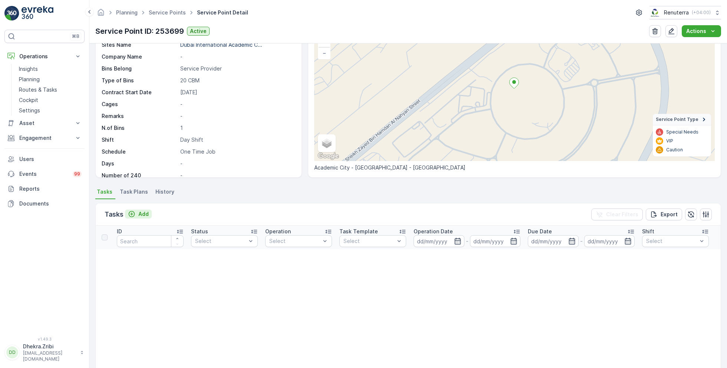
click at [143, 215] on p "Add" at bounding box center [143, 213] width 10 height 7
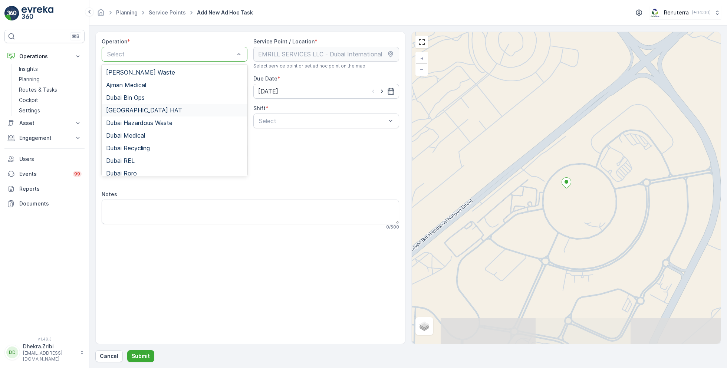
click at [130, 109] on span "[GEOGRAPHIC_DATA] HAT" at bounding box center [144, 110] width 76 height 7
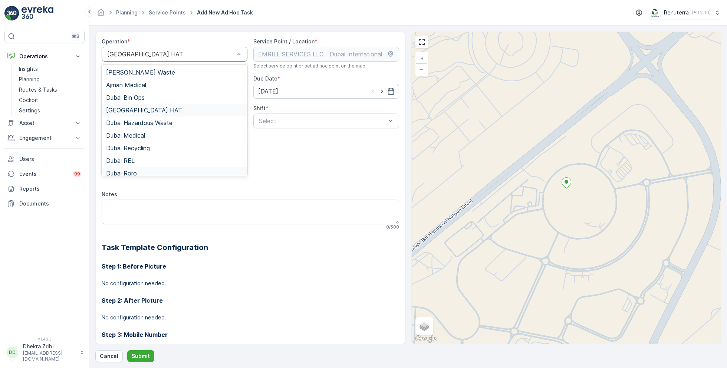
click at [136, 170] on span "Dubai Roro" at bounding box center [121, 173] width 31 height 7
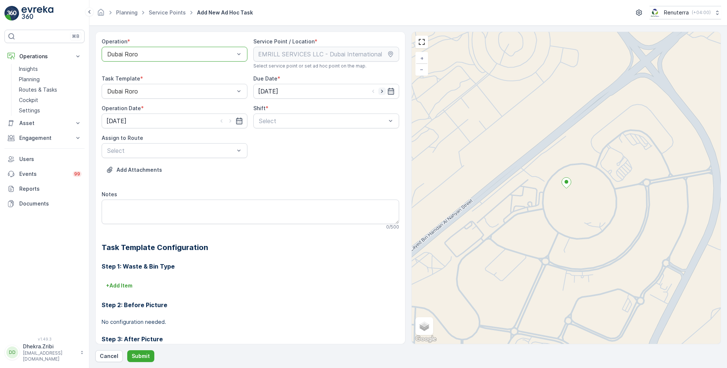
click at [382, 90] on icon "button" at bounding box center [381, 91] width 7 height 7
type input "10.09.2025"
click at [229, 117] on icon "button" at bounding box center [230, 120] width 7 height 7
type input "10.09.2025"
click at [265, 142] on span "Day Shift" at bounding box center [271, 139] width 26 height 7
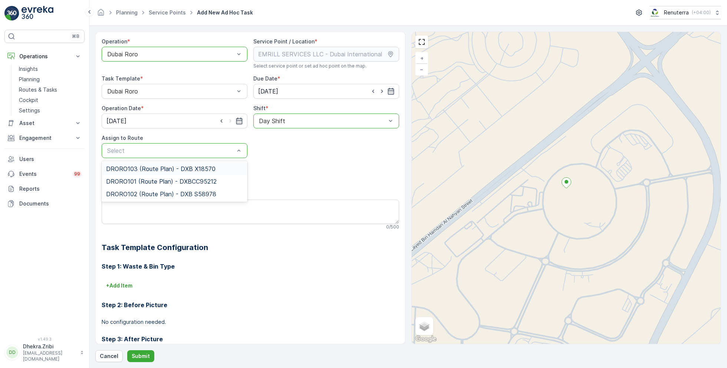
click at [140, 170] on span "DRORO103 (Route Plan) - DXB X18570" at bounding box center [160, 168] width 109 height 7
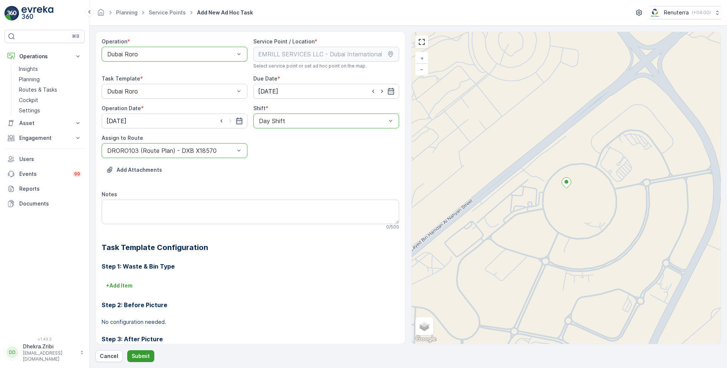
click at [138, 357] on p "Submit" at bounding box center [141, 355] width 18 height 7
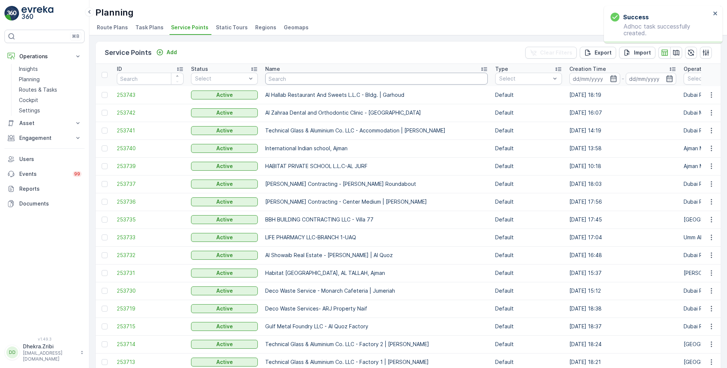
click at [293, 79] on input "text" at bounding box center [376, 79] width 222 height 12
type input "khk"
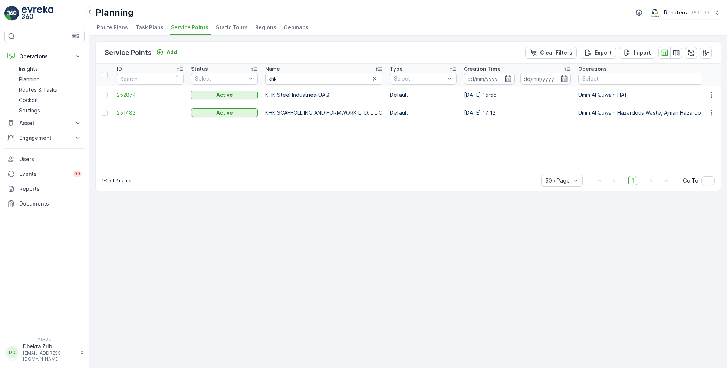
click at [130, 111] on span "251482" at bounding box center [150, 112] width 67 height 7
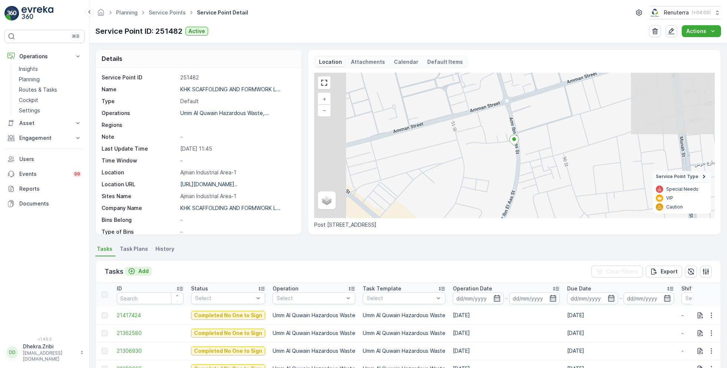
click at [141, 272] on p "Add" at bounding box center [143, 270] width 10 height 7
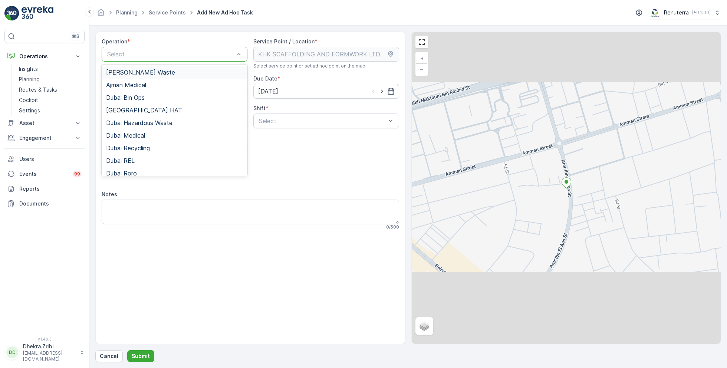
click at [154, 72] on span "[PERSON_NAME] Waste" at bounding box center [140, 72] width 69 height 7
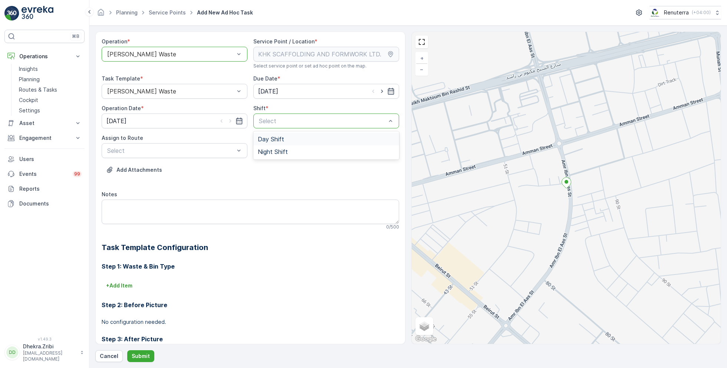
click at [274, 138] on span "Day Shift" at bounding box center [271, 139] width 26 height 7
click at [181, 166] on span "AJHAZ101 (Ended) - U73528 DXB" at bounding box center [153, 168] width 95 height 7
click at [144, 355] on p "Submit" at bounding box center [141, 355] width 18 height 7
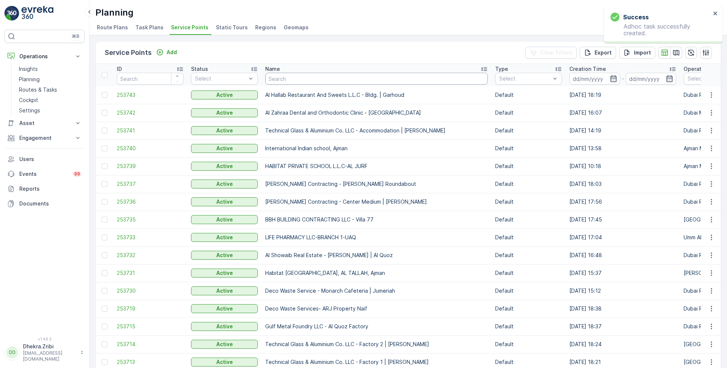
click at [289, 82] on input "text" at bounding box center [376, 79] width 222 height 12
type input "khk"
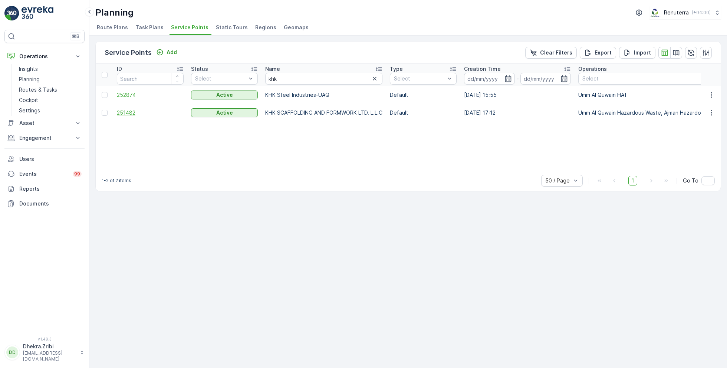
click at [137, 113] on span "251482" at bounding box center [150, 112] width 67 height 7
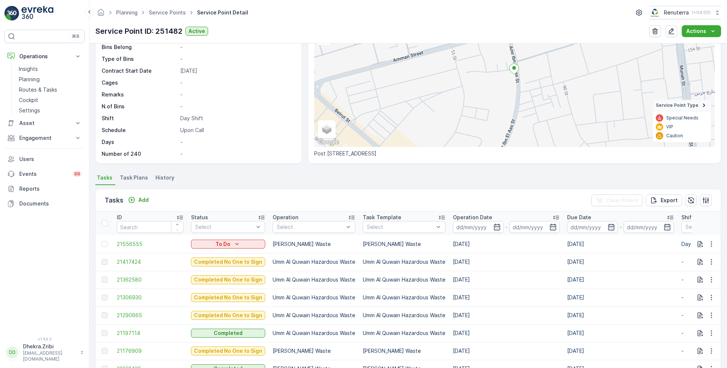
scroll to position [79, 0]
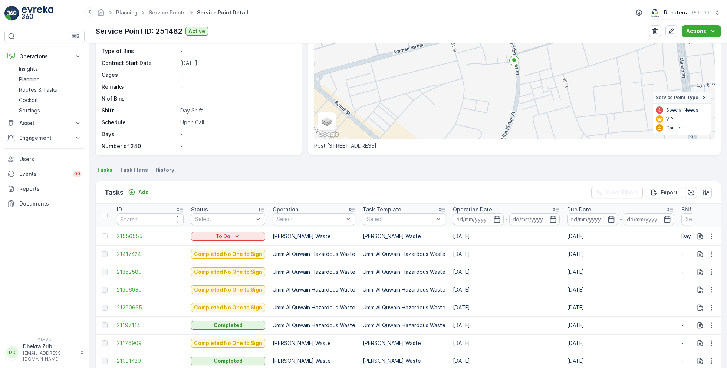
click at [133, 234] on span "21556555" at bounding box center [150, 235] width 67 height 7
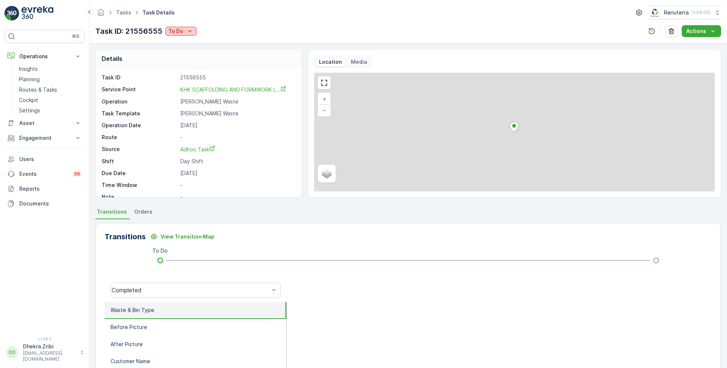
click at [183, 31] on div "To Do" at bounding box center [180, 30] width 25 height 7
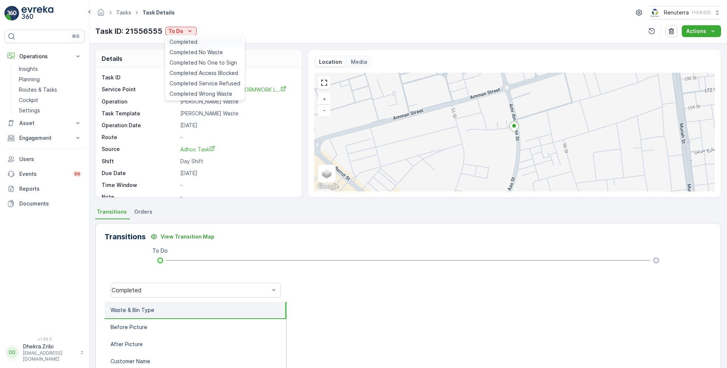
click at [194, 44] on span "Completed" at bounding box center [183, 41] width 28 height 7
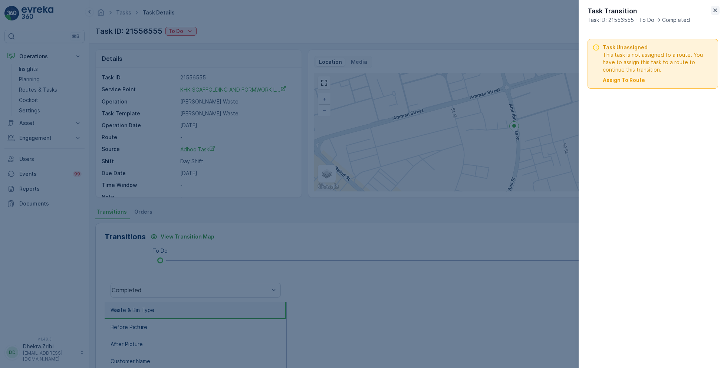
click at [716, 9] on icon "button" at bounding box center [714, 10] width 7 height 7
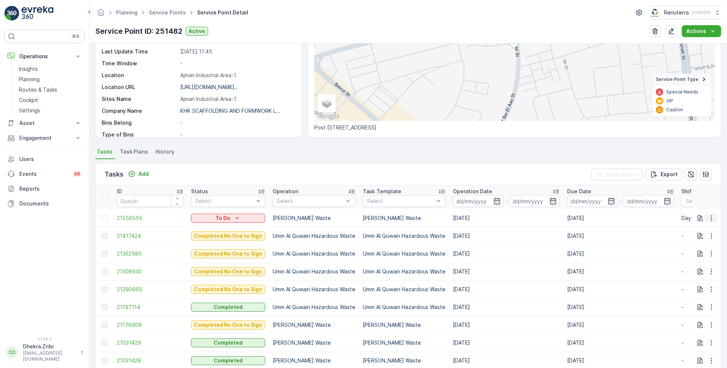
scroll to position [98, 0]
click at [709, 217] on icon "button" at bounding box center [710, 216] width 7 height 7
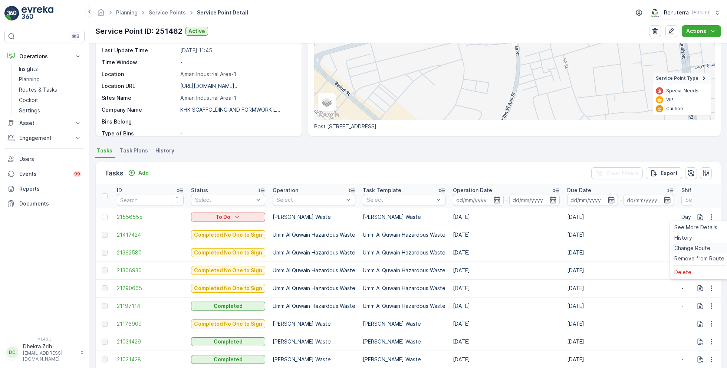
click at [692, 249] on span "Change Route" at bounding box center [692, 247] width 36 height 7
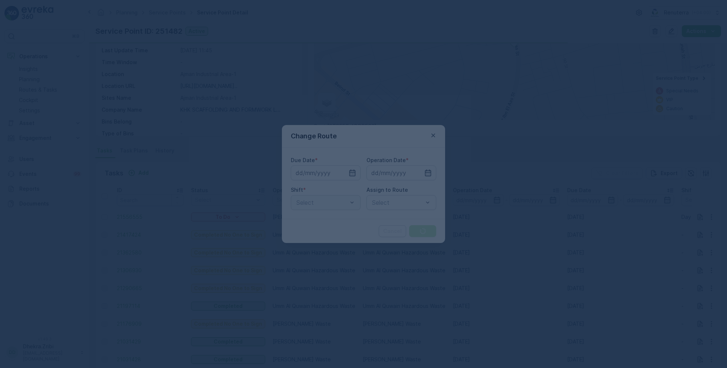
type input "[DATE]"
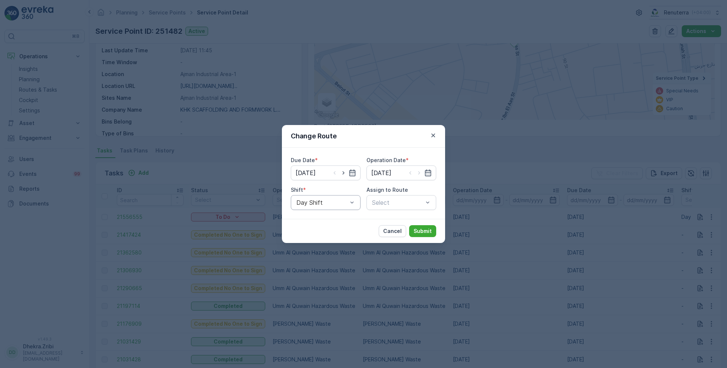
click at [336, 207] on div "Day Shift" at bounding box center [326, 202] width 70 height 15
click at [321, 231] on span "Night Shift" at bounding box center [310, 233] width 30 height 7
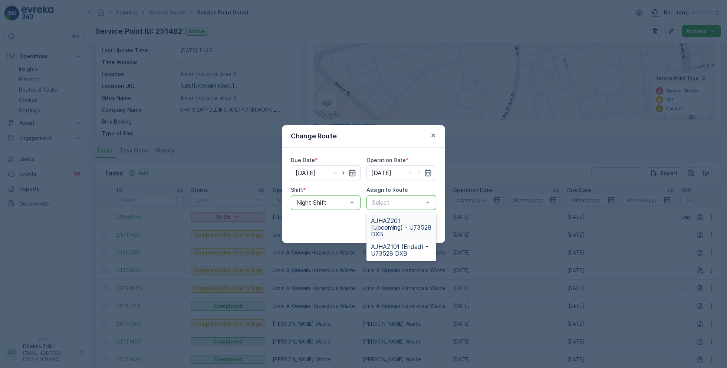
click at [400, 226] on span "AJHAZ201 (Upcoming) - U73528 DXB" at bounding box center [401, 227] width 61 height 20
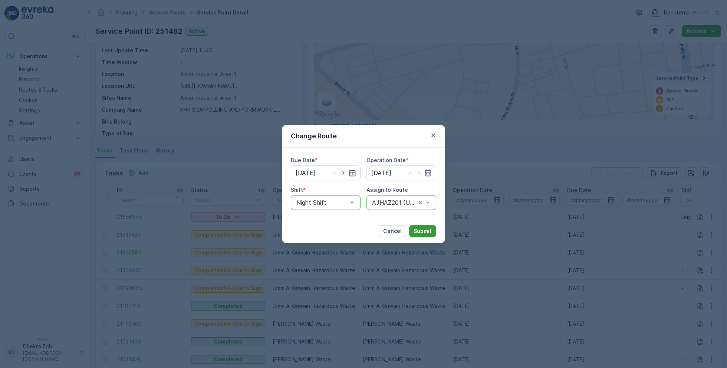
click at [422, 229] on p "Submit" at bounding box center [422, 230] width 18 height 7
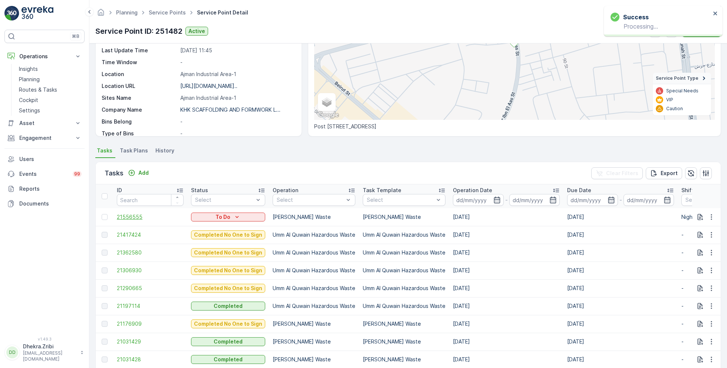
click at [127, 217] on span "21556555" at bounding box center [150, 216] width 67 height 7
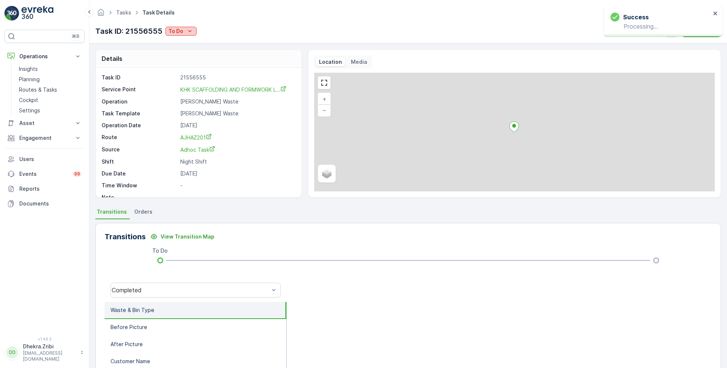
click at [181, 29] on p "To Do" at bounding box center [175, 30] width 15 height 7
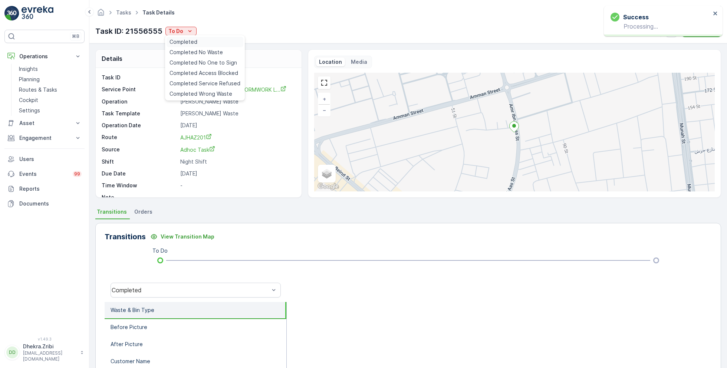
click at [196, 42] on span "Completed" at bounding box center [183, 41] width 28 height 7
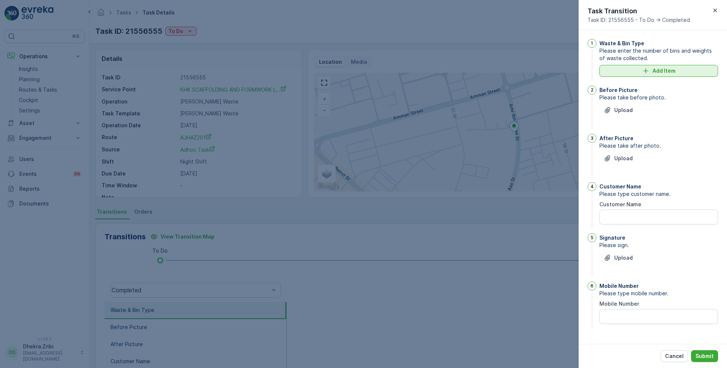
click at [653, 69] on p "Add Item" at bounding box center [663, 70] width 23 height 7
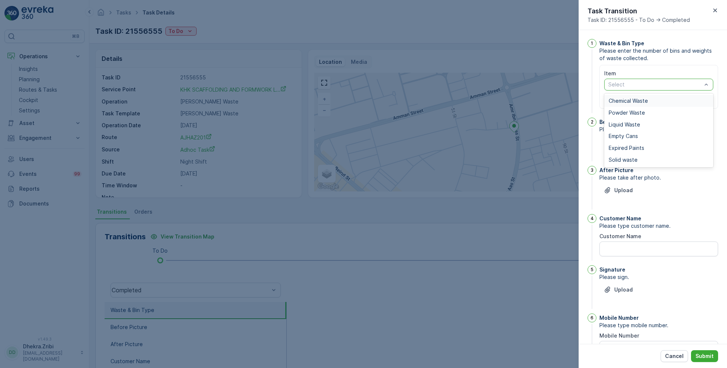
click at [636, 101] on span "Chemical Waste" at bounding box center [627, 101] width 39 height 6
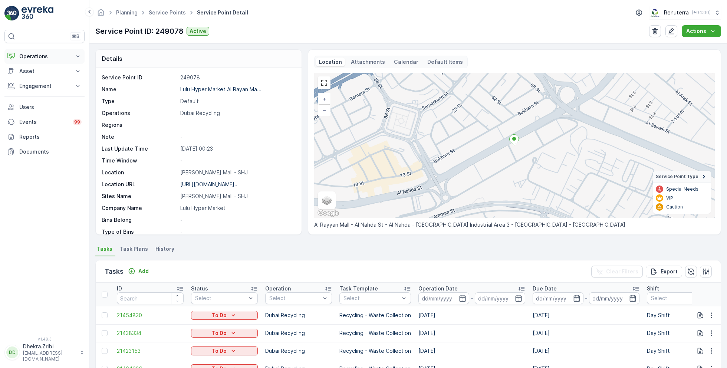
click at [43, 57] on p "Operations" at bounding box center [44, 56] width 50 height 7
click at [37, 90] on p "Routes & Tasks" at bounding box center [38, 89] width 38 height 7
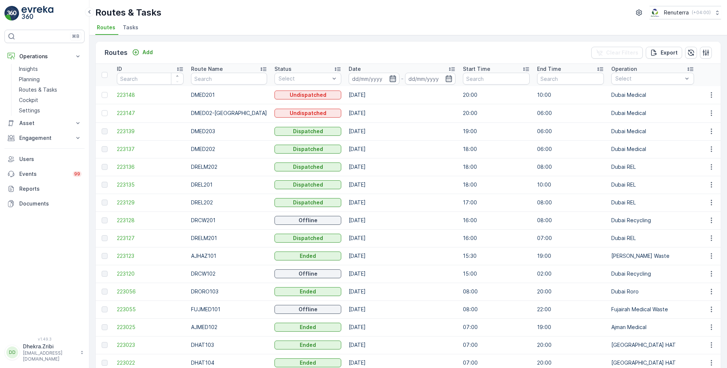
click at [389, 79] on icon "button" at bounding box center [392, 78] width 7 height 7
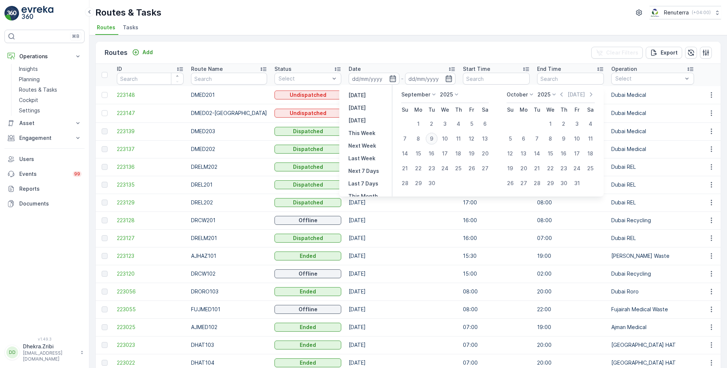
click at [431, 140] on div "9" at bounding box center [432, 139] width 12 height 12
type input "[DATE]"
click at [431, 140] on div "9" at bounding box center [432, 139] width 12 height 12
type input "[DATE]"
click at [373, 33] on ul "Routes Tasks" at bounding box center [405, 28] width 620 height 13
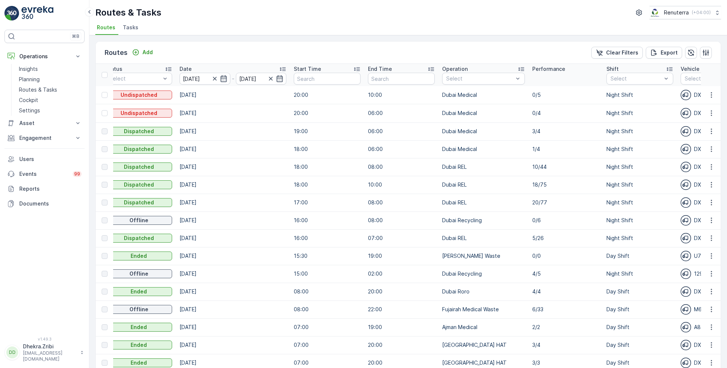
scroll to position [0, 182]
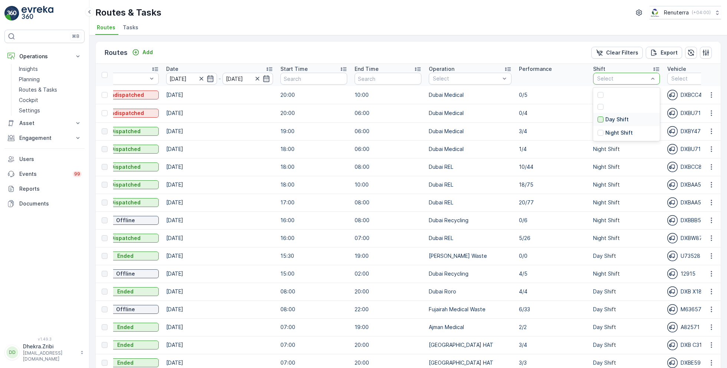
click at [597, 119] on div at bounding box center [600, 119] width 6 height 6
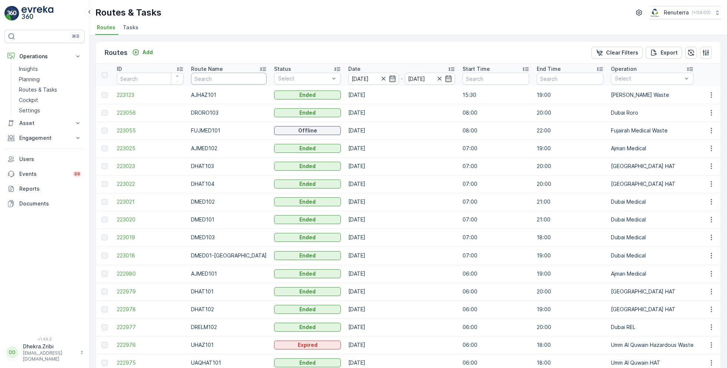
click at [207, 77] on input "text" at bounding box center [229, 79] width 76 height 12
type input "hat"
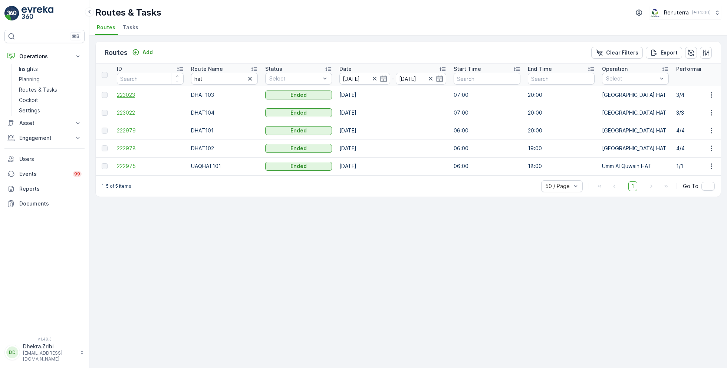
click at [136, 92] on span "223023" at bounding box center [150, 94] width 67 height 7
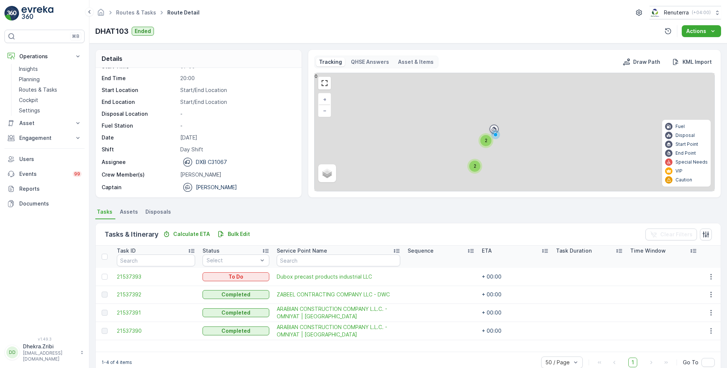
scroll to position [14, 0]
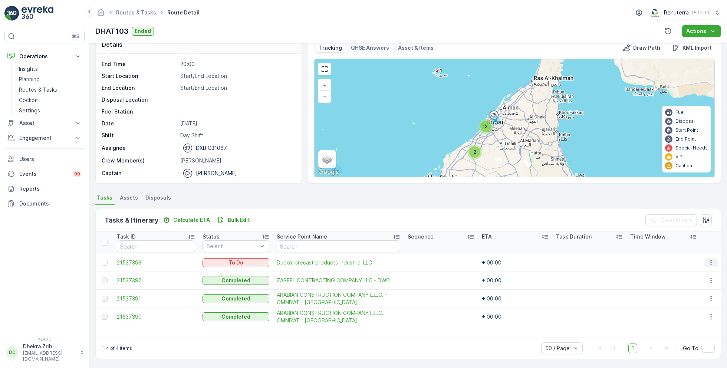
click at [710, 261] on icon "button" at bounding box center [710, 262] width 7 height 7
click at [692, 293] on span "Change Route" at bounding box center [692, 293] width 36 height 7
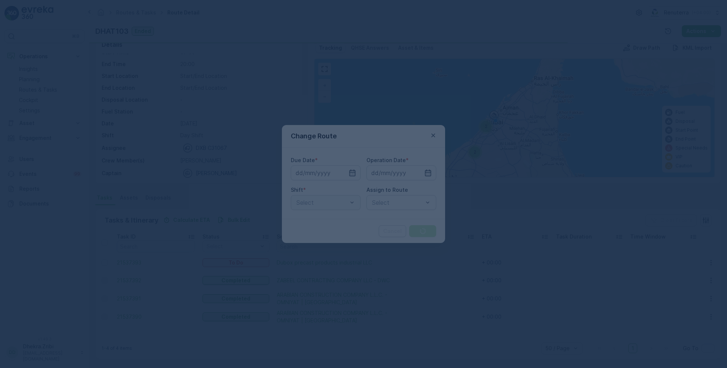
type input "[DATE]"
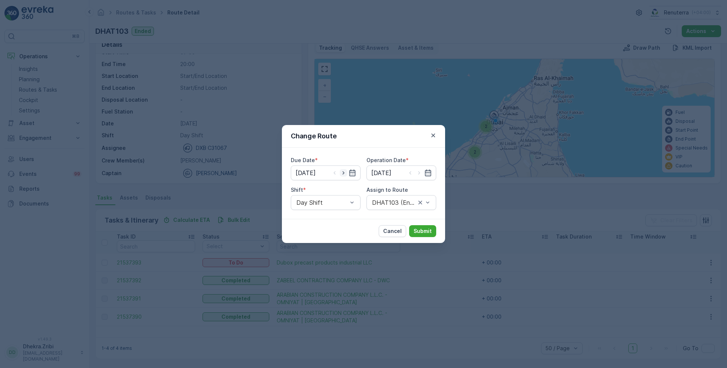
click at [343, 172] on icon "button" at bounding box center [343, 172] width 2 height 3
type input "[DATE]"
click at [418, 173] on icon "button" at bounding box center [418, 172] width 7 height 7
type input "[DATE]"
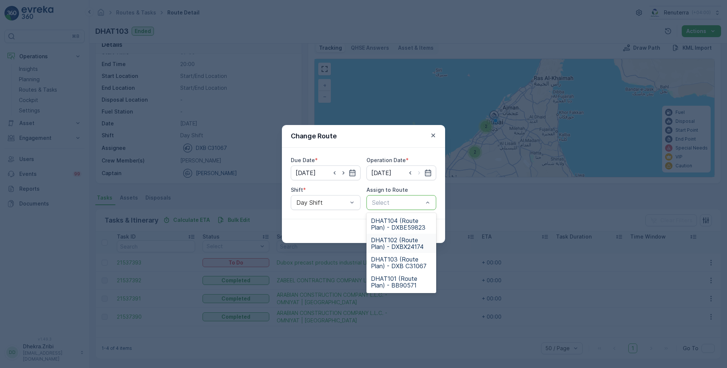
click at [394, 245] on span "DHAT102 (Route Plan) - DXBX24174" at bounding box center [401, 243] width 61 height 13
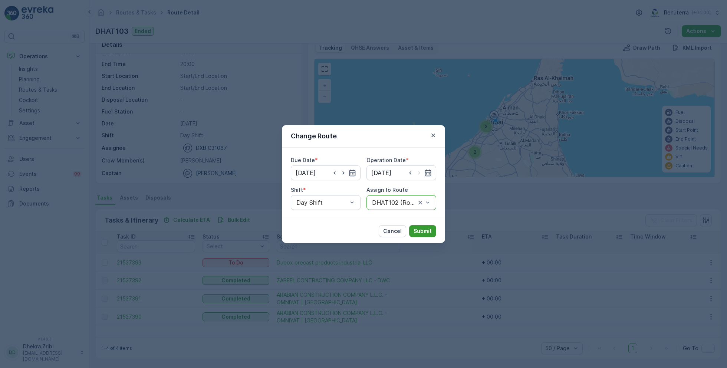
click at [425, 231] on p "Submit" at bounding box center [422, 230] width 18 height 7
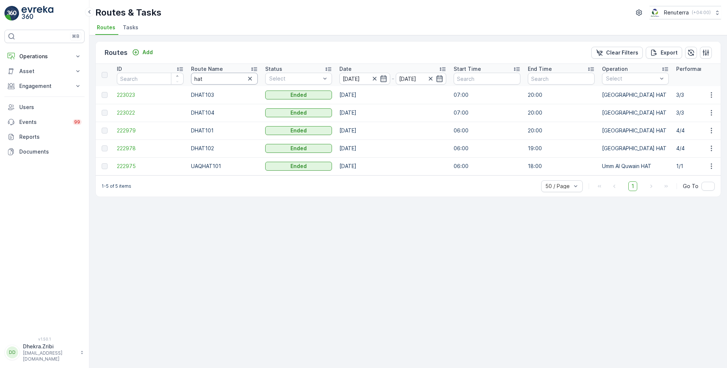
click at [209, 81] on input "hat" at bounding box center [224, 79] width 67 height 12
type input "roro"
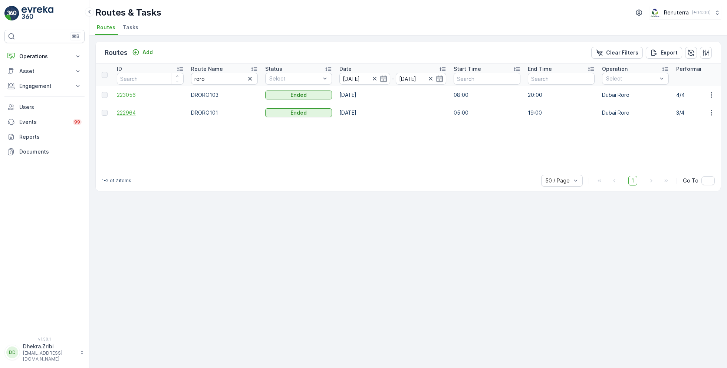
click at [125, 112] on span "222964" at bounding box center [150, 112] width 67 height 7
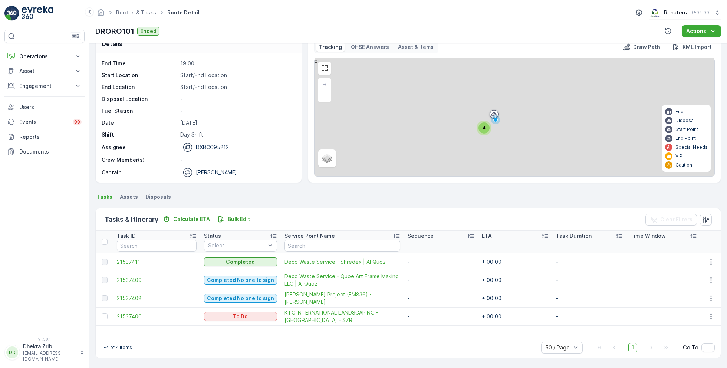
scroll to position [14, 0]
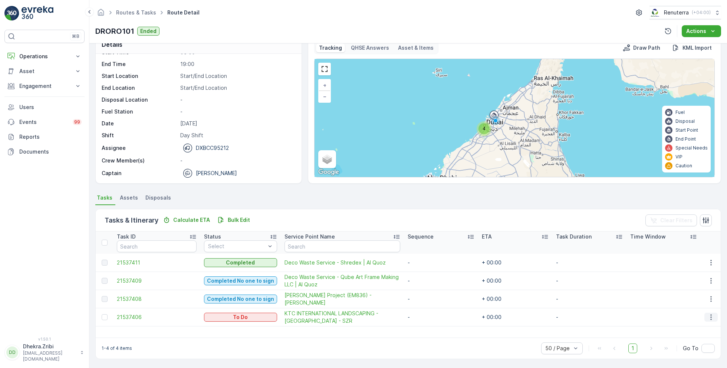
click at [711, 314] on icon "button" at bounding box center [710, 316] width 7 height 7
click at [691, 281] on span "Change Route" at bounding box center [692, 280] width 36 height 7
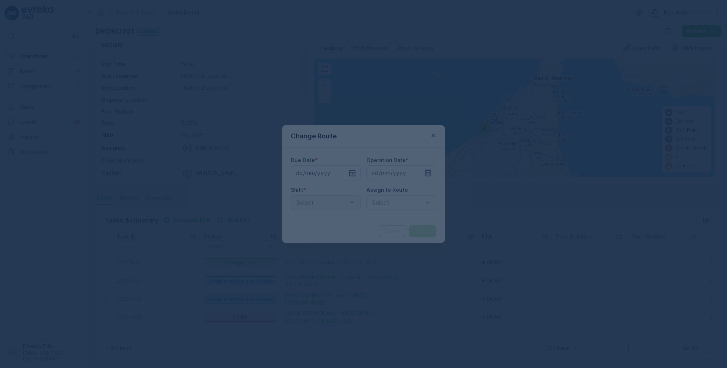
type input "[DATE]"
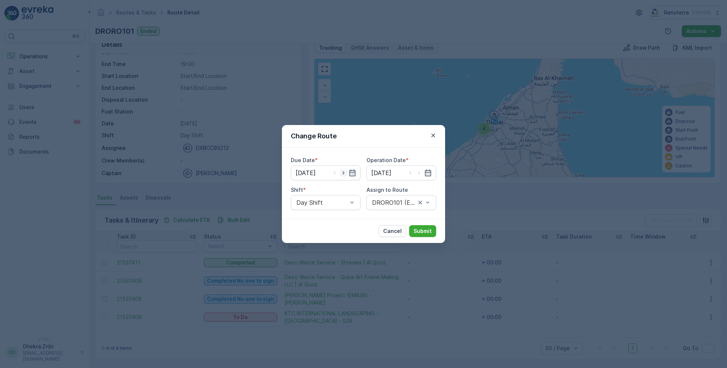
click at [346, 174] on icon "button" at bounding box center [343, 172] width 7 height 7
type input "[DATE]"
click at [419, 173] on icon "button" at bounding box center [419, 172] width 2 height 3
type input "[DATE]"
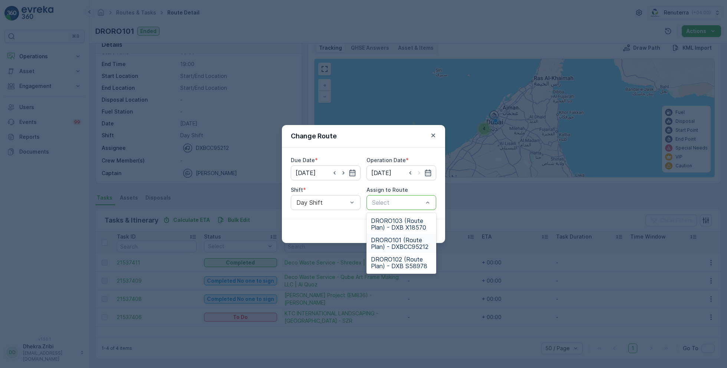
click at [395, 240] on span "DRORO101 (Route Plan) - DXBCC95212" at bounding box center [401, 243] width 61 height 13
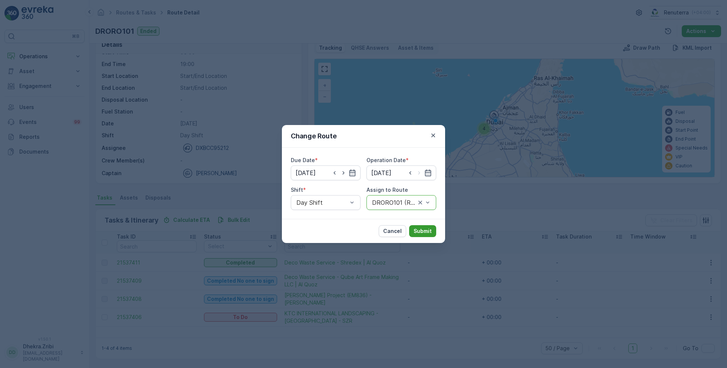
click at [422, 230] on p "Submit" at bounding box center [422, 230] width 18 height 7
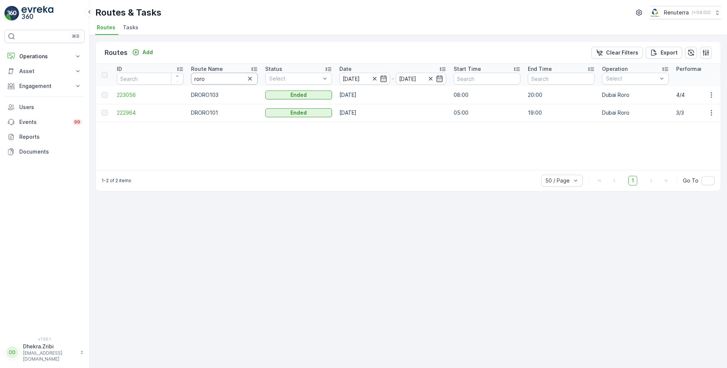
click at [208, 79] on input "roro" at bounding box center [224, 79] width 67 height 12
type input "rel"
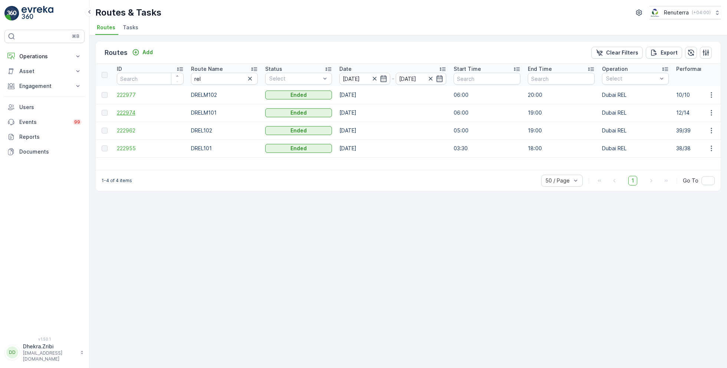
click at [122, 113] on span "222974" at bounding box center [150, 112] width 67 height 7
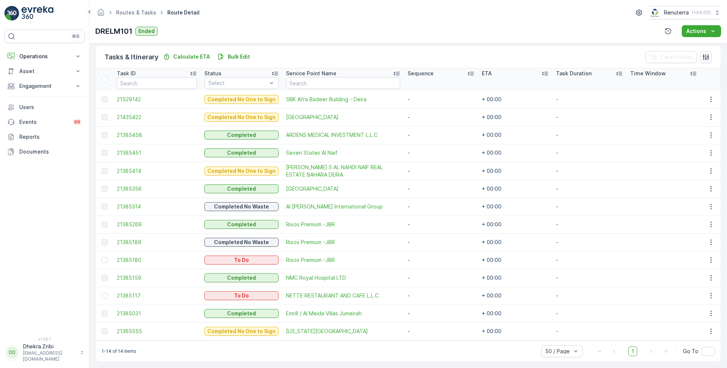
scroll to position [180, 0]
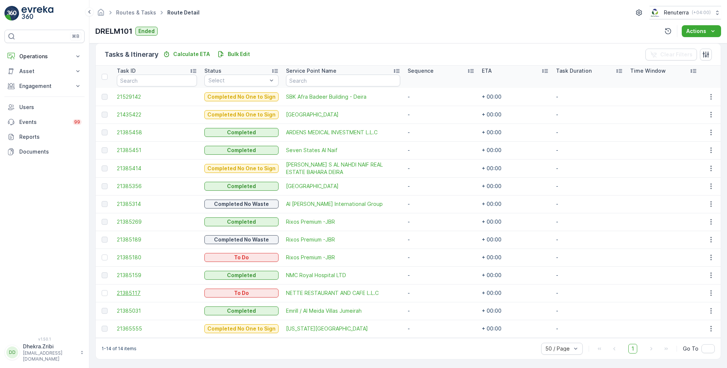
click at [129, 291] on span "21385117" at bounding box center [157, 292] width 80 height 7
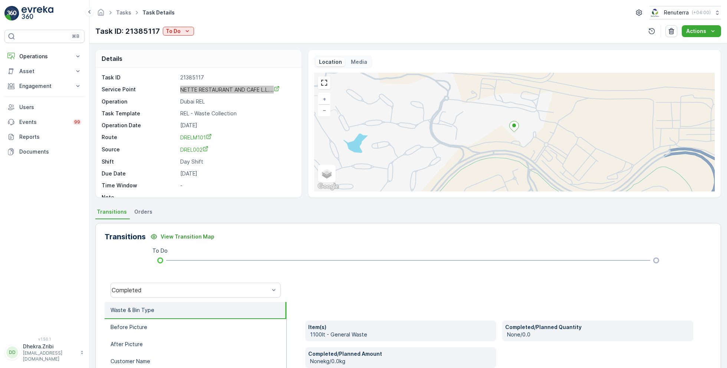
drag, startPoint x: 243, startPoint y: 90, endPoint x: 378, endPoint y: 4, distance: 159.5
click at [0, 0] on div "⌘B Operations Insights Planning Routes & Tasks Cockpit Settings Asset Assets En…" at bounding box center [363, 184] width 727 height 368
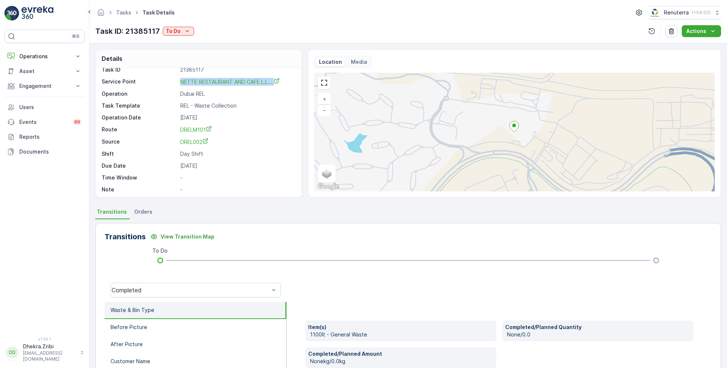
scroll to position [10, 0]
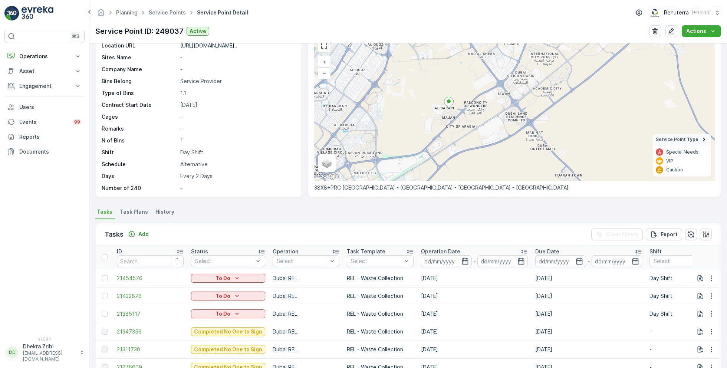
scroll to position [40, 0]
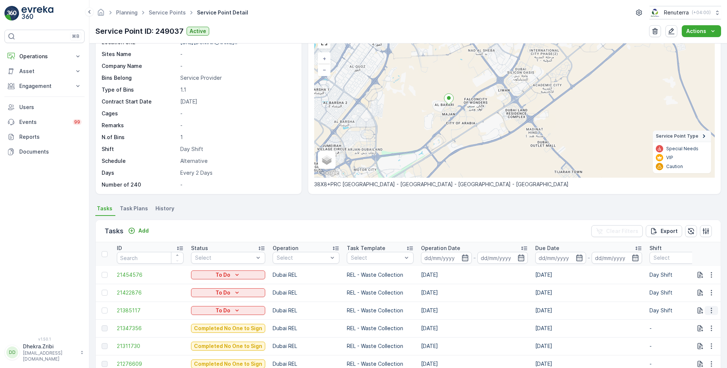
click at [705, 306] on button "button" at bounding box center [711, 310] width 13 height 9
click at [692, 274] on span "Change Route" at bounding box center [692, 274] width 36 height 7
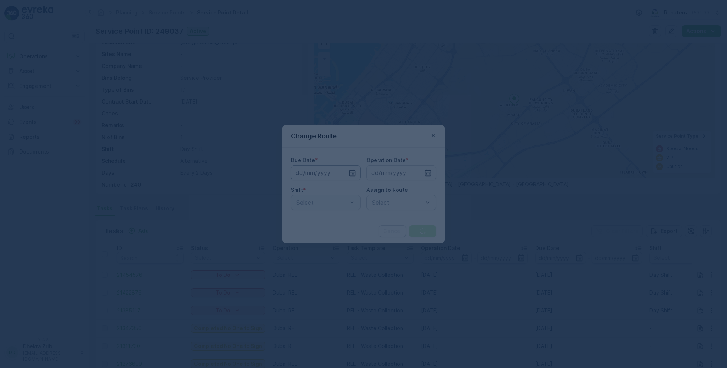
type input "09.09.2025"
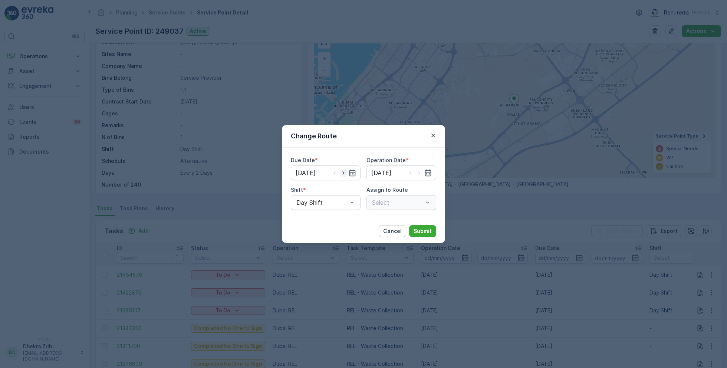
click at [344, 173] on icon "button" at bounding box center [343, 172] width 2 height 3
type input "[DATE]"
click at [420, 171] on icon "button" at bounding box center [418, 172] width 7 height 7
type input "[DATE]"
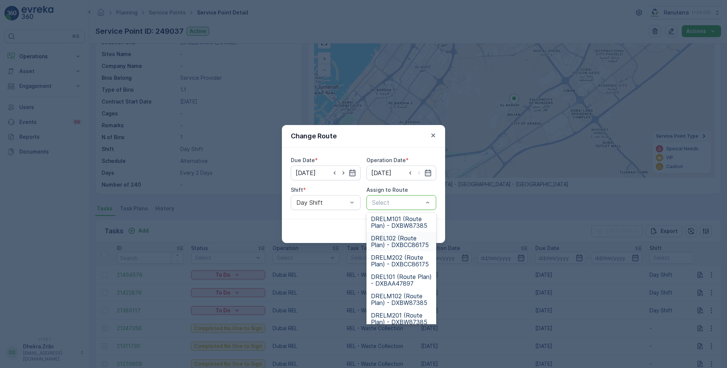
scroll to position [46, 0]
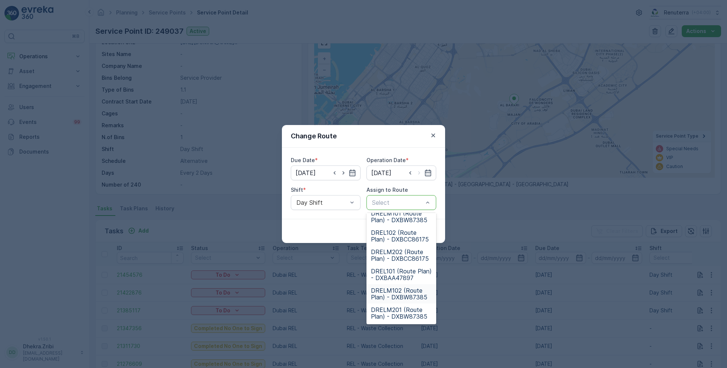
click at [393, 293] on span "DRELM102 (Route Plan) - DXBW87385" at bounding box center [401, 293] width 61 height 13
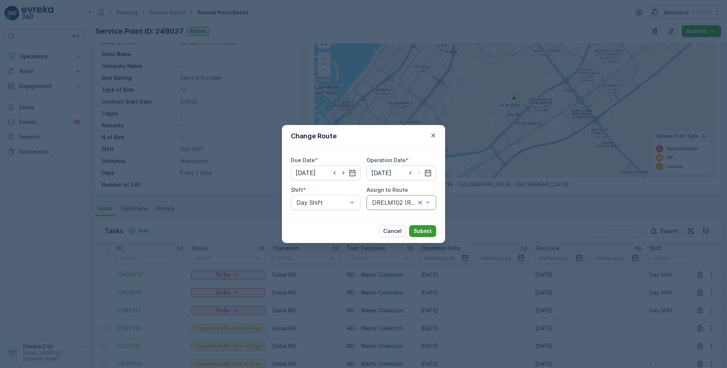
click at [429, 231] on p "Submit" at bounding box center [422, 230] width 18 height 7
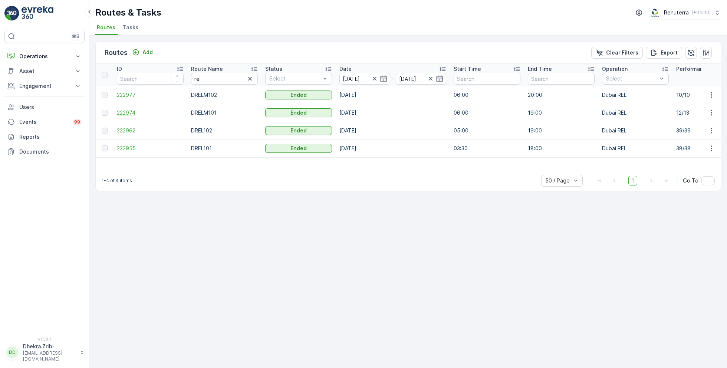
click at [125, 112] on span "222974" at bounding box center [150, 112] width 67 height 7
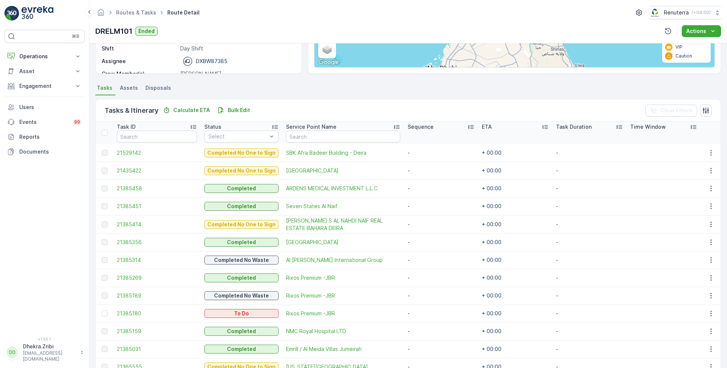
scroll to position [162, 0]
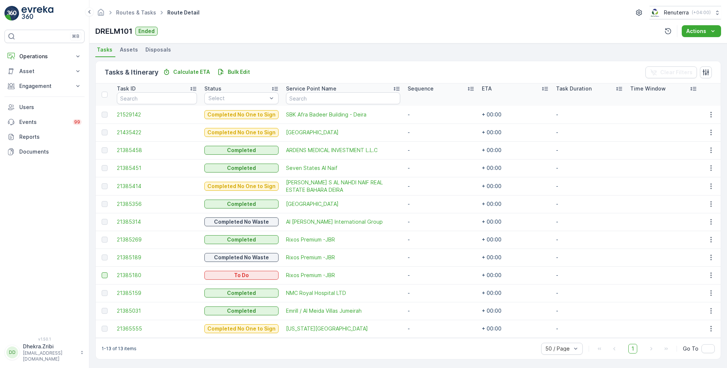
click at [103, 273] on div at bounding box center [105, 275] width 6 height 6
click at [102, 272] on input "checkbox" at bounding box center [102, 272] width 0 height 0
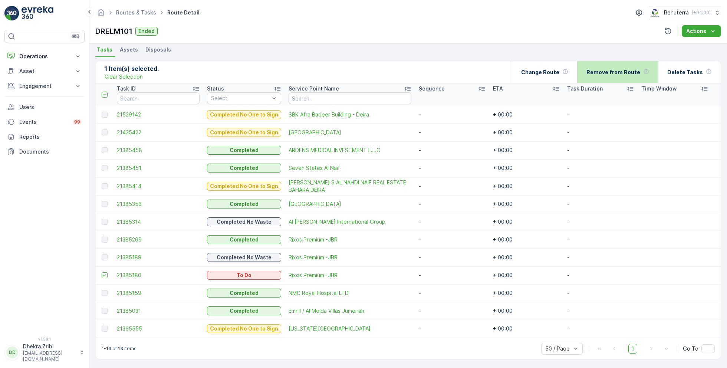
click at [596, 73] on p "Remove from Route" at bounding box center [613, 72] width 54 height 7
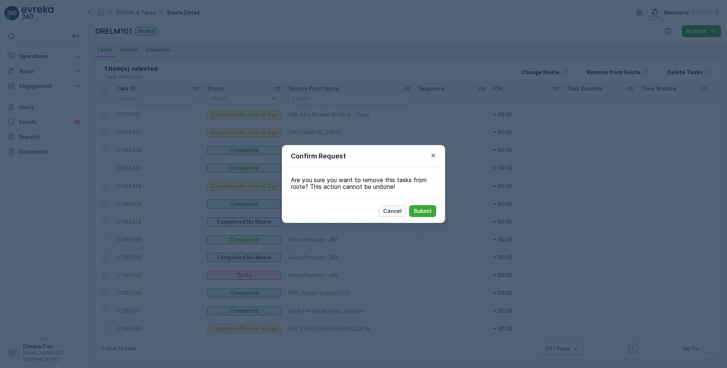
click at [390, 207] on p "Cancel" at bounding box center [392, 210] width 19 height 7
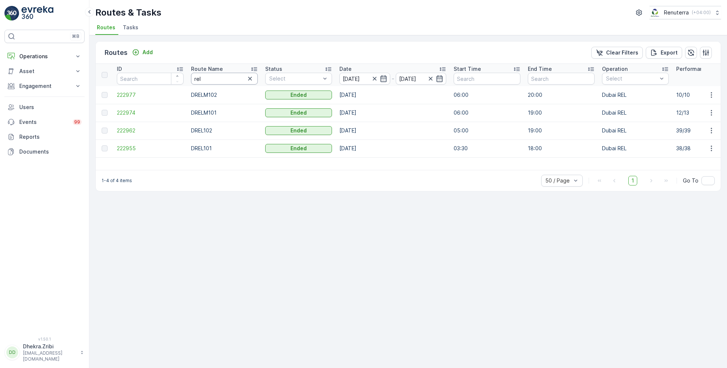
click at [210, 79] on input "rel" at bounding box center [224, 79] width 67 height 12
type input "med"
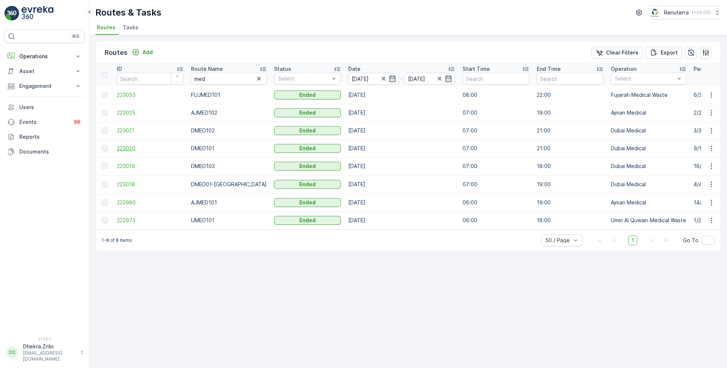
click at [124, 148] on span "223020" at bounding box center [150, 148] width 67 height 7
click at [128, 31] on li "Tasks" at bounding box center [131, 28] width 20 height 13
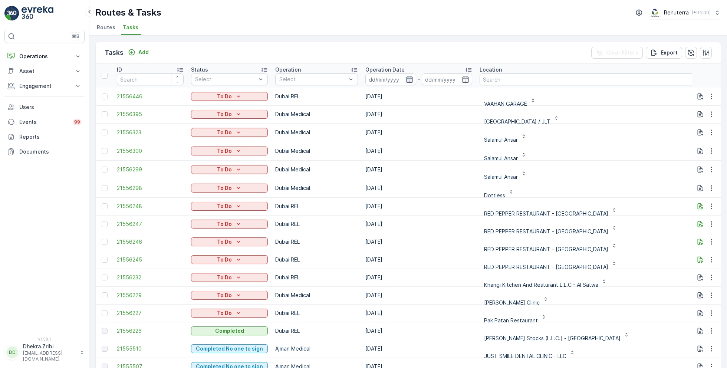
click at [408, 76] on icon "button" at bounding box center [409, 79] width 6 height 7
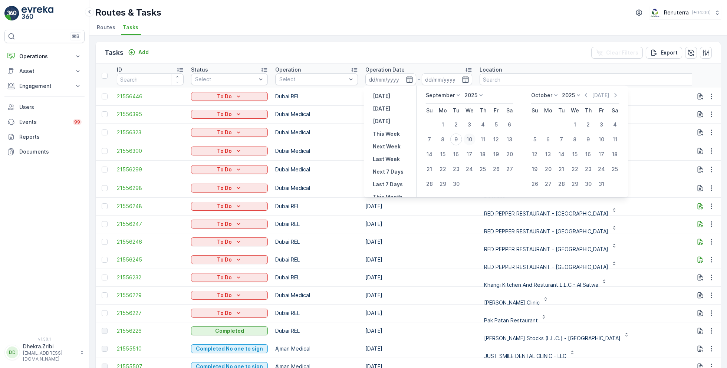
click at [470, 141] on div "10" at bounding box center [470, 139] width 12 height 12
type input "[DATE]"
click at [470, 141] on div "10" at bounding box center [470, 139] width 12 height 12
type input "[DATE]"
click at [344, 11] on div "Routes & Tasks Renuterra ( +04:00 )" at bounding box center [408, 12] width 626 height 13
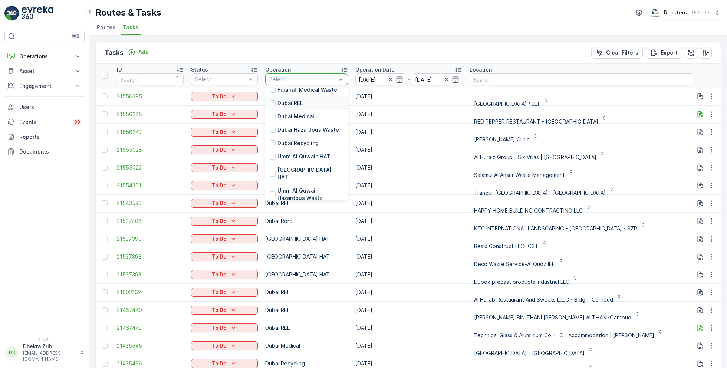
scroll to position [56, 0]
click at [298, 165] on p "[GEOGRAPHIC_DATA] HAT" at bounding box center [310, 172] width 66 height 15
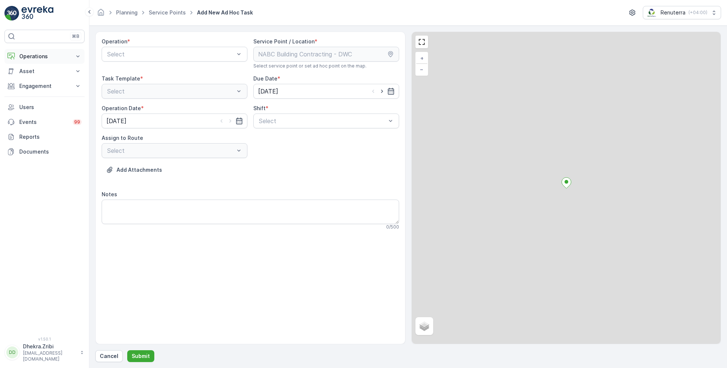
click at [33, 60] on button "Operations" at bounding box center [44, 56] width 80 height 15
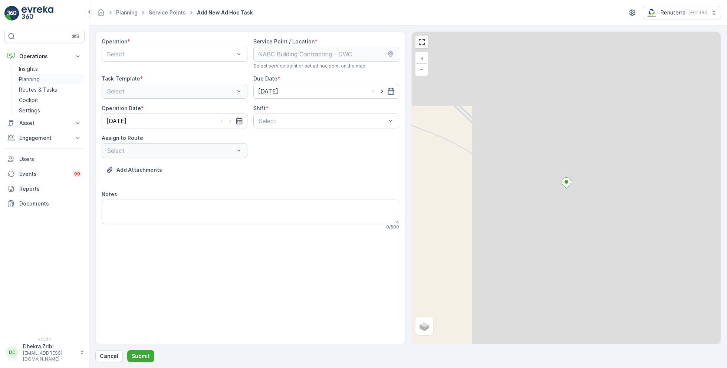
click at [43, 79] on link "Planning" at bounding box center [50, 79] width 69 height 10
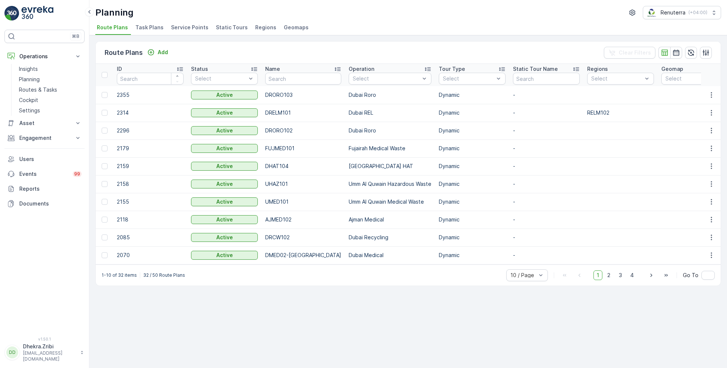
click at [185, 33] on li "Service Points" at bounding box center [190, 28] width 42 height 13
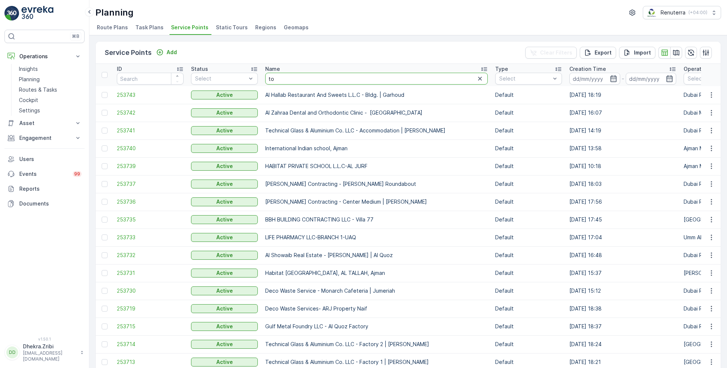
type input "tor"
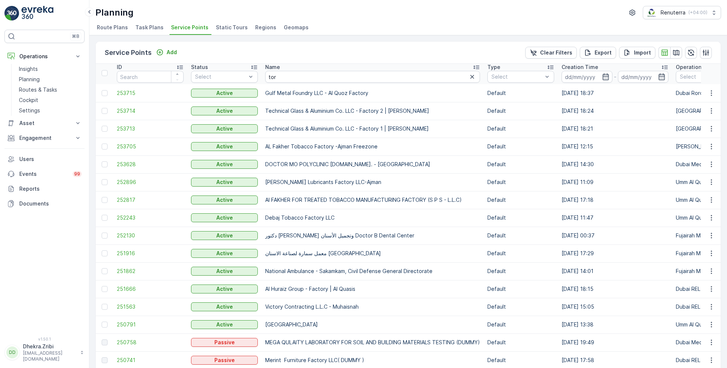
scroll to position [300, 0]
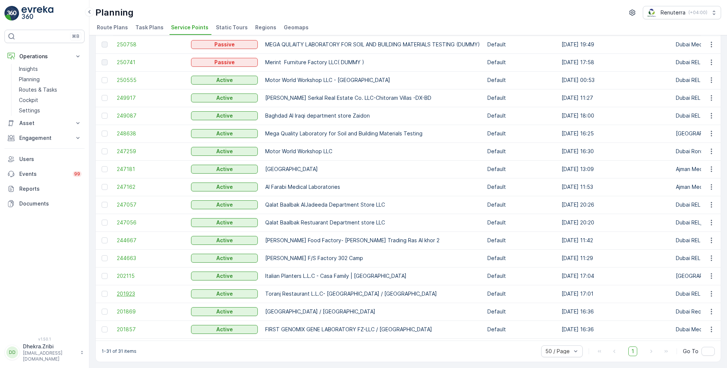
click at [133, 290] on span "201923" at bounding box center [150, 293] width 67 height 7
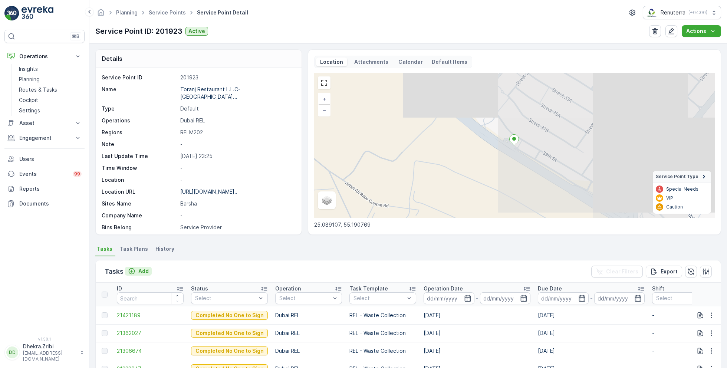
click at [141, 269] on p "Add" at bounding box center [143, 270] width 10 height 7
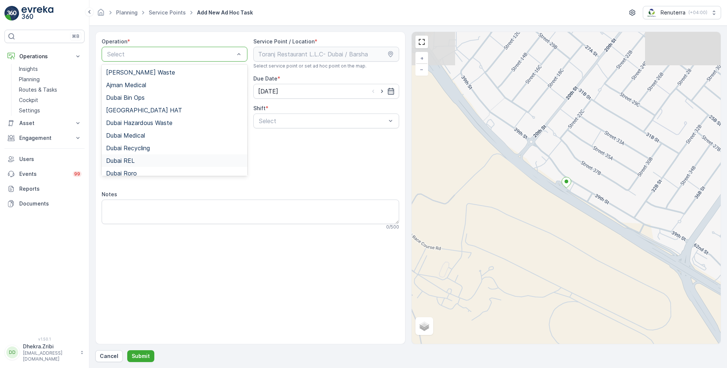
click at [136, 161] on div "Dubai REL" at bounding box center [174, 160] width 137 height 7
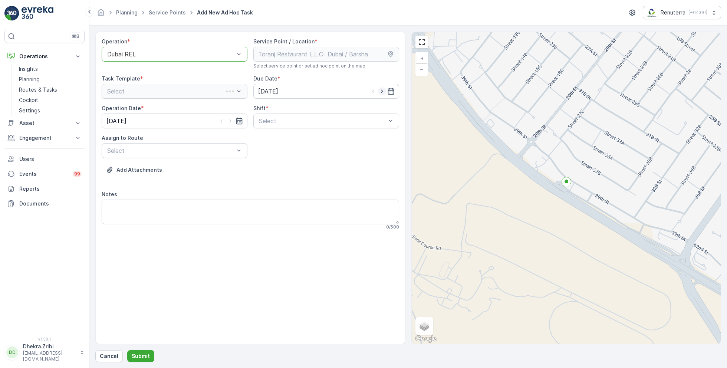
click at [382, 90] on icon "button" at bounding box center [381, 91] width 7 height 7
type input "[DATE]"
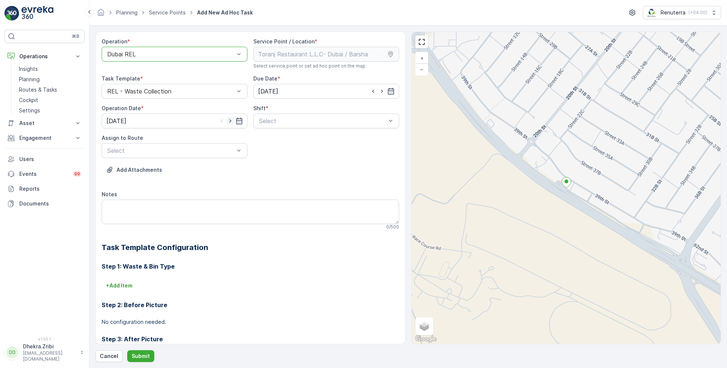
click at [230, 122] on icon "button" at bounding box center [230, 120] width 7 height 7
type input "[DATE]"
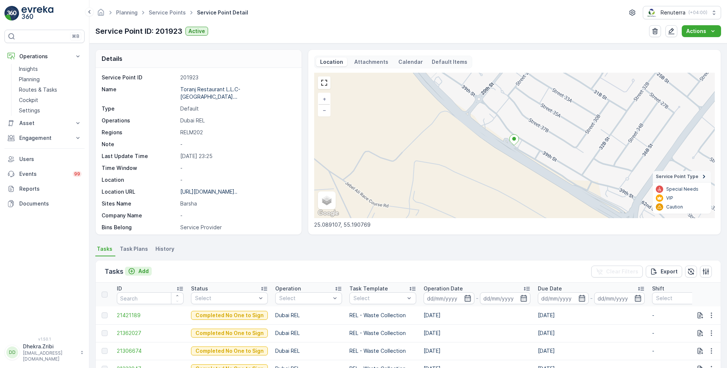
click at [143, 268] on p "Add" at bounding box center [143, 270] width 10 height 7
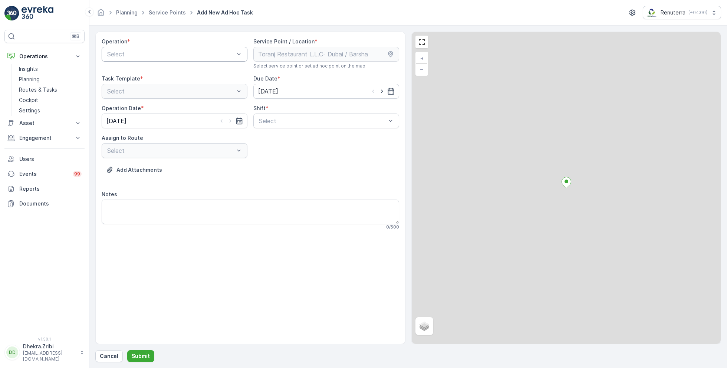
click at [200, 60] on div "Select" at bounding box center [175, 54] width 146 height 15
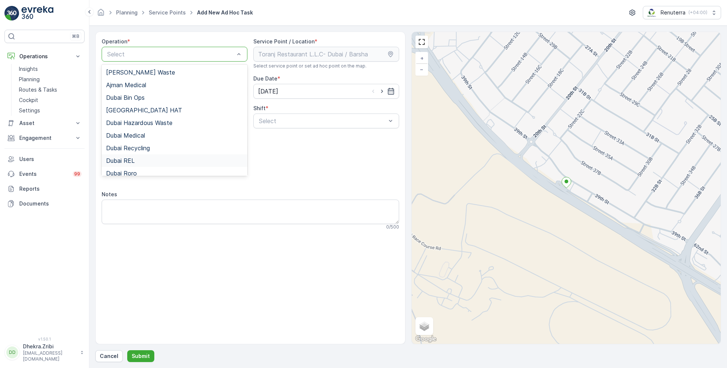
click at [142, 159] on div "Dubai REL" at bounding box center [174, 160] width 137 height 7
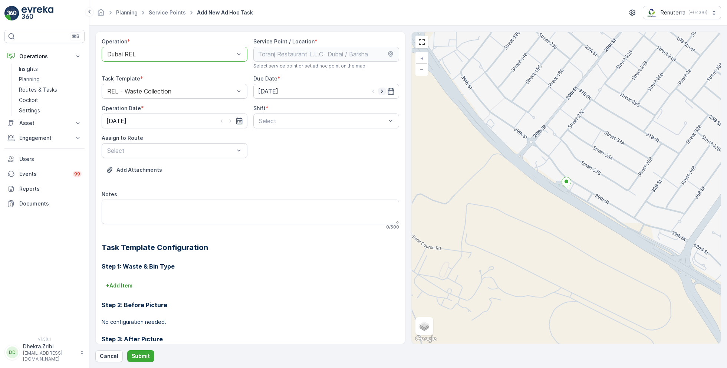
click at [379, 88] on icon "button" at bounding box center [381, 91] width 7 height 7
type input "10.09.2025"
click at [228, 121] on icon "button" at bounding box center [230, 120] width 7 height 7
type input "10.09.2025"
click at [271, 155] on span "Night Shift" at bounding box center [273, 151] width 30 height 7
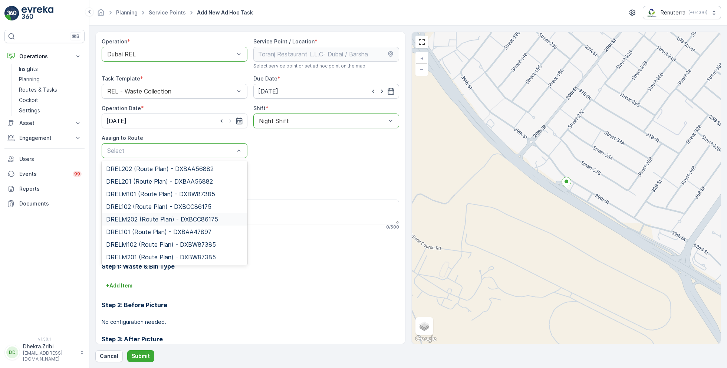
click at [141, 218] on span "DRELM202 (Route Plan) - DXBCC86175" at bounding box center [162, 219] width 112 height 7
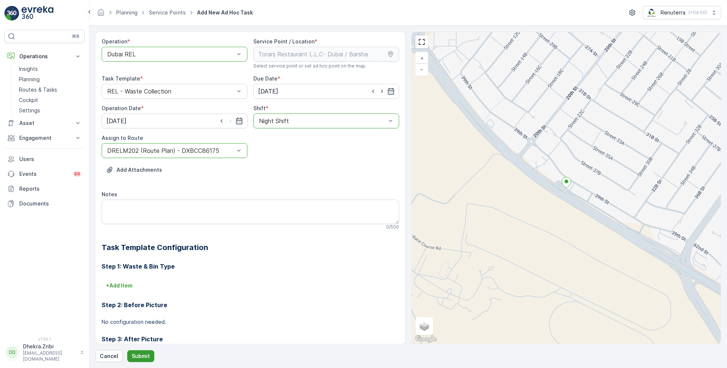
click at [144, 356] on p "Submit" at bounding box center [141, 355] width 18 height 7
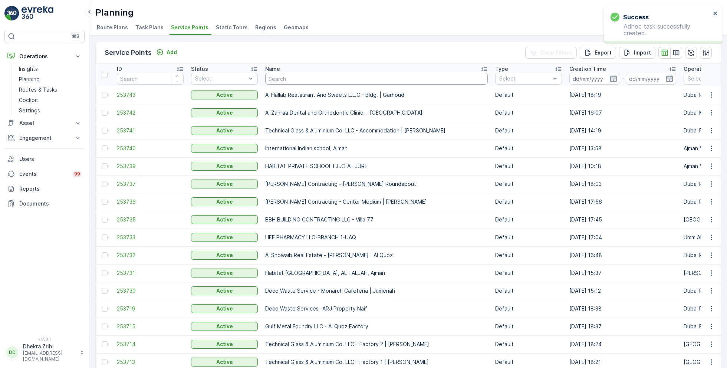
click at [301, 79] on input "text" at bounding box center [376, 79] width 222 height 12
type input "tor"
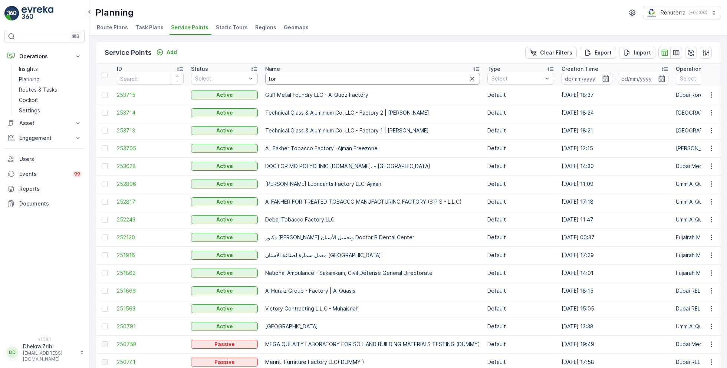
click at [289, 81] on input "tor" at bounding box center [372, 79] width 215 height 12
type input "sobha"
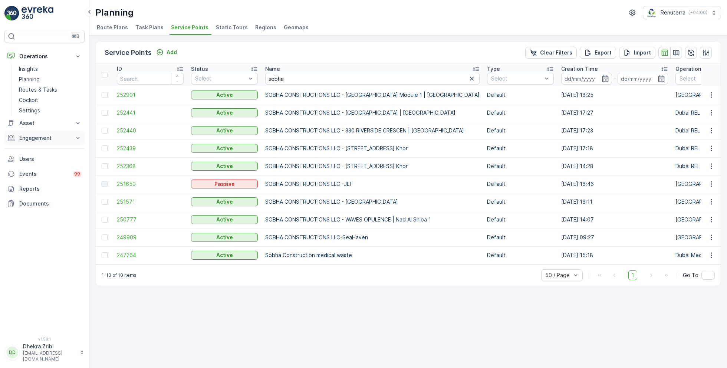
click at [50, 135] on p "Engagement" at bounding box center [44, 137] width 50 height 7
click at [37, 182] on p "Service Points" at bounding box center [37, 181] width 36 height 7
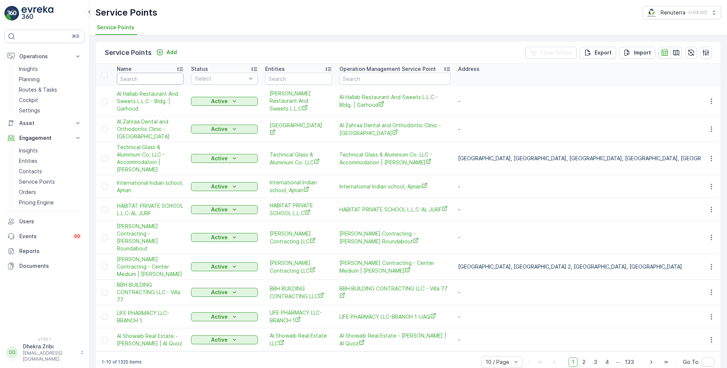
click at [155, 78] on input "text" at bounding box center [150, 79] width 67 height 12
type input "sobha"
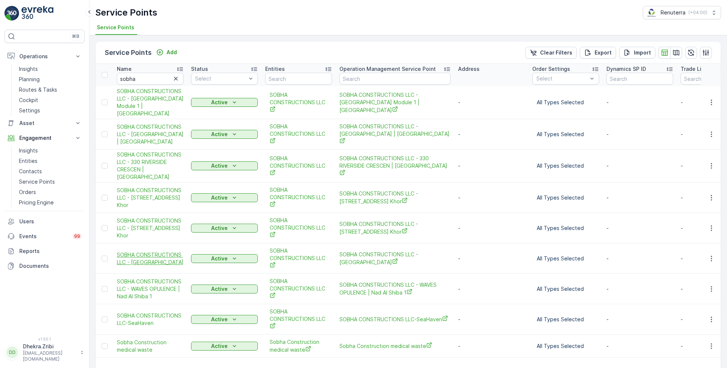
click at [151, 251] on span "SOBHA CONSTRUCTIONS LLC - Jumeirah Lakes Towers" at bounding box center [150, 258] width 67 height 15
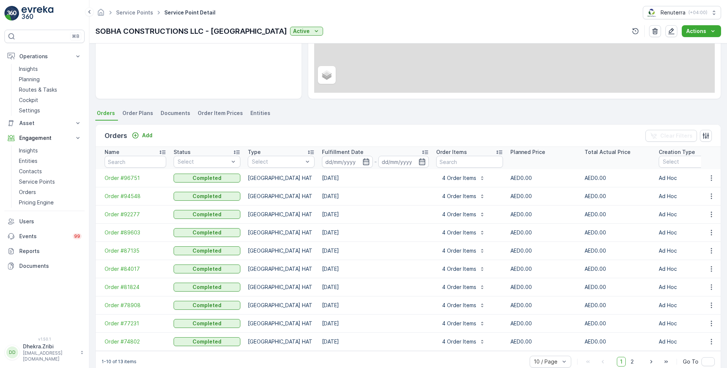
scroll to position [142, 0]
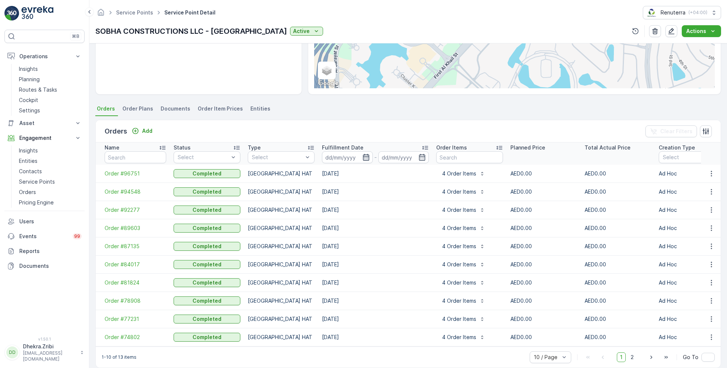
click at [366, 154] on icon "button" at bounding box center [366, 157] width 6 height 7
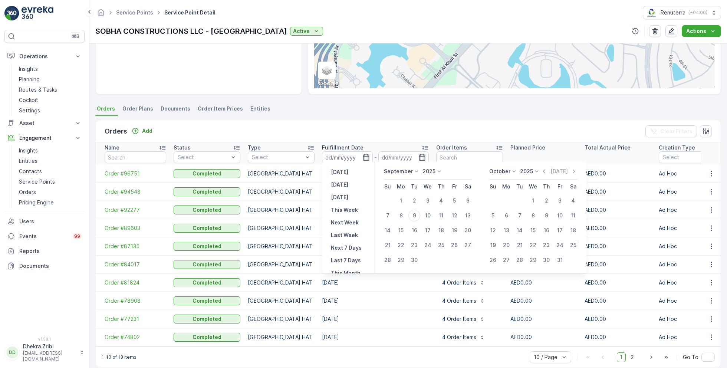
click at [398, 176] on div "September 2025" at bounding box center [428, 174] width 88 height 12
click at [398, 174] on p "September" at bounding box center [398, 171] width 29 height 7
click at [396, 216] on span "August" at bounding box center [396, 214] width 17 height 7
click at [458, 197] on div "1" at bounding box center [454, 201] width 12 height 12
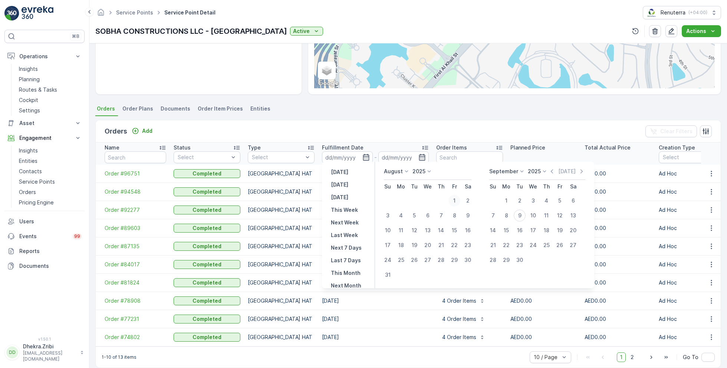
type input "[DATE]"
click at [391, 270] on div "31" at bounding box center [388, 275] width 12 height 12
type input "[DATE]"
click at [455, 198] on div "1" at bounding box center [454, 201] width 12 height 12
type input "[DATE]"
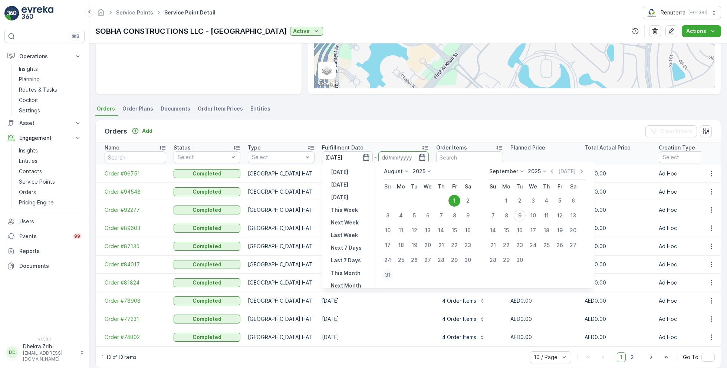
click at [390, 274] on div "31" at bounding box center [388, 275] width 12 height 12
type input "[DATE]"
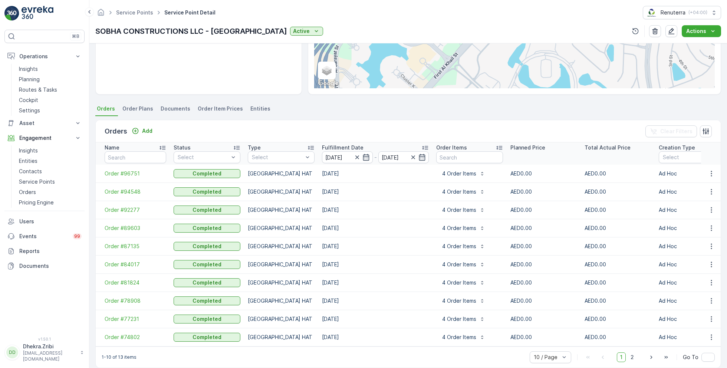
click at [445, 108] on ul "Orders Order Plans Documents Order Item Prices Entities" at bounding box center [408, 109] width 626 height 13
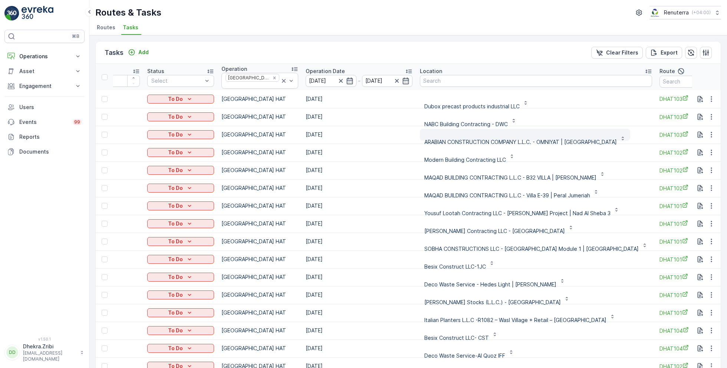
scroll to position [0, 127]
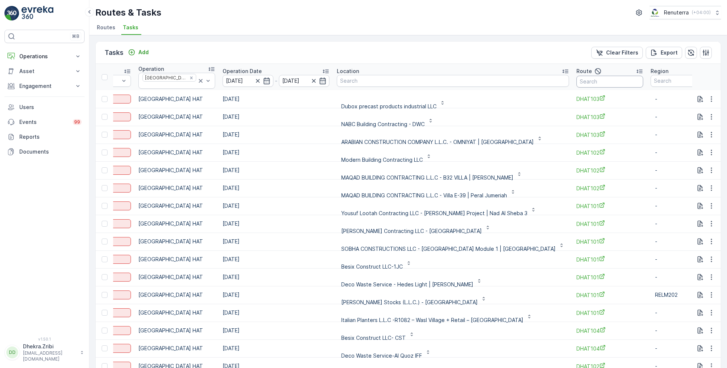
click at [576, 79] on input "text" at bounding box center [609, 82] width 67 height 12
type input "104"
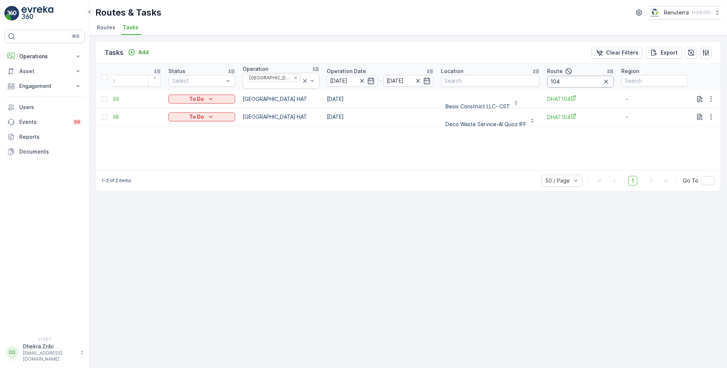
scroll to position [0, 11]
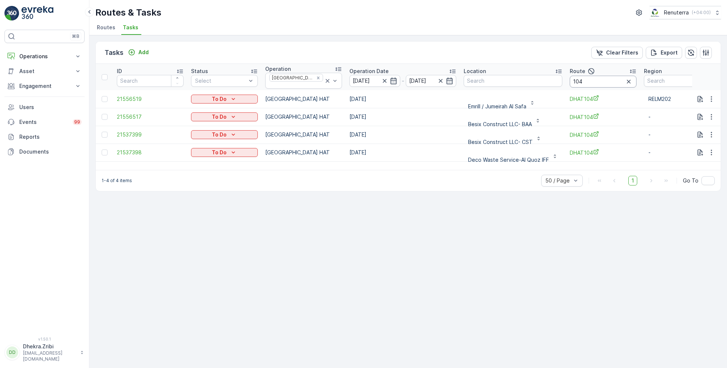
click at [574, 83] on input "104" at bounding box center [603, 82] width 67 height 12
type input "101"
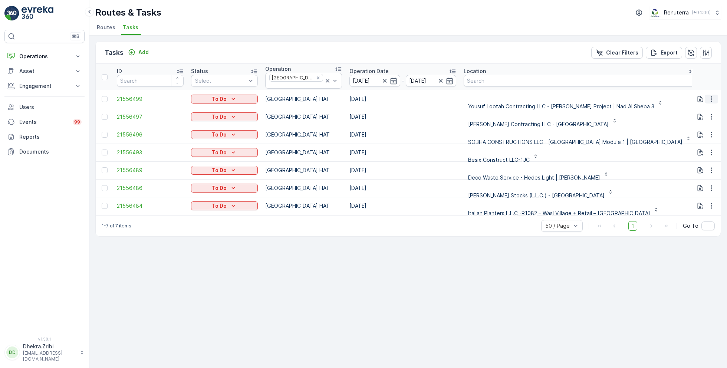
click at [711, 96] on icon "button" at bounding box center [710, 98] width 7 height 7
click at [688, 125] on span "Change Route" at bounding box center [692, 127] width 36 height 7
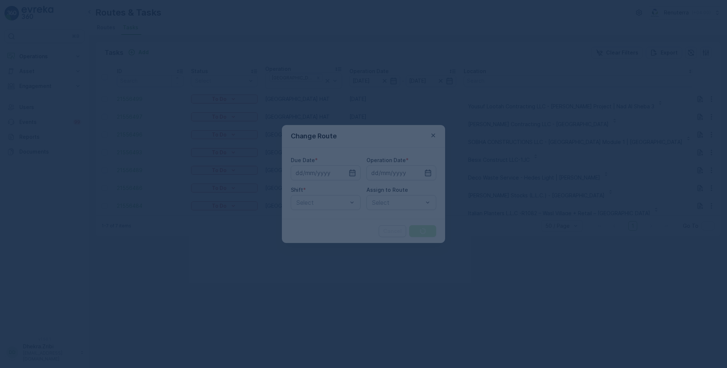
type input "[DATE]"
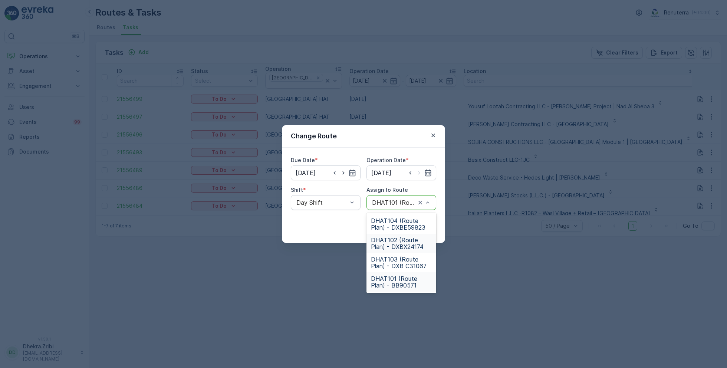
click at [395, 245] on span "DHAT102 (Route Plan) - DXBX24174" at bounding box center [401, 243] width 61 height 13
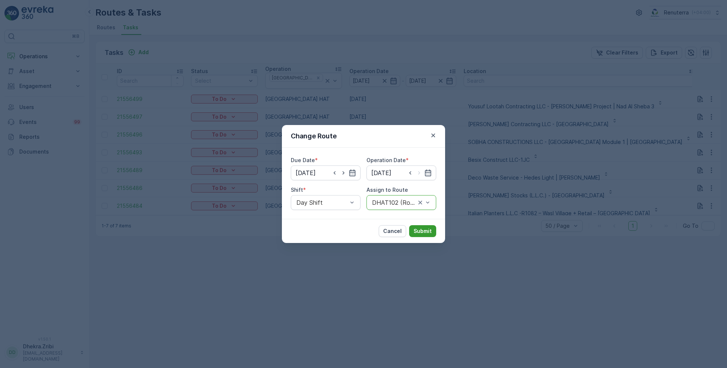
click at [421, 225] on button "Submit" at bounding box center [422, 231] width 27 height 12
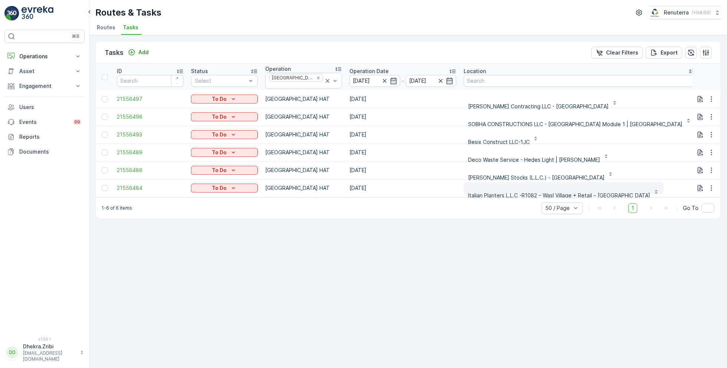
scroll to position [2, 0]
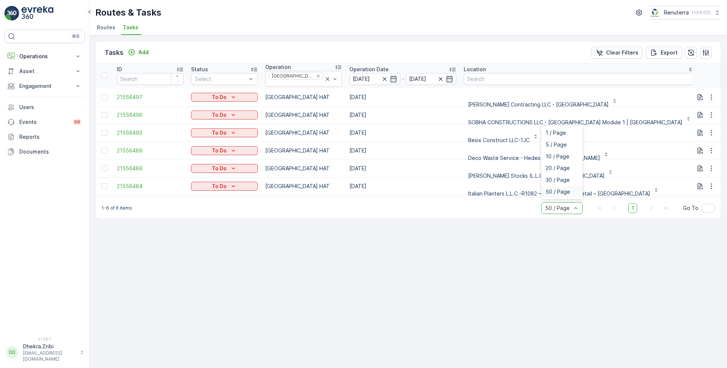
click at [561, 189] on span "50 / Page" at bounding box center [557, 192] width 24 height 6
click at [471, 263] on div "Tasks Add Clear Filters Export ID Status Select Operation Dubai HAT Operation D…" at bounding box center [407, 201] width 637 height 333
click at [383, 250] on div "Tasks Add Clear Filters Export ID Status Select Operation Dubai HAT Operation D…" at bounding box center [407, 201] width 637 height 333
click at [703, 78] on input "101" at bounding box center [736, 80] width 67 height 12
type input "102"
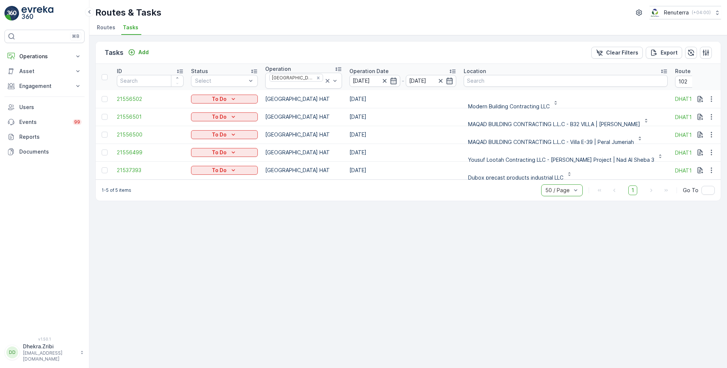
scroll to position [2, 0]
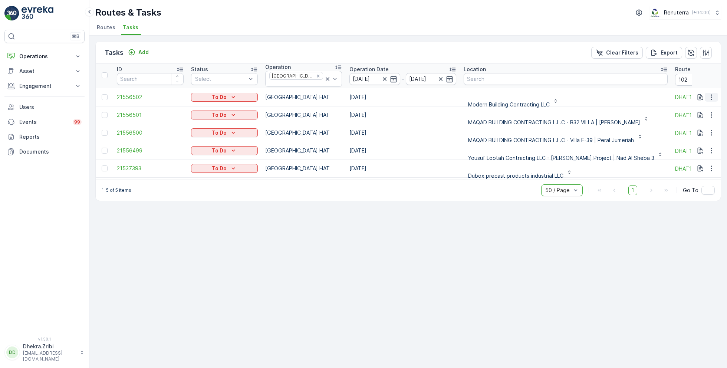
click at [707, 96] on icon "button" at bounding box center [710, 96] width 7 height 7
click at [695, 136] on span "Remove from Route" at bounding box center [699, 135] width 50 height 7
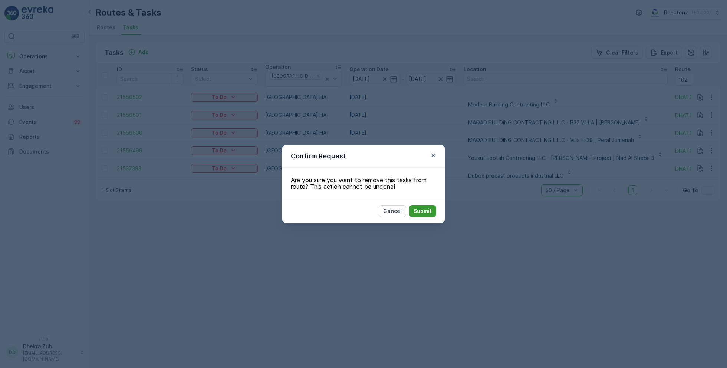
click at [425, 210] on p "Submit" at bounding box center [422, 210] width 18 height 7
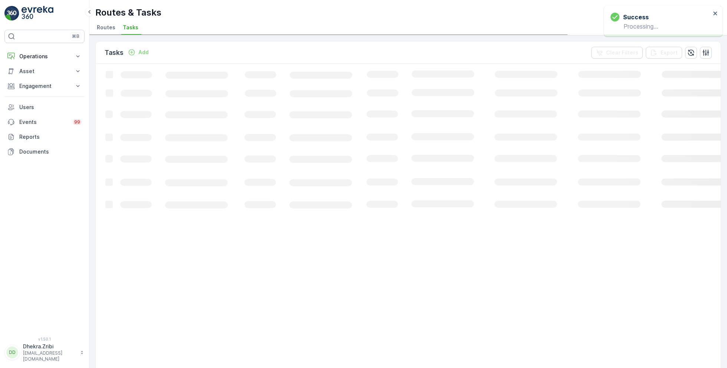
scroll to position [0, 0]
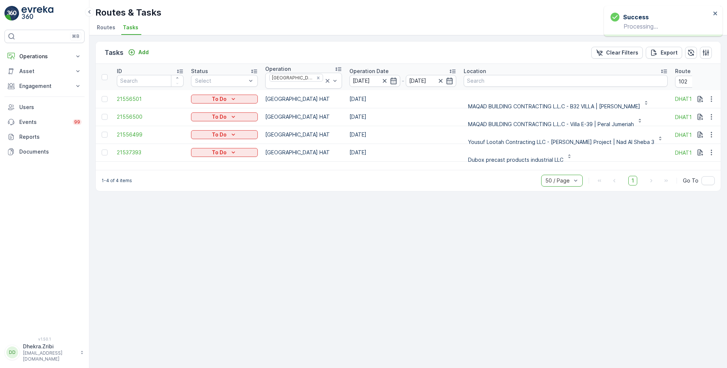
click at [272, 225] on div "Tasks Add Clear Filters Export ID Status Select Operation Dubai HAT Operation D…" at bounding box center [407, 201] width 637 height 333
click at [680, 83] on input "102" at bounding box center [708, 82] width 67 height 12
type input "103"
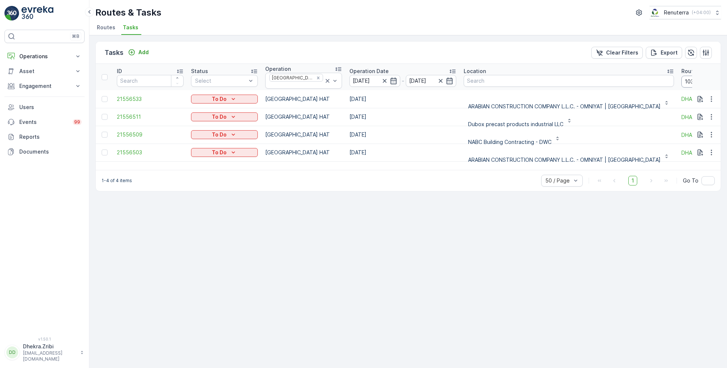
click at [681, 78] on input "103" at bounding box center [714, 82] width 67 height 12
type input "104"
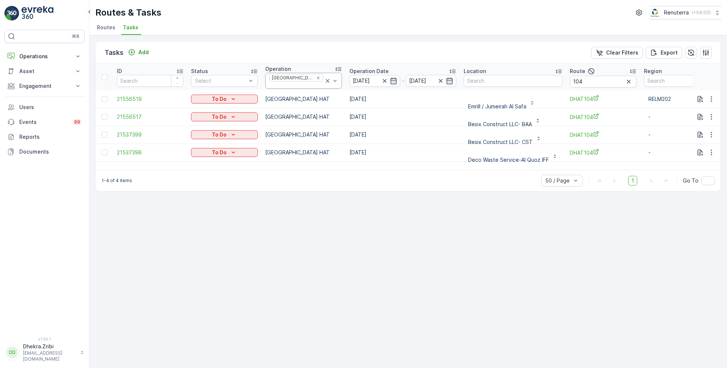
click at [326, 80] on icon at bounding box center [328, 81] width 4 height 4
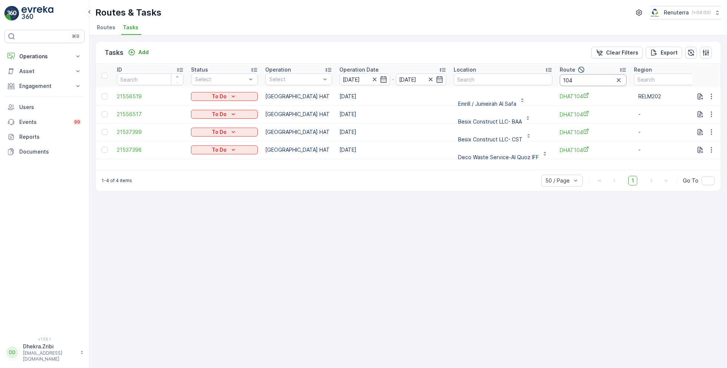
click at [577, 77] on input "104" at bounding box center [593, 80] width 67 height 12
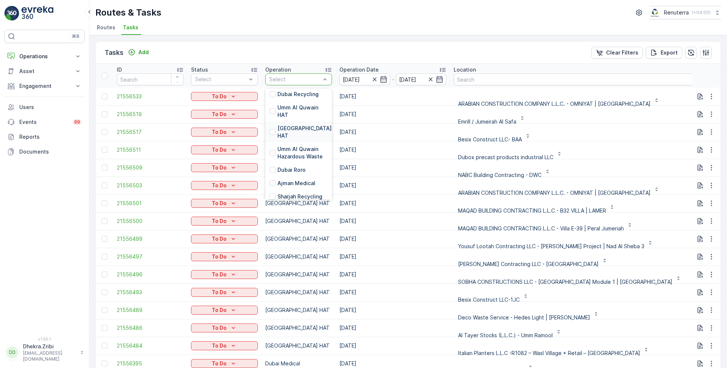
scroll to position [126, 0]
click at [290, 165] on p "Dubai Roro" at bounding box center [291, 168] width 28 height 7
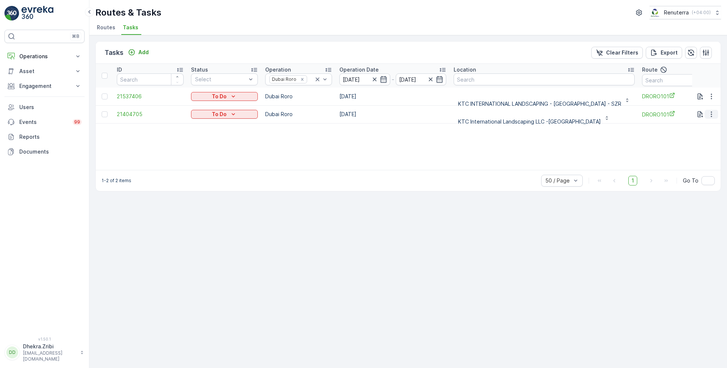
click at [710, 115] on icon "button" at bounding box center [710, 114] width 7 height 7
click at [688, 154] on span "Remove from Route" at bounding box center [699, 155] width 50 height 7
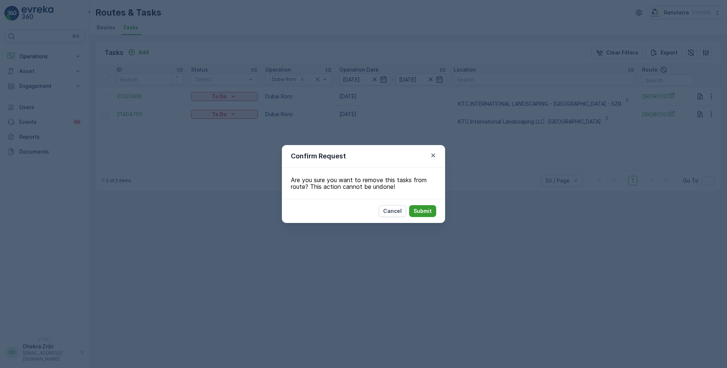
click at [421, 211] on p "Submit" at bounding box center [422, 210] width 18 height 7
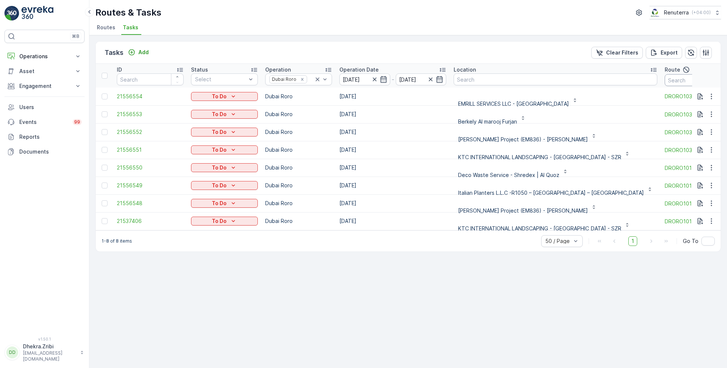
click at [664, 80] on input "text" at bounding box center [697, 80] width 67 height 12
type input "101"
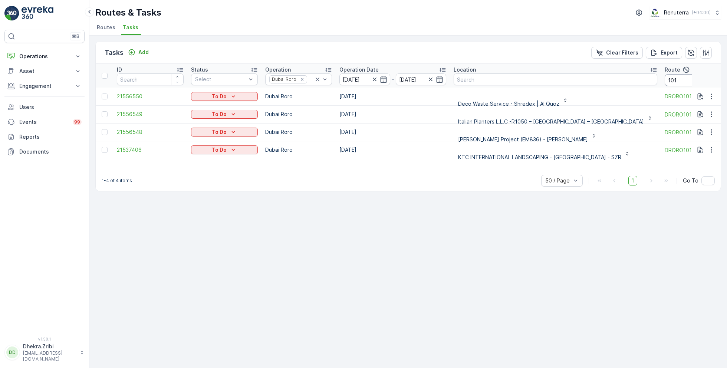
click at [664, 81] on input "101" at bounding box center [697, 80] width 67 height 12
type input "102"
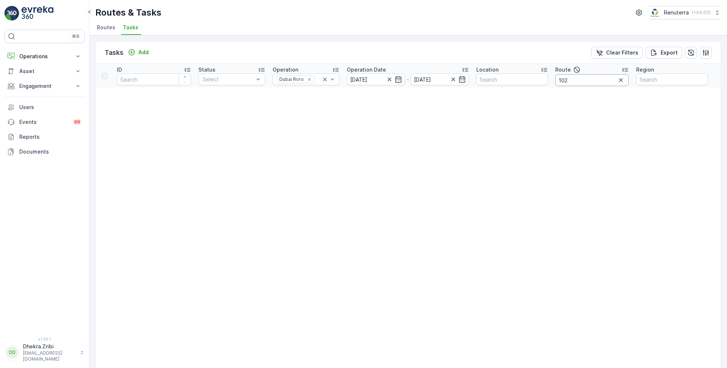
click at [580, 77] on input "102" at bounding box center [591, 80] width 73 height 12
type input "103"
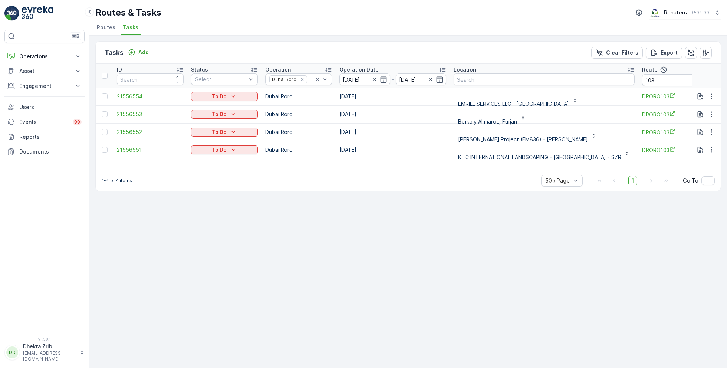
click at [108, 30] on span "Routes" at bounding box center [106, 27] width 19 height 7
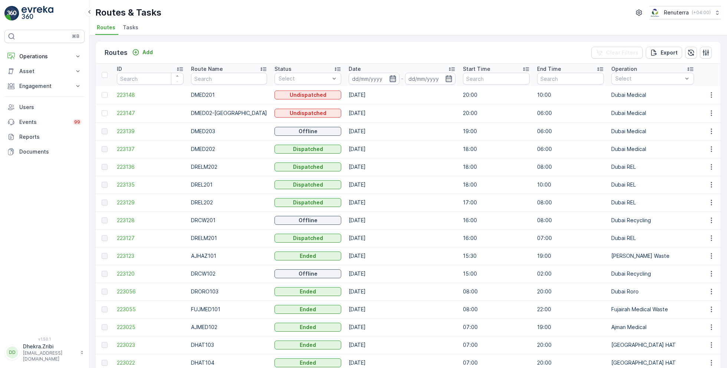
click at [389, 77] on icon "button" at bounding box center [392, 78] width 6 height 7
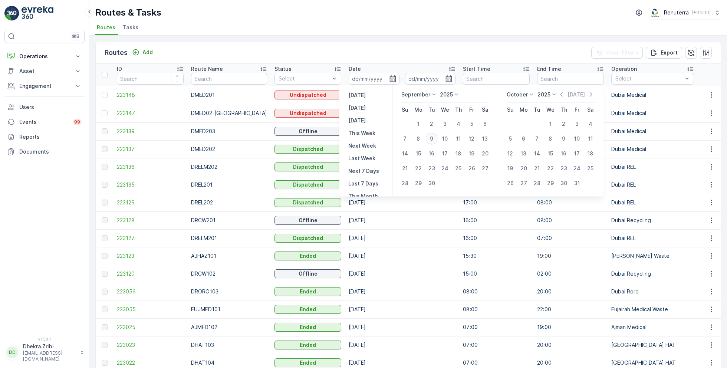
click at [433, 134] on div "9" at bounding box center [432, 139] width 12 height 12
type input "[DATE]"
click at [433, 134] on div "9" at bounding box center [432, 139] width 12 height 12
type input "[DATE]"
click at [387, 19] on div "Routes & Tasks Renuterra ( +04:00 ) Routes Tasks" at bounding box center [407, 17] width 637 height 35
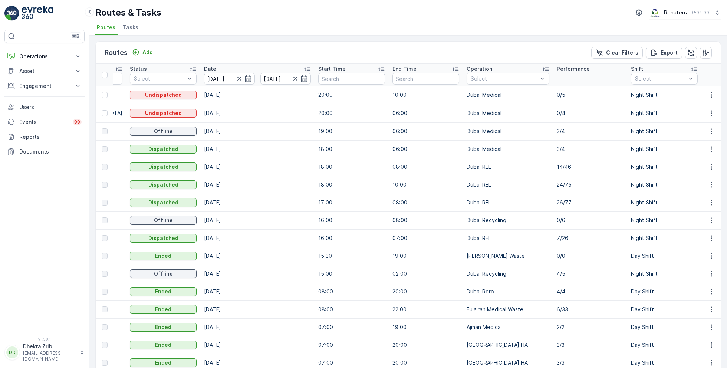
scroll to position [0, 153]
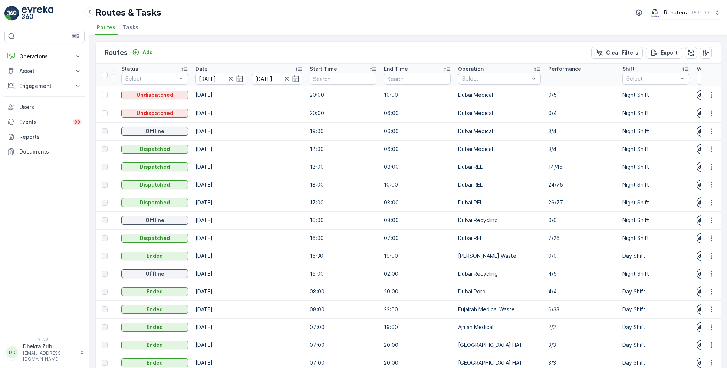
click at [647, 84] on th "Shift Select" at bounding box center [656, 75] width 74 height 22
click at [634, 119] on p "Day Shift" at bounding box center [645, 119] width 23 height 7
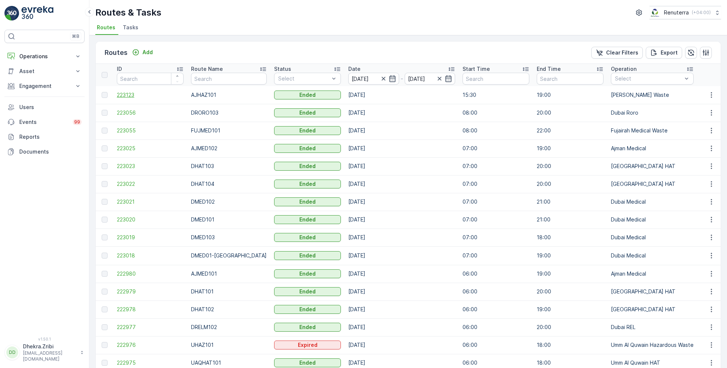
click at [130, 93] on span "223123" at bounding box center [150, 94] width 67 height 7
click at [148, 49] on p "Add" at bounding box center [147, 52] width 10 height 7
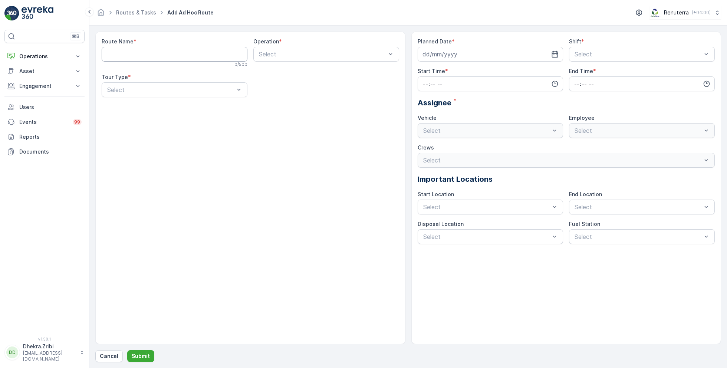
click at [207, 56] on Name "Route Name" at bounding box center [175, 54] width 146 height 15
type Name "AJHAZ201"
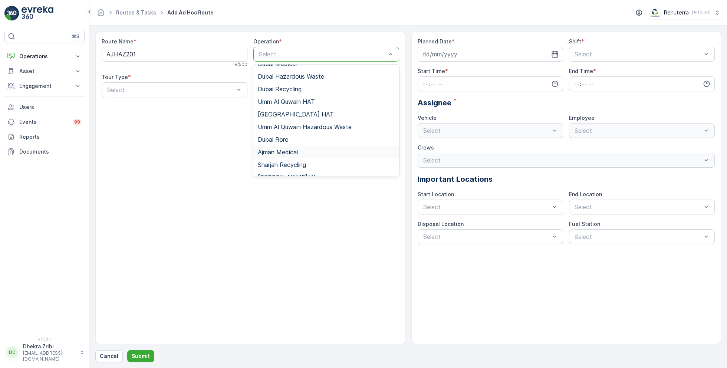
scroll to position [93, 0]
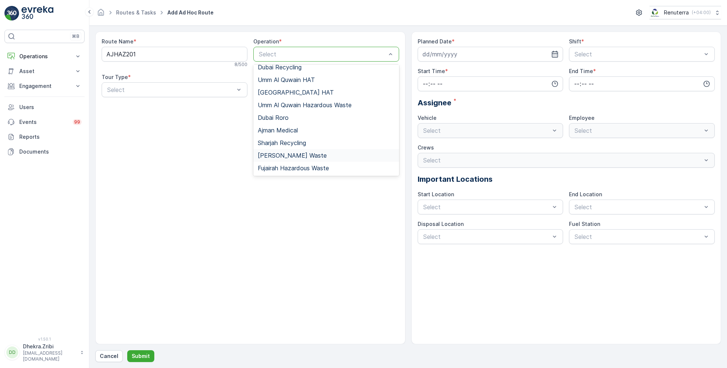
click at [299, 154] on span "[PERSON_NAME] Waste" at bounding box center [292, 155] width 69 height 7
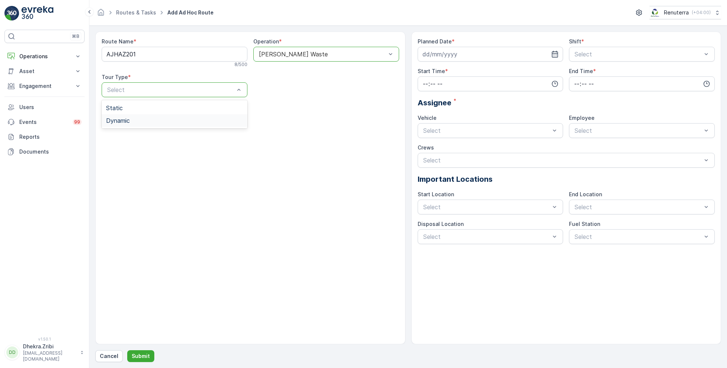
click at [134, 120] on div "Dynamic" at bounding box center [174, 120] width 137 height 7
click at [472, 52] on input at bounding box center [491, 54] width 146 height 15
click at [459, 114] on div "9" at bounding box center [457, 116] width 12 height 12
type input "[DATE]"
click at [591, 85] on span "Night Shift" at bounding box center [588, 85] width 30 height 7
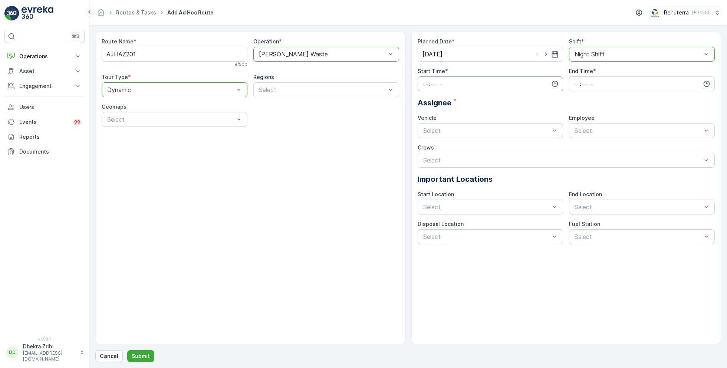
click at [479, 84] on input "time" at bounding box center [491, 83] width 146 height 15
click at [425, 159] on span "23" at bounding box center [425, 158] width 6 height 7
type input "23:00"
click at [443, 97] on span "00" at bounding box center [441, 97] width 7 height 7
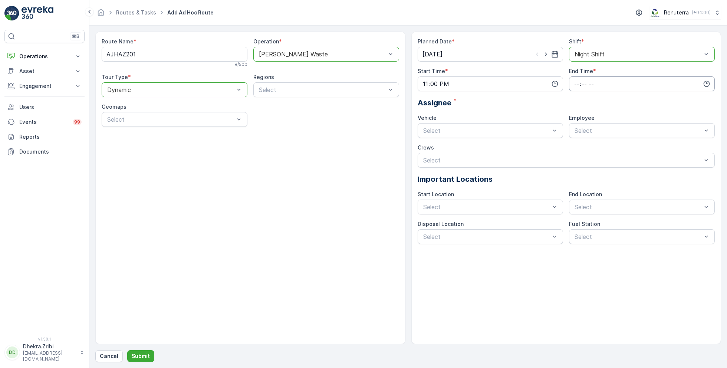
click at [587, 81] on input "time" at bounding box center [642, 83] width 146 height 15
click at [576, 108] on span "01" at bounding box center [576, 108] width 6 height 7
type input "01:00"
click at [595, 96] on span "00" at bounding box center [592, 97] width 7 height 7
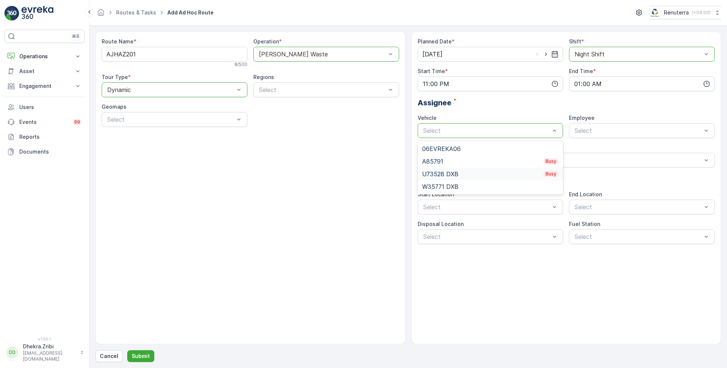
click at [469, 172] on div "U73528 DXB Busy" at bounding box center [490, 174] width 137 height 7
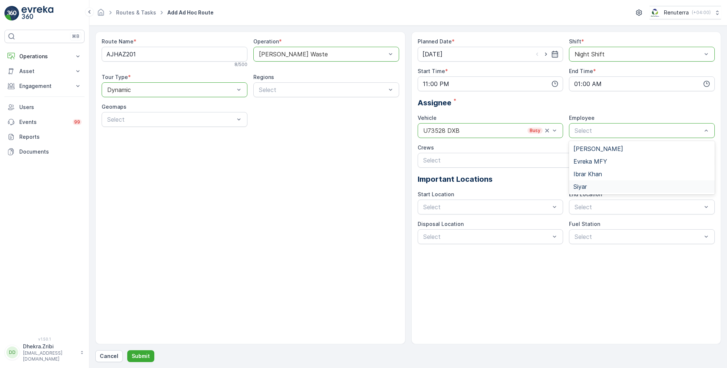
click at [595, 185] on div "Siyar" at bounding box center [641, 186] width 137 height 7
click at [140, 354] on p "Submit" at bounding box center [141, 355] width 18 height 7
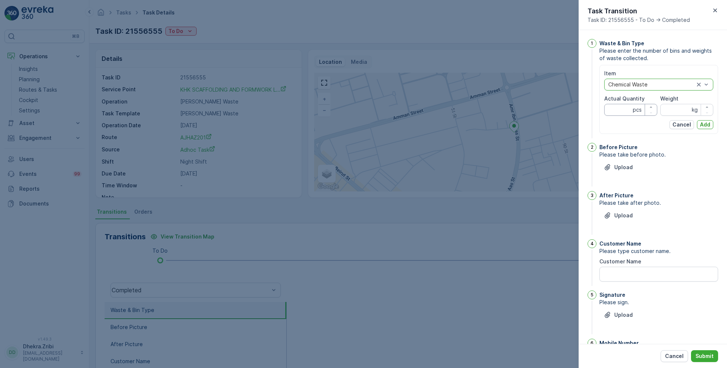
click at [620, 111] on Quantity "Actual Quantity" at bounding box center [630, 110] width 53 height 12
type Quantity "1"
click at [673, 107] on input "Weight" at bounding box center [686, 110] width 53 height 12
type input "3280"
click at [700, 121] on p "Add" at bounding box center [705, 124] width 10 height 7
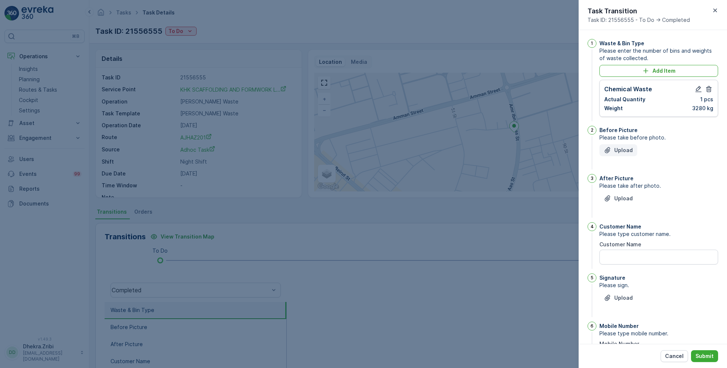
click at [622, 151] on p "Upload" at bounding box center [623, 149] width 19 height 7
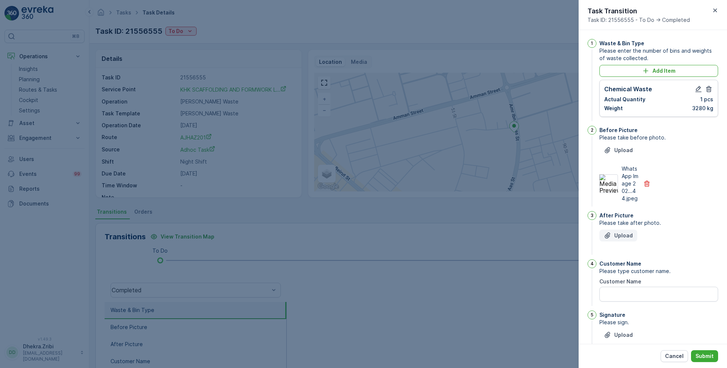
click at [617, 239] on p "Upload" at bounding box center [623, 235] width 19 height 7
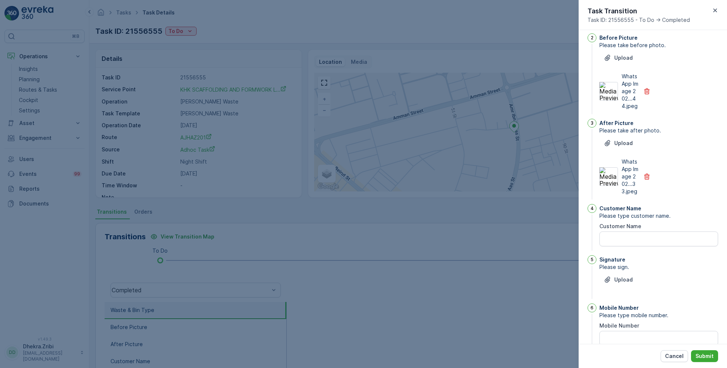
scroll to position [123, 0]
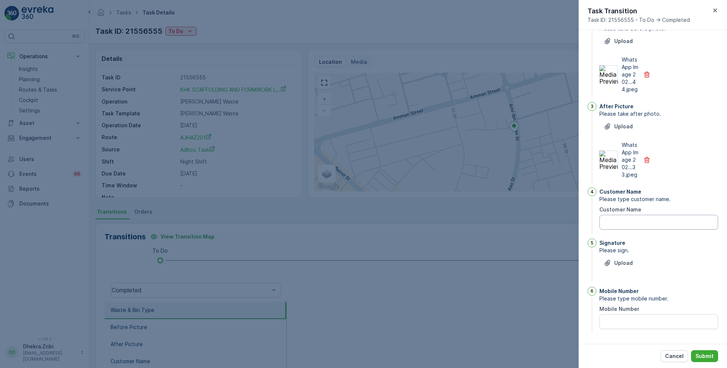
click at [614, 224] on Name "Customer Name" at bounding box center [658, 222] width 119 height 15
type Name "KHK"
click at [633, 263] on button "Upload" at bounding box center [618, 263] width 38 height 12
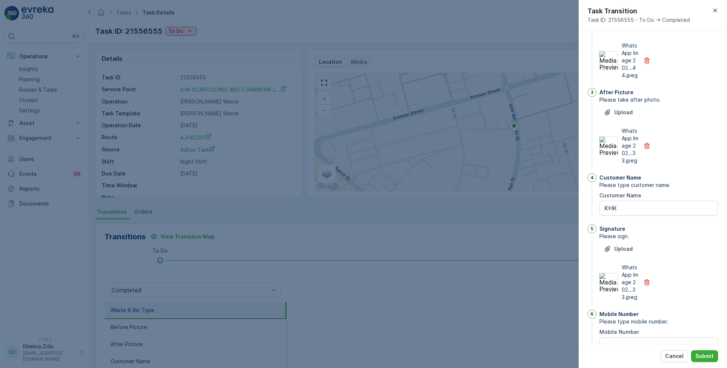
scroll to position [168, 0]
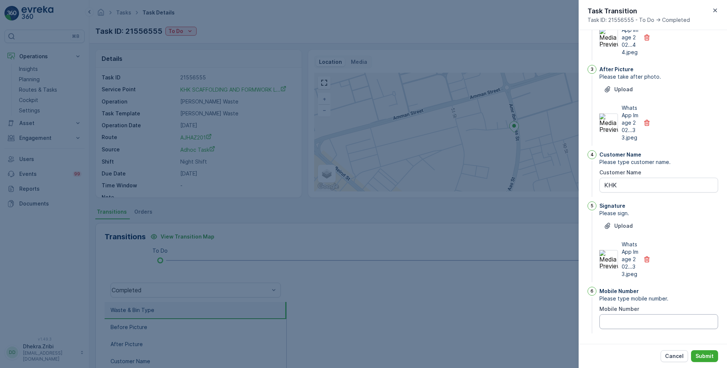
click at [635, 320] on Number "Mobile Number" at bounding box center [658, 321] width 119 height 15
type Number "0"
click at [705, 354] on p "Submit" at bounding box center [704, 355] width 18 height 7
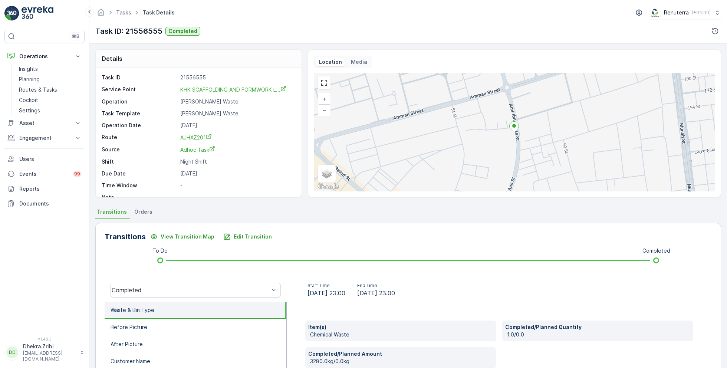
scroll to position [10, 0]
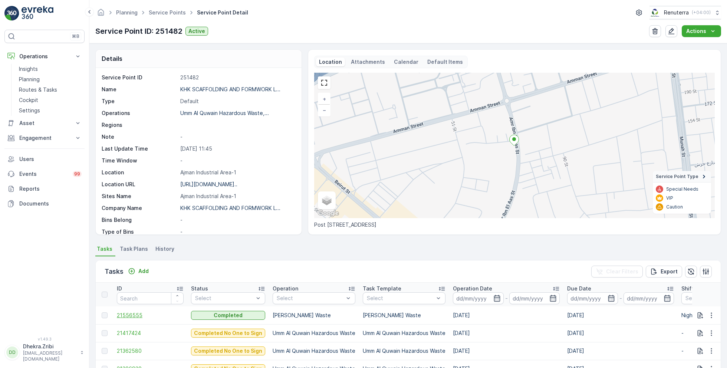
click at [133, 313] on span "21556555" at bounding box center [150, 314] width 67 height 7
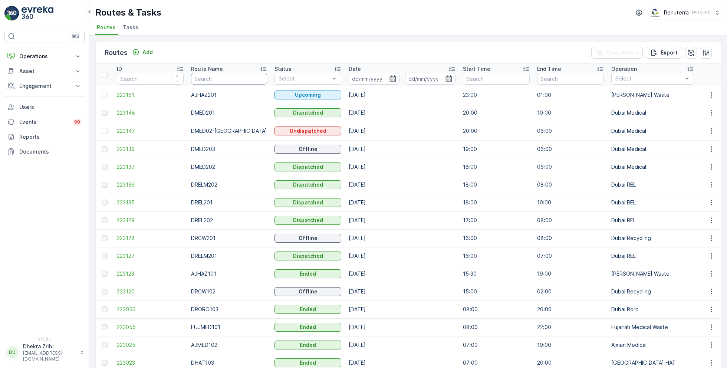
click at [213, 73] on input "text" at bounding box center [229, 79] width 76 height 12
type input "uaq"
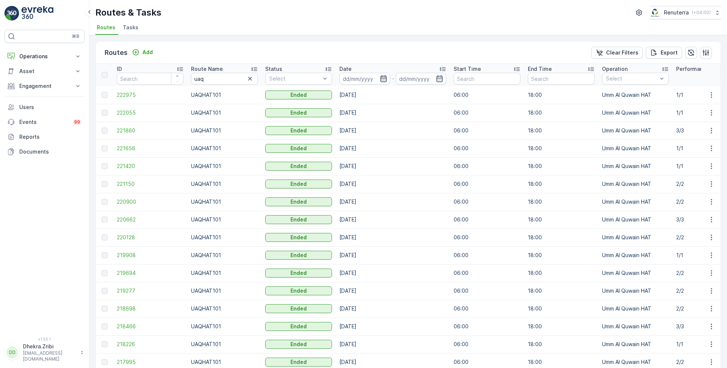
click at [383, 76] on icon "button" at bounding box center [383, 78] width 7 height 7
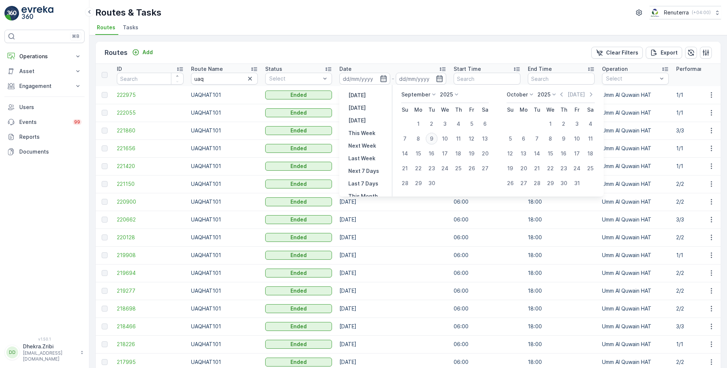
click at [428, 139] on div "9" at bounding box center [432, 139] width 12 height 12
type input "[DATE]"
click at [428, 139] on div "9" at bounding box center [432, 139] width 12 height 12
type input "[DATE]"
click at [375, 29] on ul "Routes Tasks" at bounding box center [405, 28] width 620 height 13
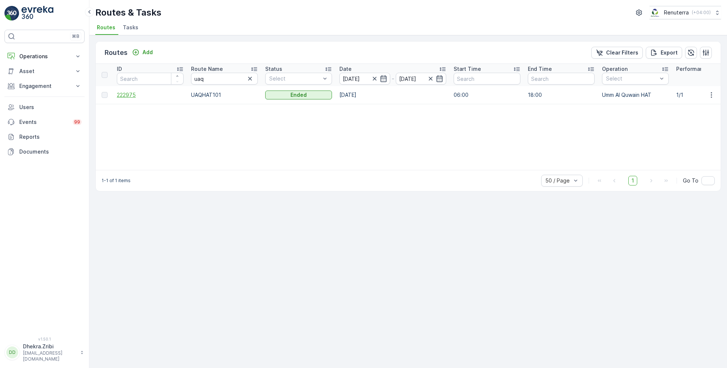
click at [126, 92] on span "222975" at bounding box center [150, 94] width 67 height 7
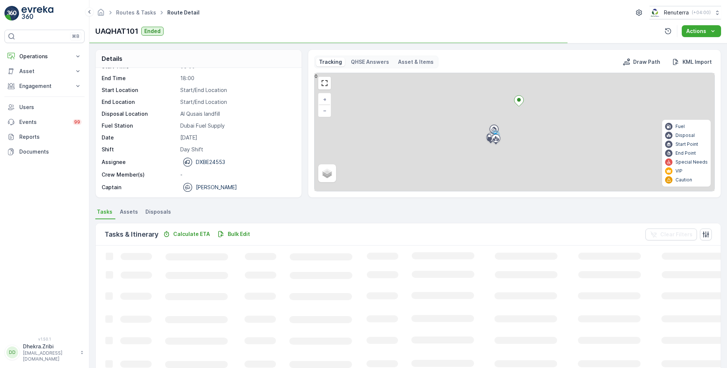
scroll to position [14, 0]
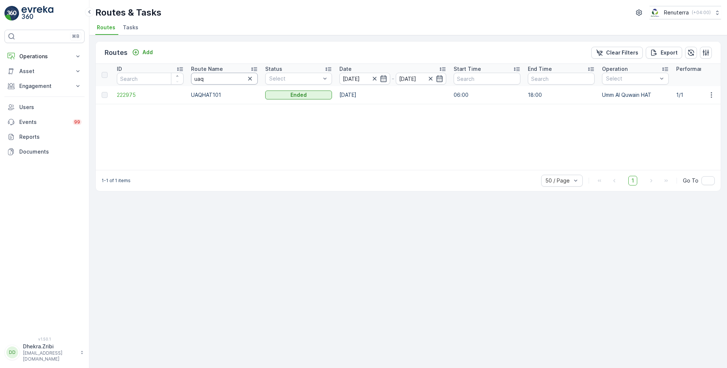
click at [214, 80] on input "uaq" at bounding box center [224, 79] width 67 height 12
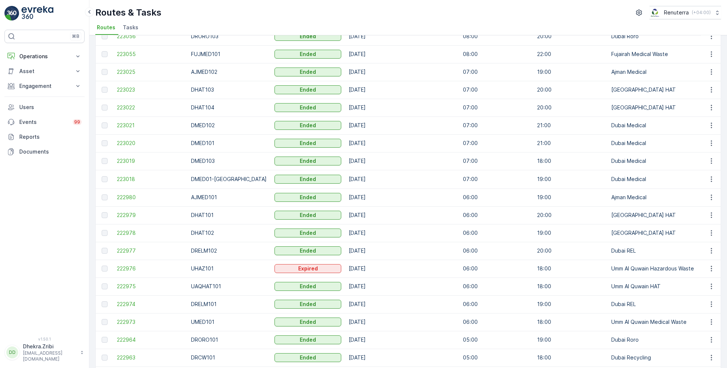
scroll to position [284, 0]
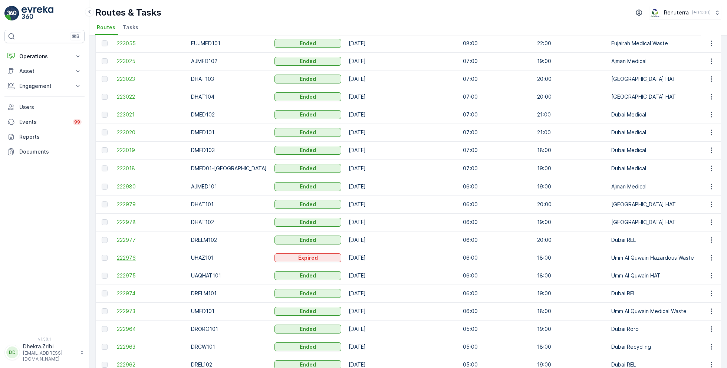
click at [125, 254] on span "222976" at bounding box center [150, 257] width 67 height 7
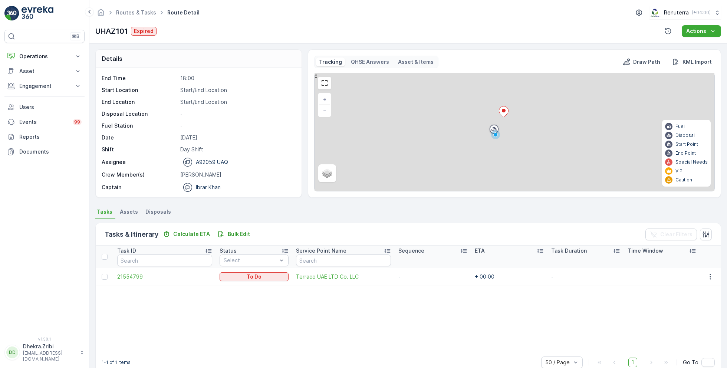
scroll to position [14, 0]
